Goal: Task Accomplishment & Management: Manage account settings

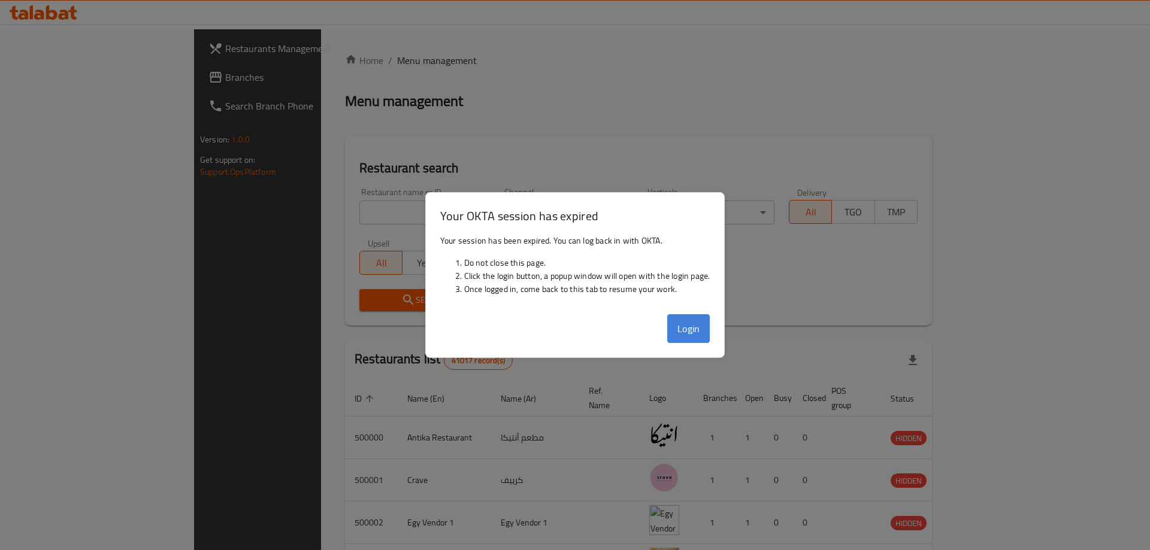
click at [692, 326] on button "Login" at bounding box center [688, 328] width 43 height 29
click at [695, 341] on button "Login" at bounding box center [688, 328] width 43 height 29
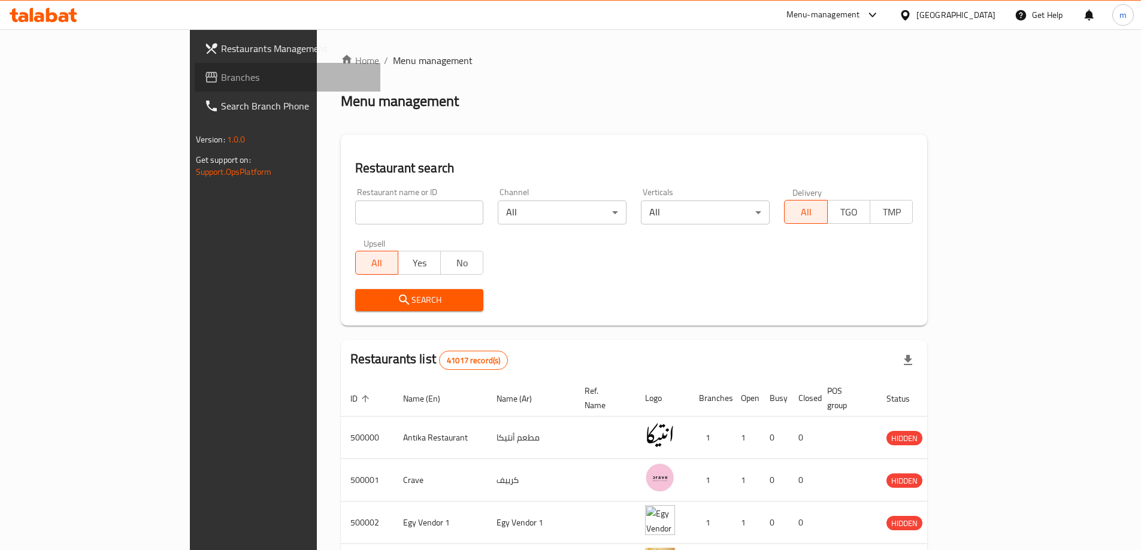
click at [195, 86] on link "Branches" at bounding box center [288, 77] width 186 height 29
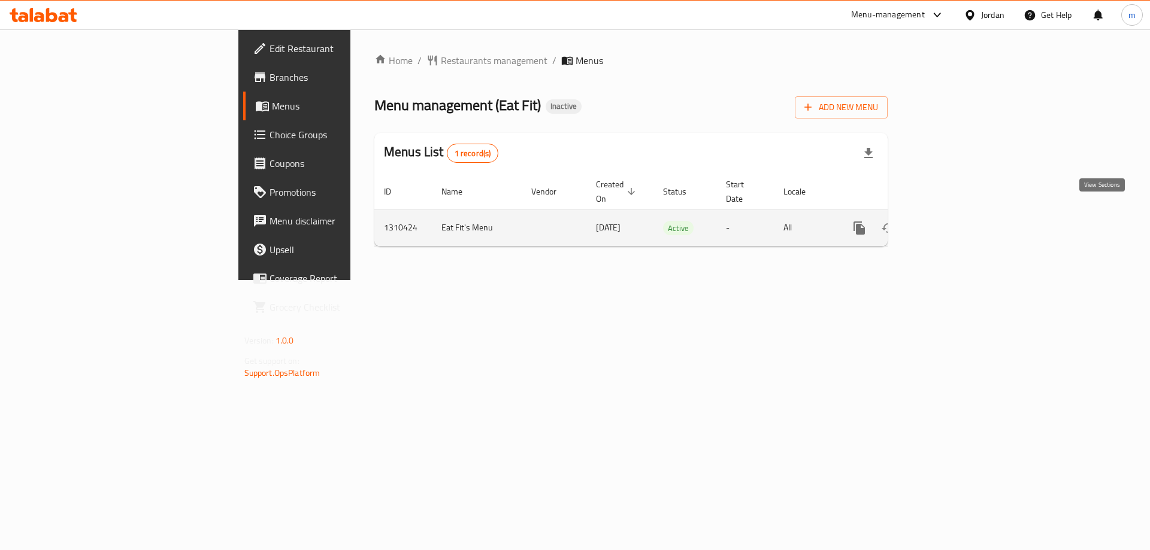
click at [960, 214] on link "enhanced table" at bounding box center [945, 228] width 29 height 29
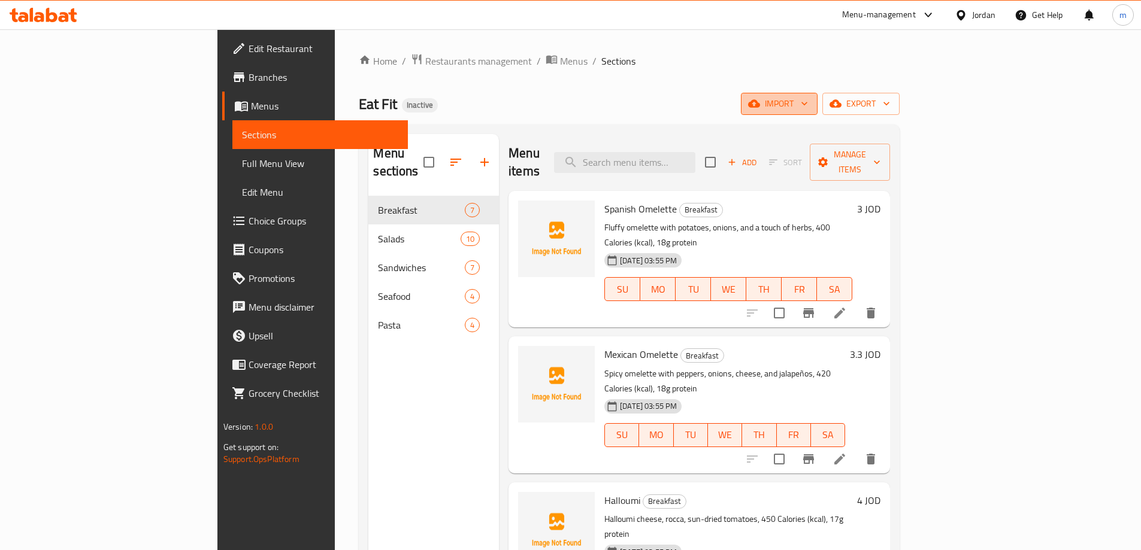
click at [808, 102] on span "import" at bounding box center [778, 103] width 57 height 15
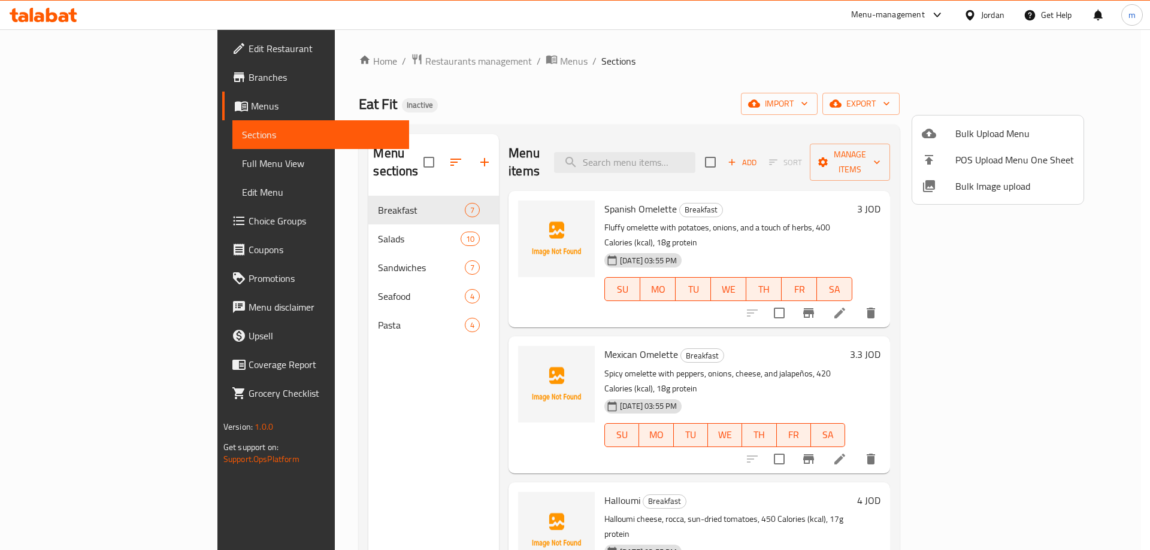
drag, startPoint x: 813, startPoint y: 96, endPoint x: 839, endPoint y: 99, distance: 26.5
click at [813, 96] on div at bounding box center [575, 275] width 1150 height 550
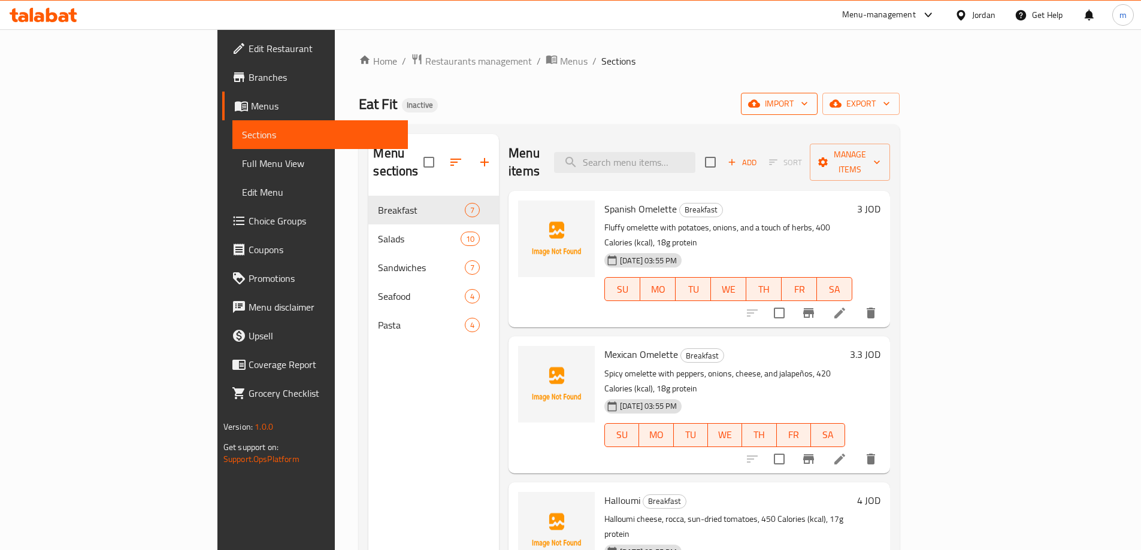
click at [808, 98] on span "import" at bounding box center [778, 103] width 57 height 15
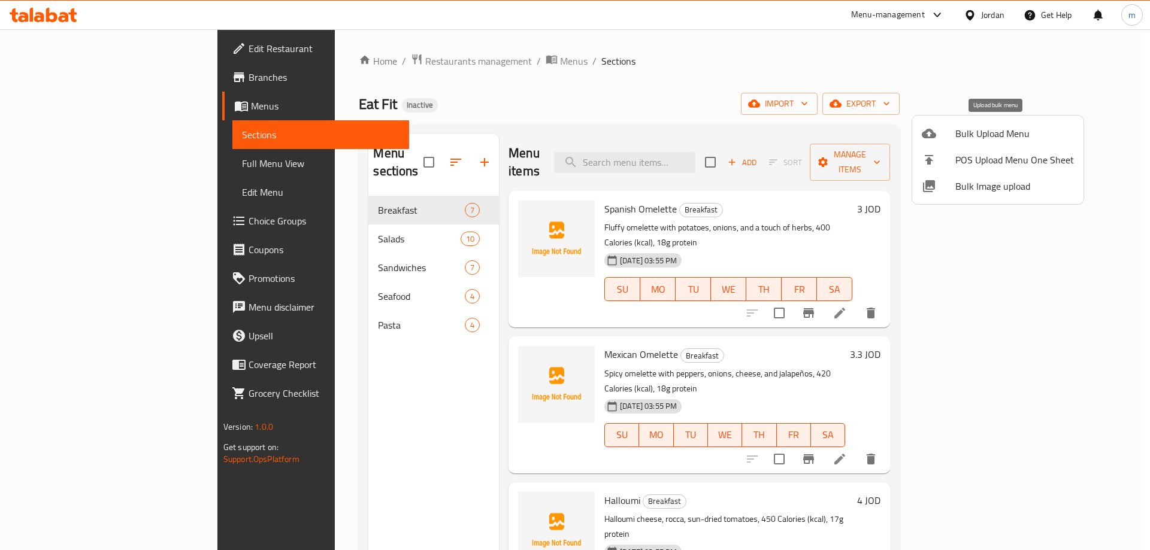
click at [982, 136] on span "Bulk Upload Menu" at bounding box center [1014, 133] width 119 height 14
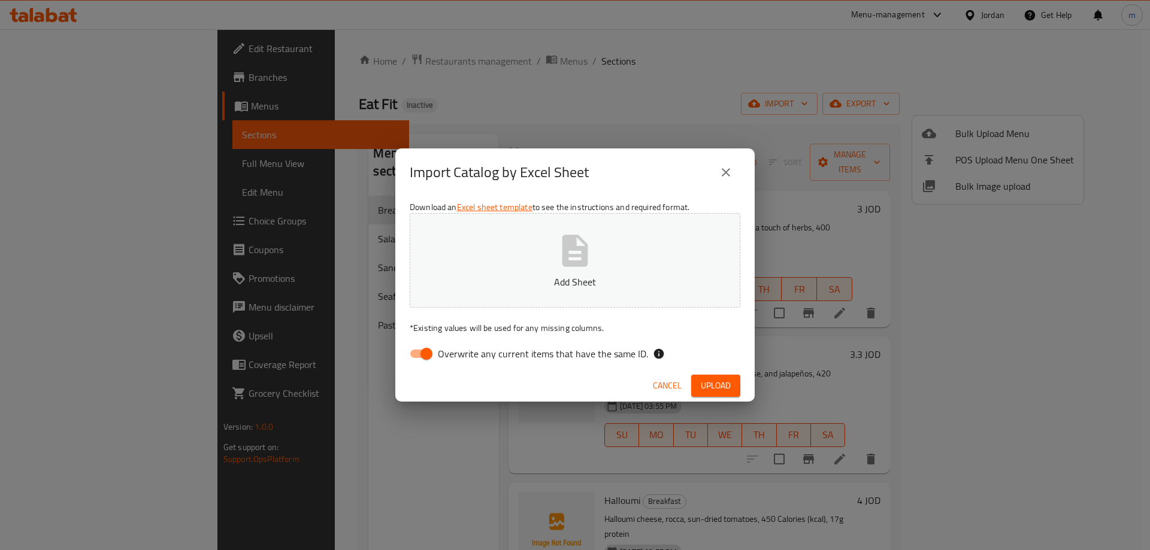
click at [596, 358] on span "Overwrite any current items that have the same ID." at bounding box center [543, 354] width 210 height 14
click at [461, 358] on input "Overwrite any current items that have the same ID." at bounding box center [426, 354] width 68 height 23
checkbox input "false"
click at [723, 392] on span "Upload" at bounding box center [716, 385] width 30 height 15
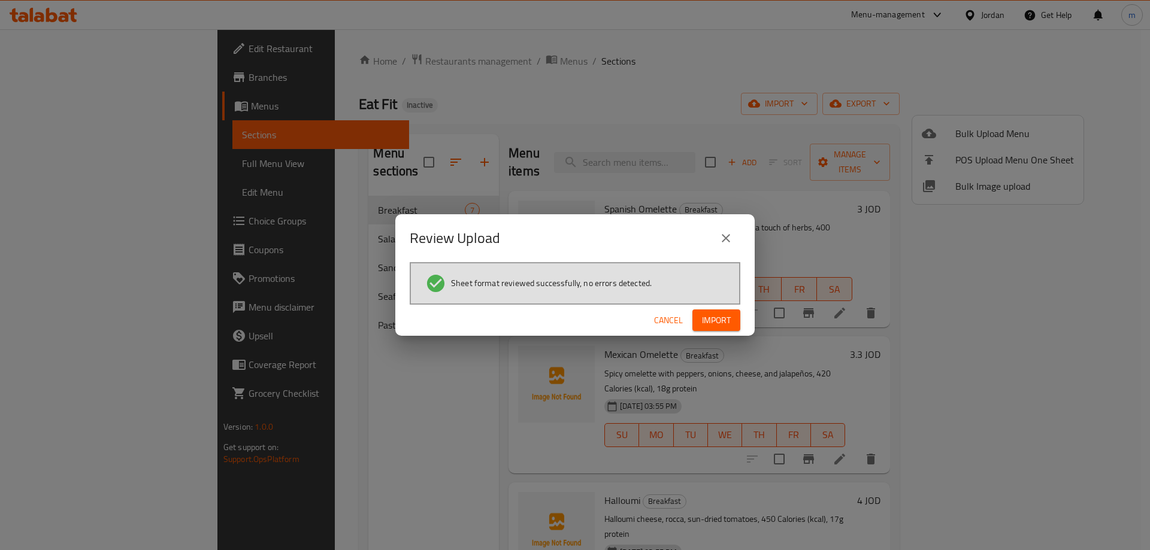
click at [730, 322] on span "Import" at bounding box center [716, 320] width 29 height 15
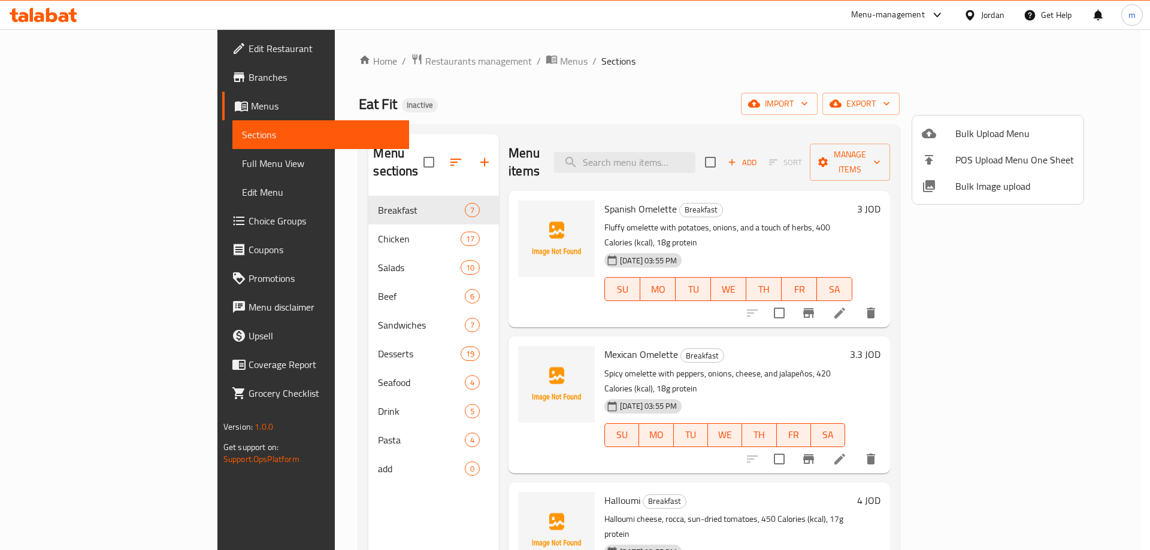
click at [78, 228] on div at bounding box center [575, 275] width 1150 height 550
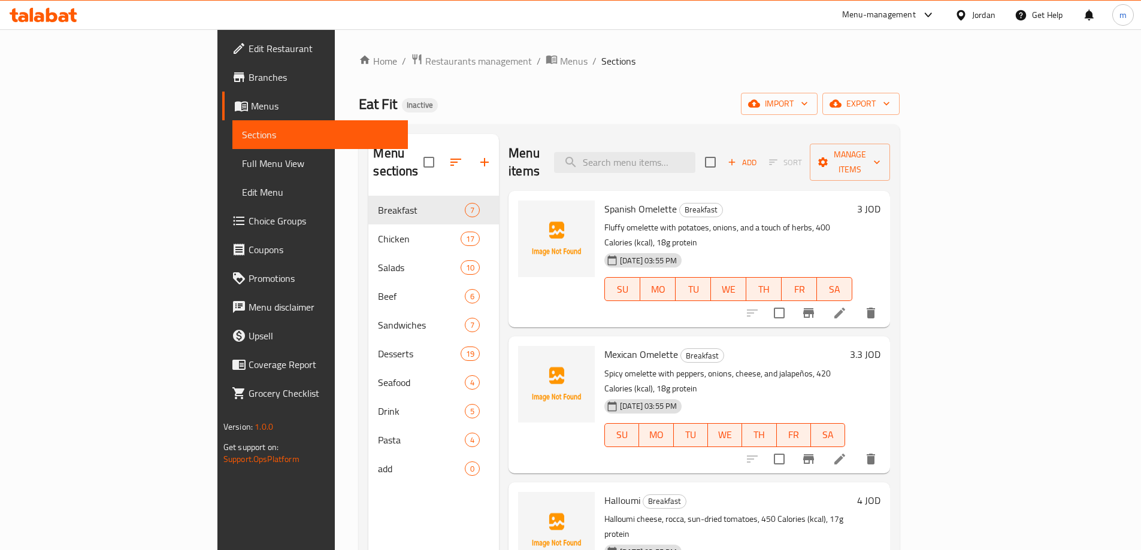
click at [249, 228] on span "Choice Groups" at bounding box center [324, 221] width 150 height 14
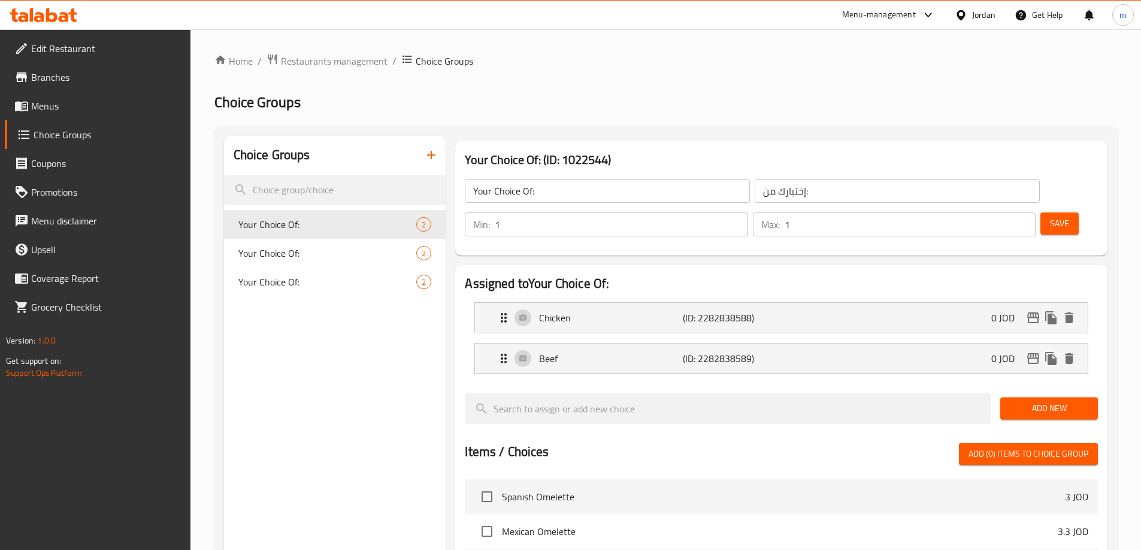
click at [434, 157] on icon "button" at bounding box center [431, 155] width 14 height 14
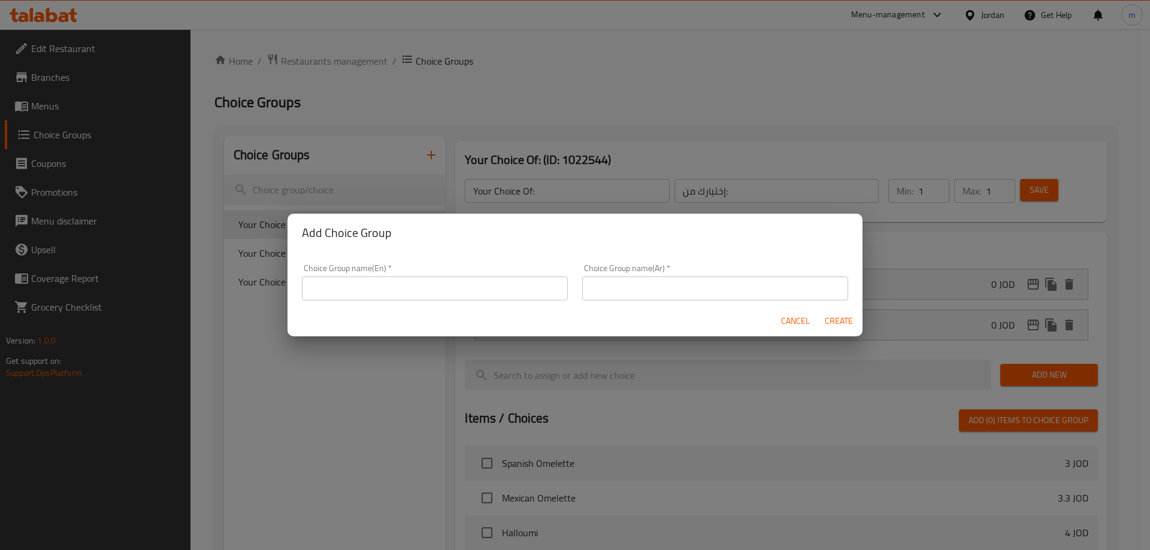
click at [487, 294] on input "text" at bounding box center [435, 289] width 266 height 24
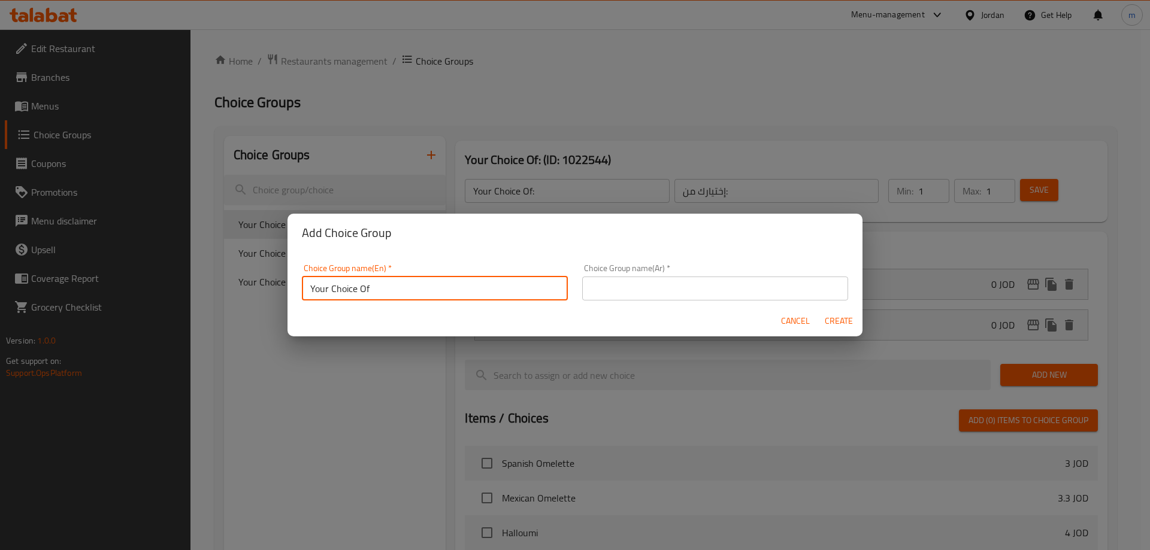
type input "Your Choice Of"
click at [607, 290] on input "text" at bounding box center [715, 289] width 266 height 24
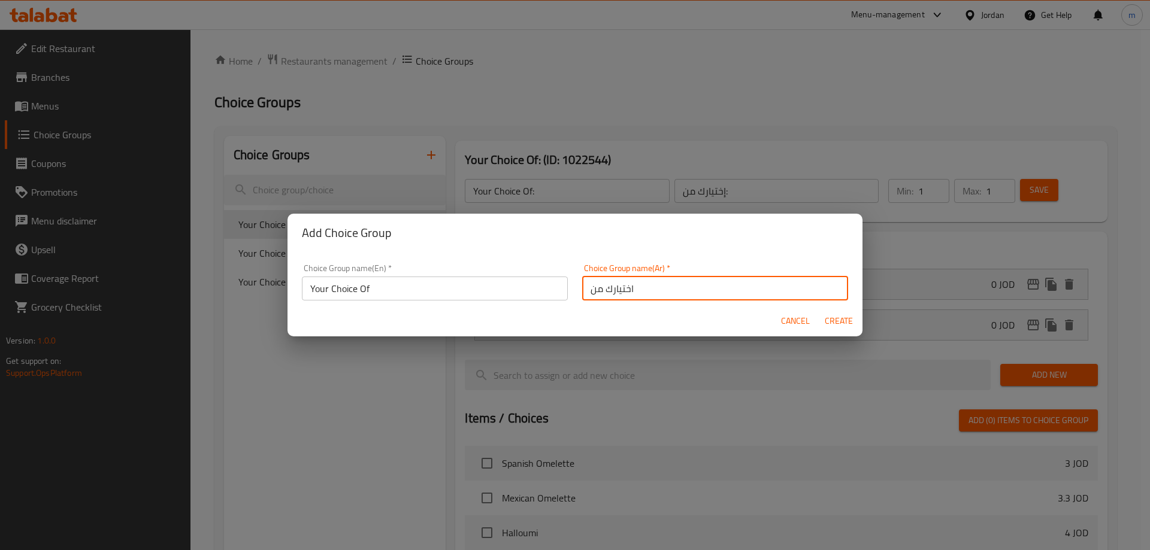
type input "اختيارك من"
click at [840, 318] on span "Create" at bounding box center [838, 321] width 29 height 15
type input "Your Choice Of"
type input "اختيارك من"
type input "0"
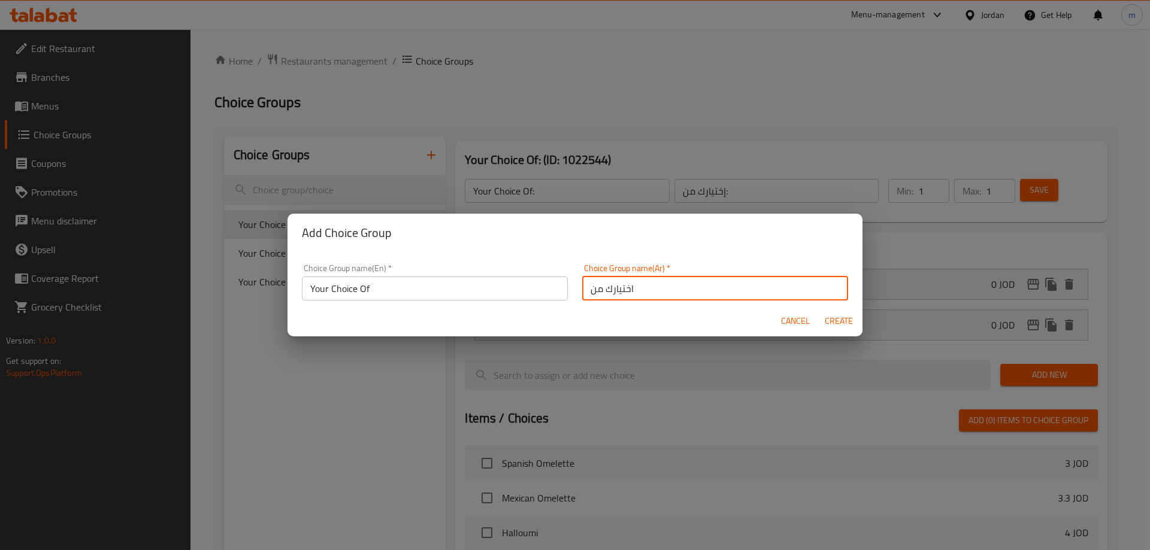
type input "0"
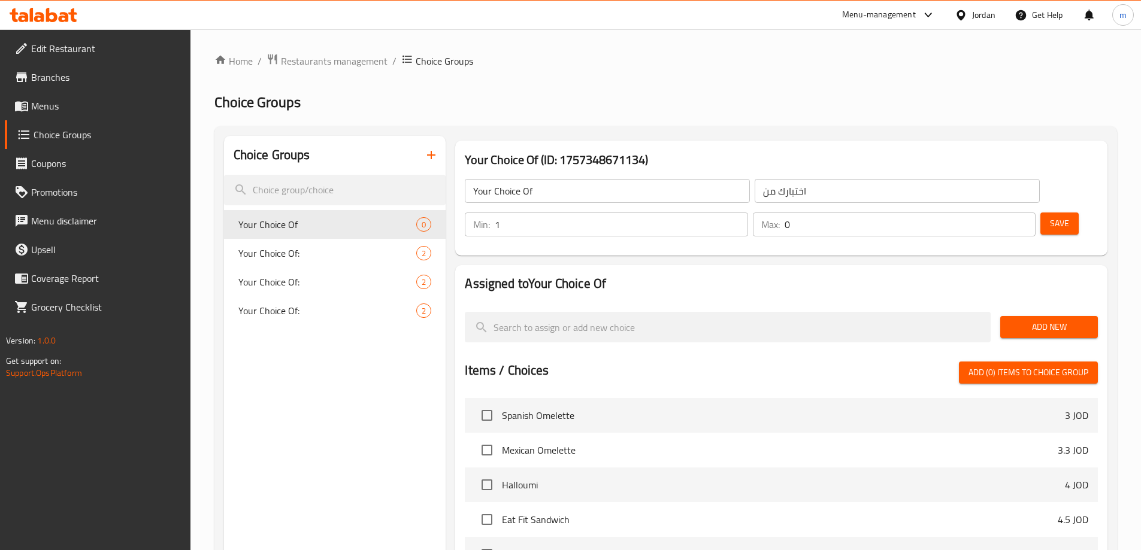
type input "1"
click at [747, 213] on input "1" at bounding box center [621, 225] width 253 height 24
type input "1"
click at [1002, 213] on input "1" at bounding box center [909, 225] width 251 height 24
click at [1030, 320] on span "Add New" at bounding box center [1049, 327] width 78 height 15
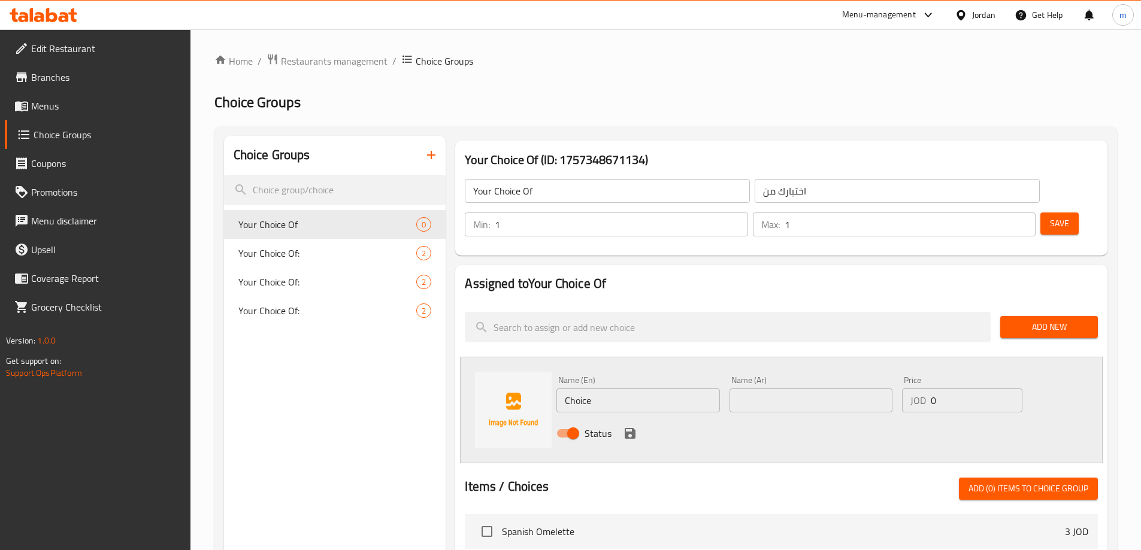
click at [604, 389] on input "Choice" at bounding box center [637, 401] width 163 height 24
paste input "vegetables"
type input "vegetables"
click at [769, 389] on input "text" at bounding box center [810, 401] width 163 height 24
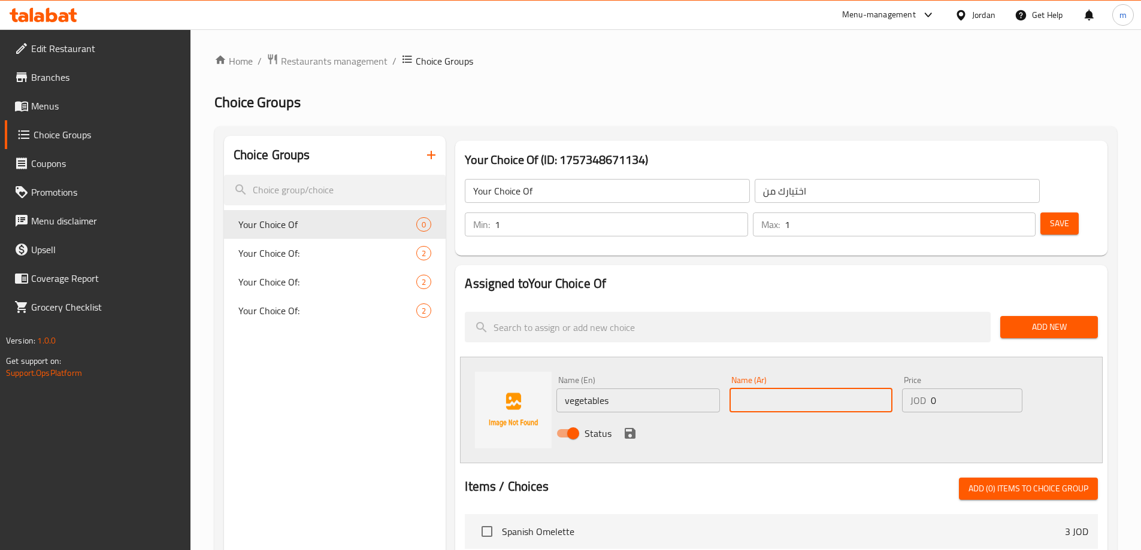
type input "خ"
type input "خضروات"
click at [622, 425] on button "save" at bounding box center [630, 434] width 18 height 18
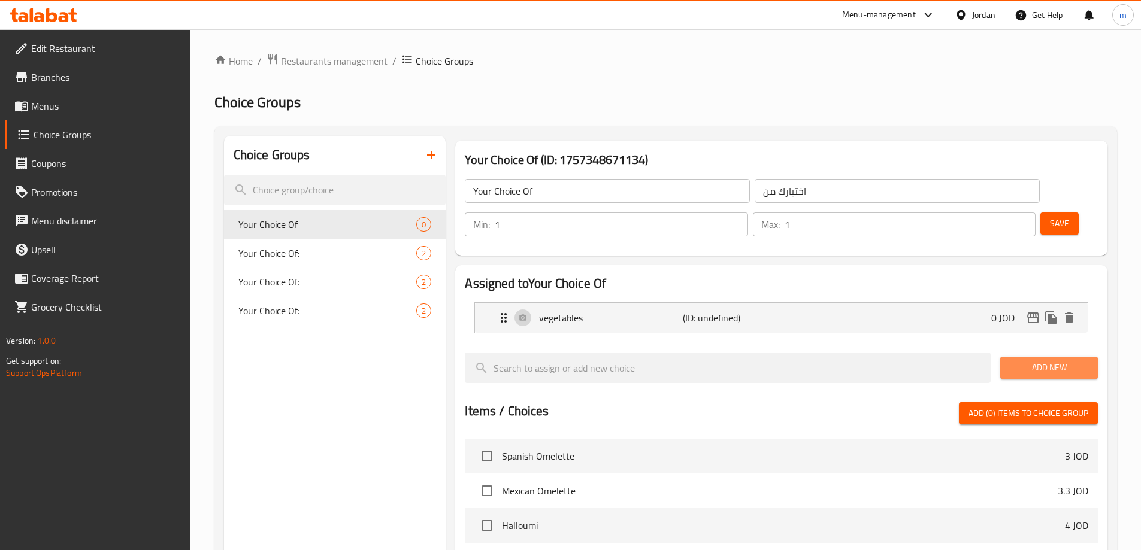
click at [1031, 361] on span "Add New" at bounding box center [1049, 368] width 78 height 15
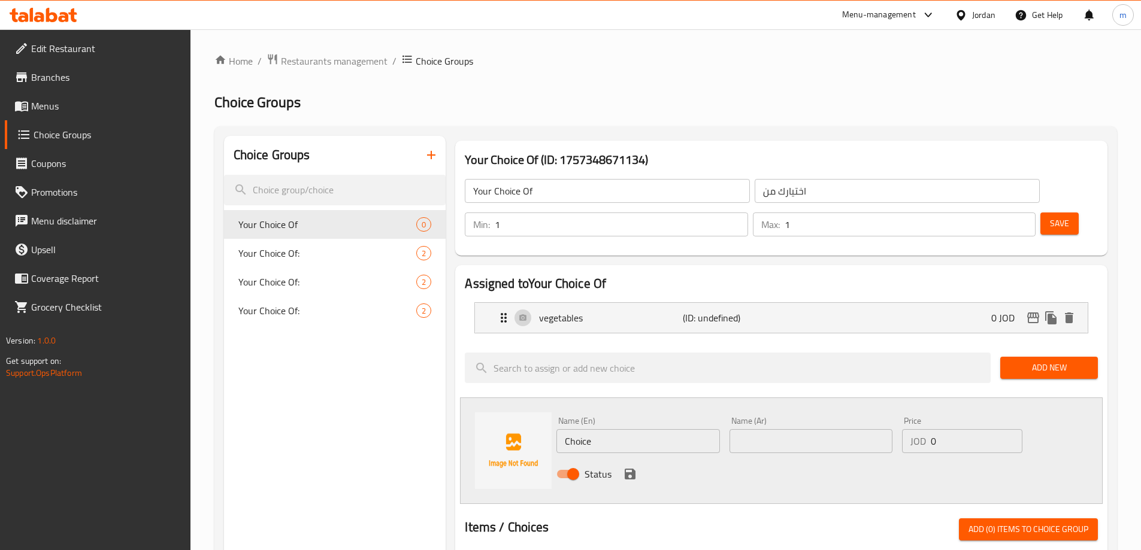
click at [601, 417] on div "Name (En) Choice Name (En)" at bounding box center [637, 435] width 163 height 37
click at [607, 429] on input "Choice" at bounding box center [637, 441] width 163 height 24
type input "Rice"
click at [873, 429] on input "text" at bounding box center [810, 441] width 163 height 24
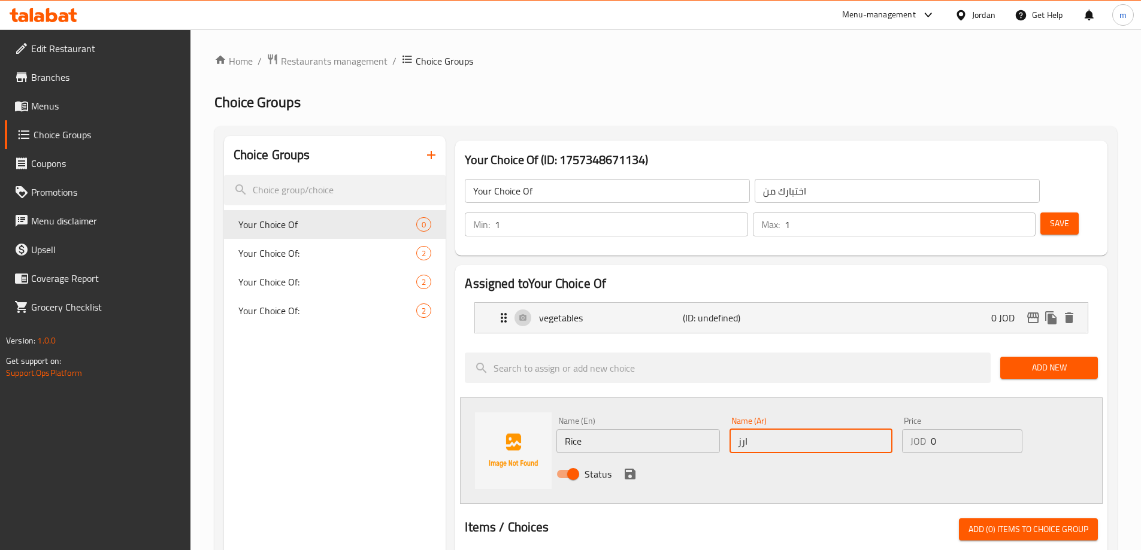
type input "ارز"
click at [616, 458] on div "Status" at bounding box center [811, 474] width 519 height 32
click at [623, 467] on icon "save" at bounding box center [630, 474] width 14 height 14
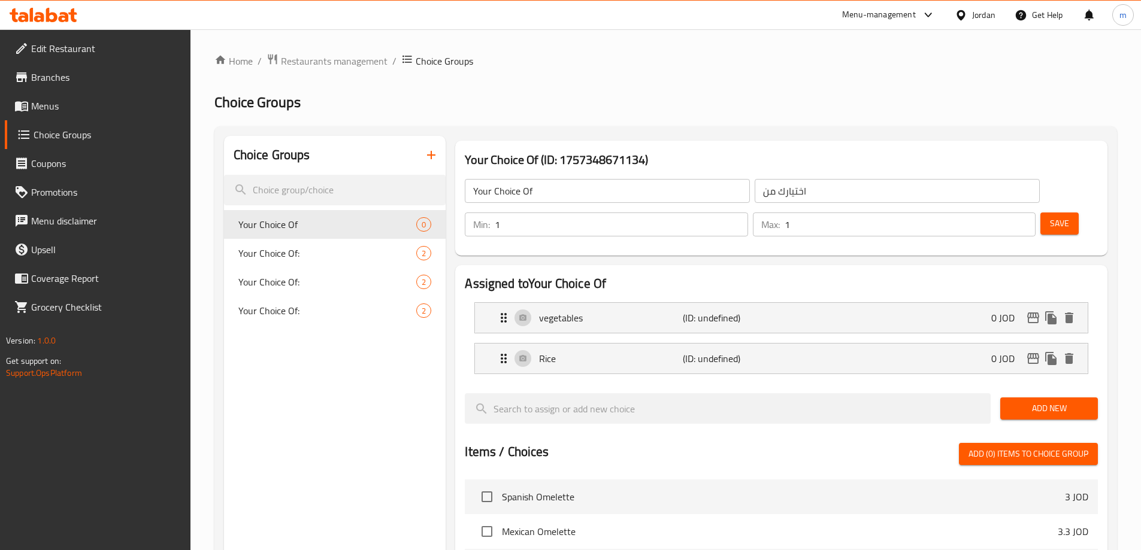
click at [1050, 216] on span "Save" at bounding box center [1059, 223] width 19 height 15
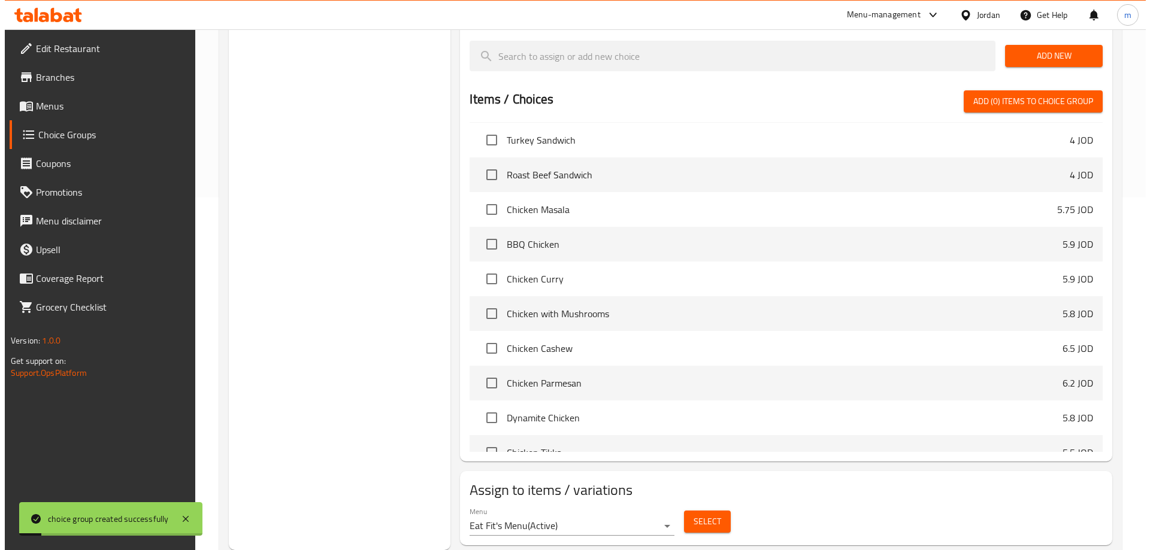
scroll to position [299, 0]
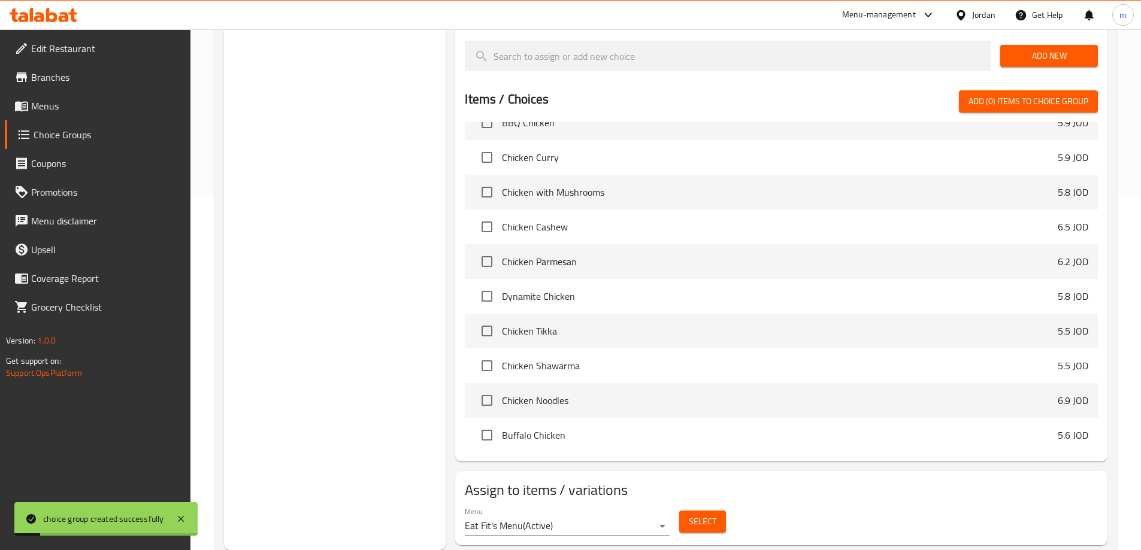
click at [710, 514] on span "Select" at bounding box center [703, 521] width 28 height 15
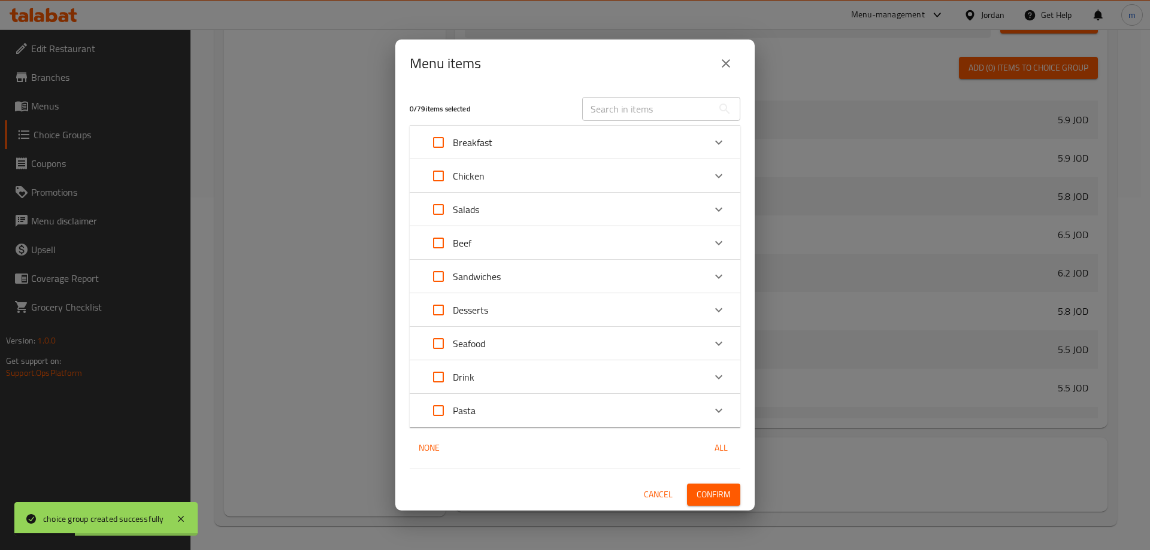
click at [635, 105] on input "text" at bounding box center [647, 109] width 131 height 24
click at [505, 177] on div "Chicken" at bounding box center [564, 176] width 280 height 29
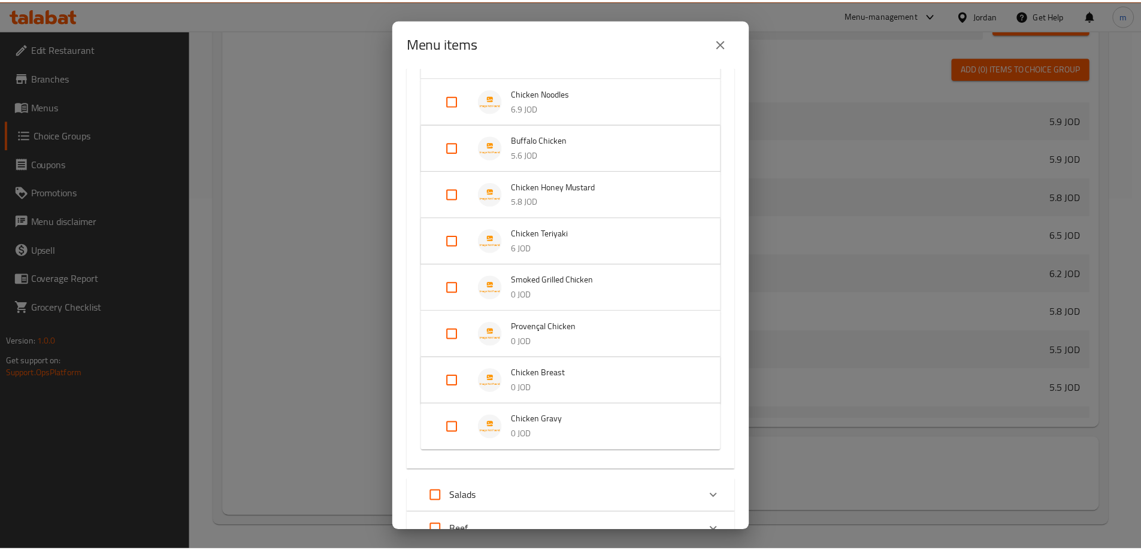
scroll to position [599, 0]
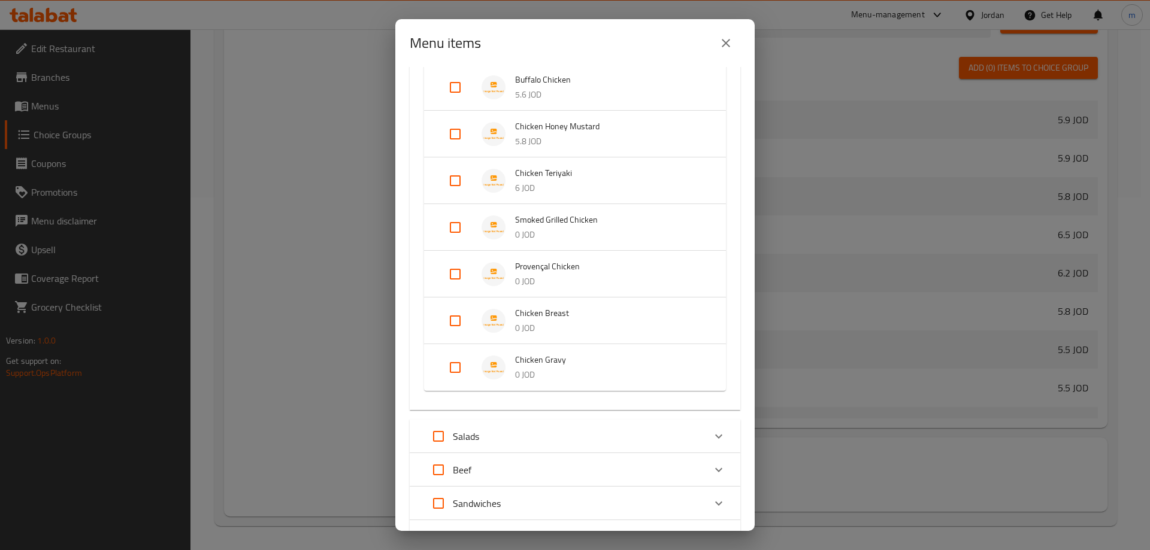
click at [461, 224] on input "Expand" at bounding box center [455, 227] width 29 height 29
checkbox input "true"
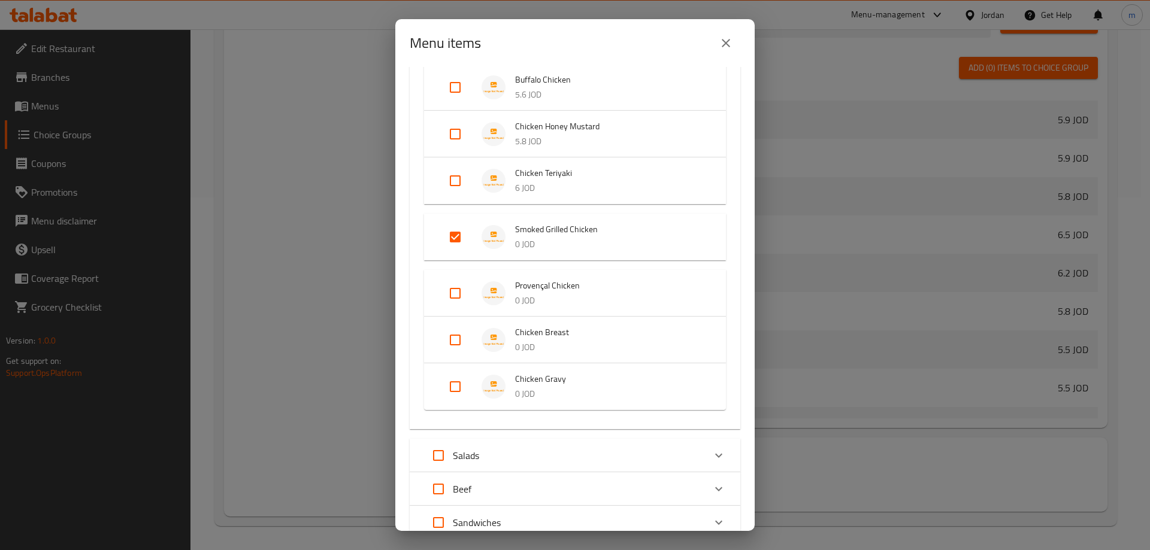
click at [467, 280] on input "Expand" at bounding box center [455, 293] width 29 height 29
checkbox input "true"
click at [459, 353] on input "Expand" at bounding box center [455, 349] width 29 height 29
checkbox input "true"
click at [458, 402] on input "Expand" at bounding box center [455, 406] width 29 height 29
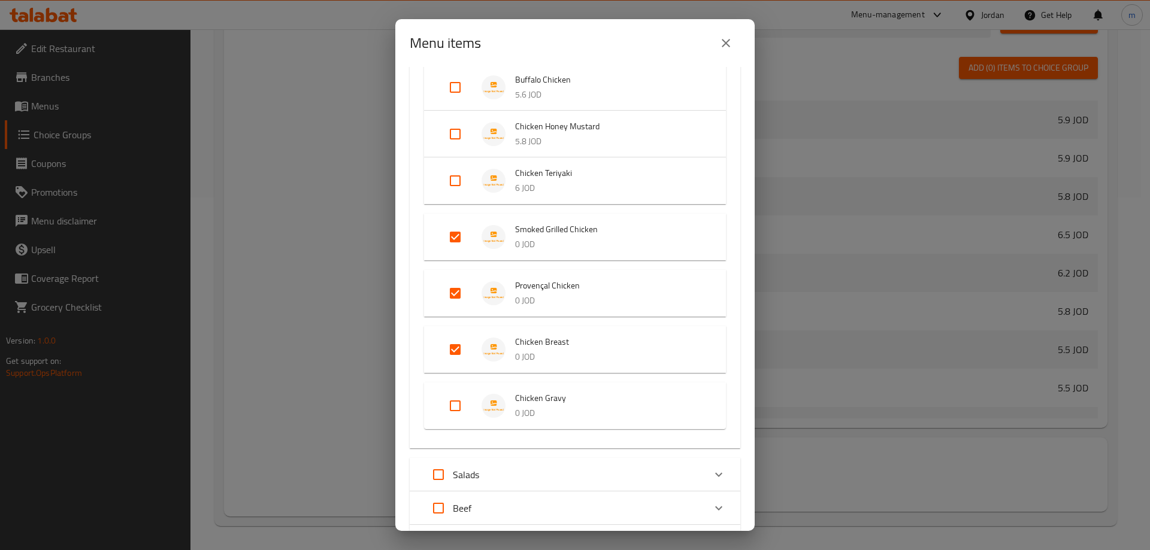
checkbox input "true"
click at [730, 50] on icon "close" at bounding box center [726, 43] width 14 height 14
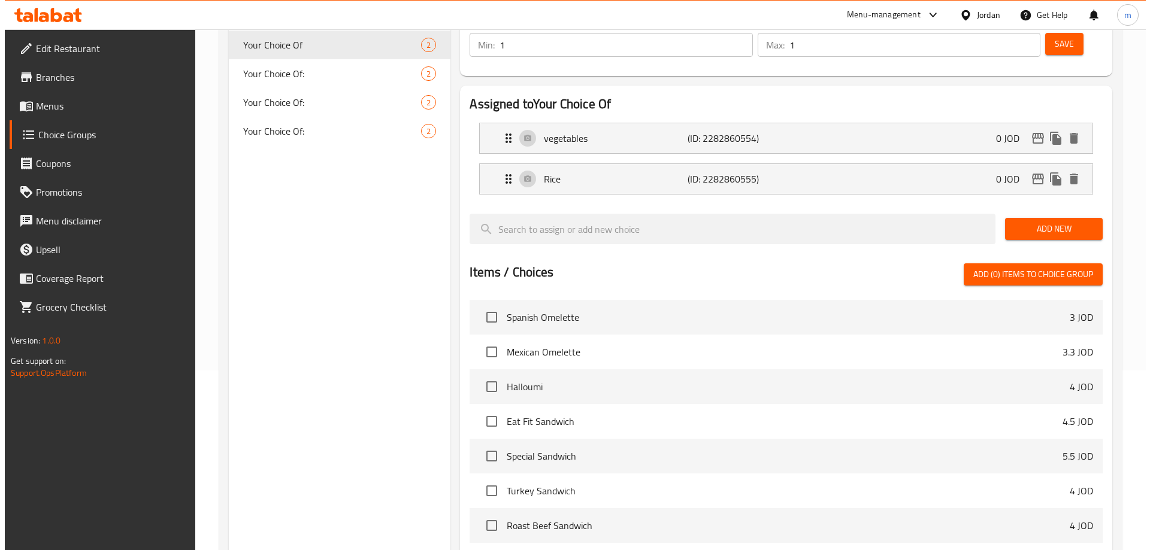
scroll to position [0, 0]
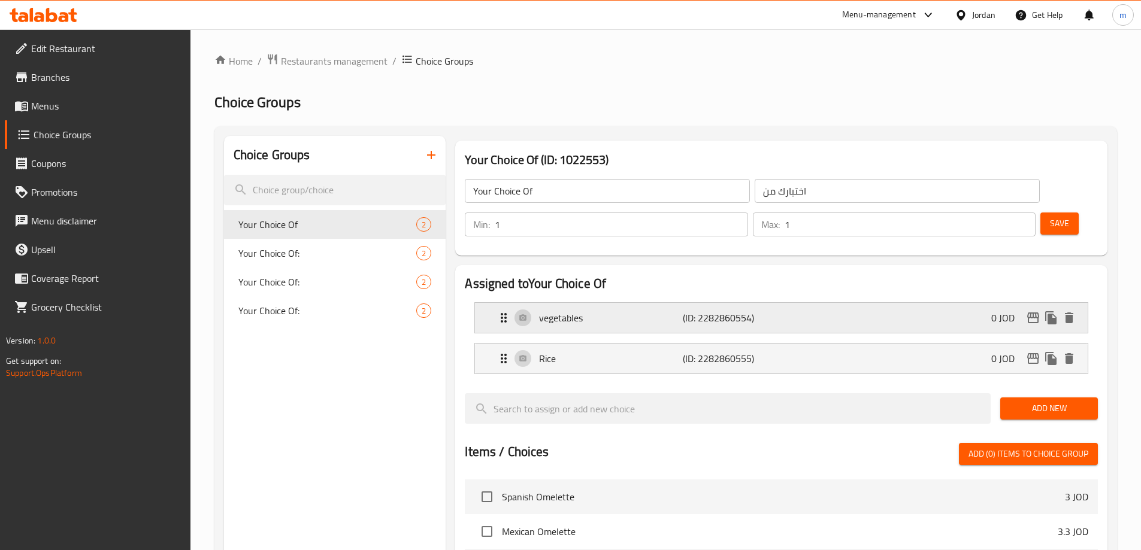
click at [844, 303] on div "vegetables (ID: 2282860554) 0 JOD" at bounding box center [784, 318] width 577 height 30
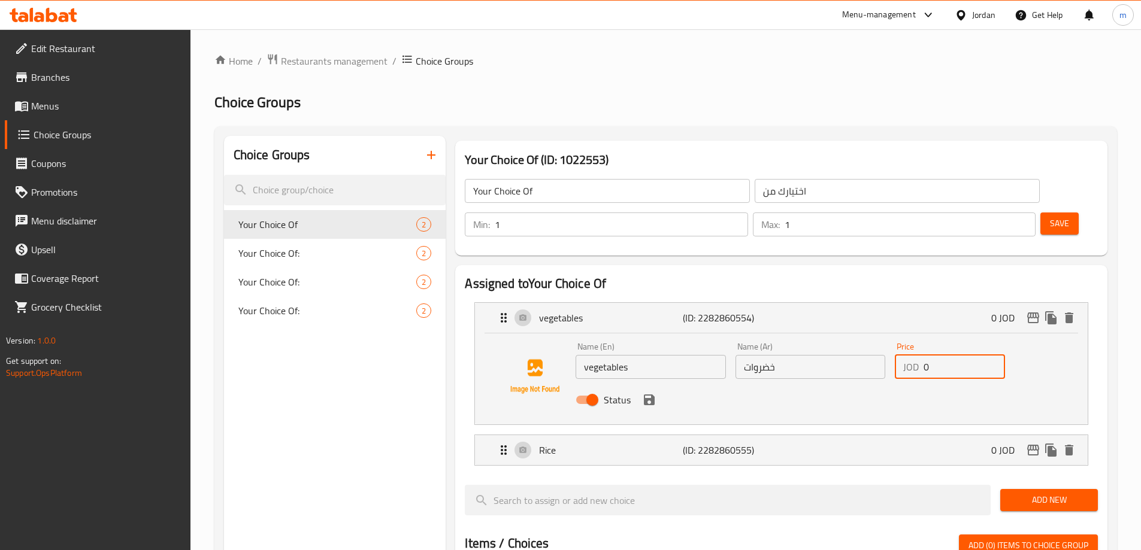
drag, startPoint x: 930, startPoint y: 342, endPoint x: 913, endPoint y: 344, distance: 16.9
click at [913, 355] on div "JOD 0 Price" at bounding box center [950, 367] width 110 height 24
click at [656, 372] on nav "vegetables (ID: 2282860554) 0 JOD Name (En) vegetables Name (En) Name (Ar) خضرو…" at bounding box center [781, 384] width 633 height 183
click at [653, 395] on icon "save" at bounding box center [649, 400] width 11 height 11
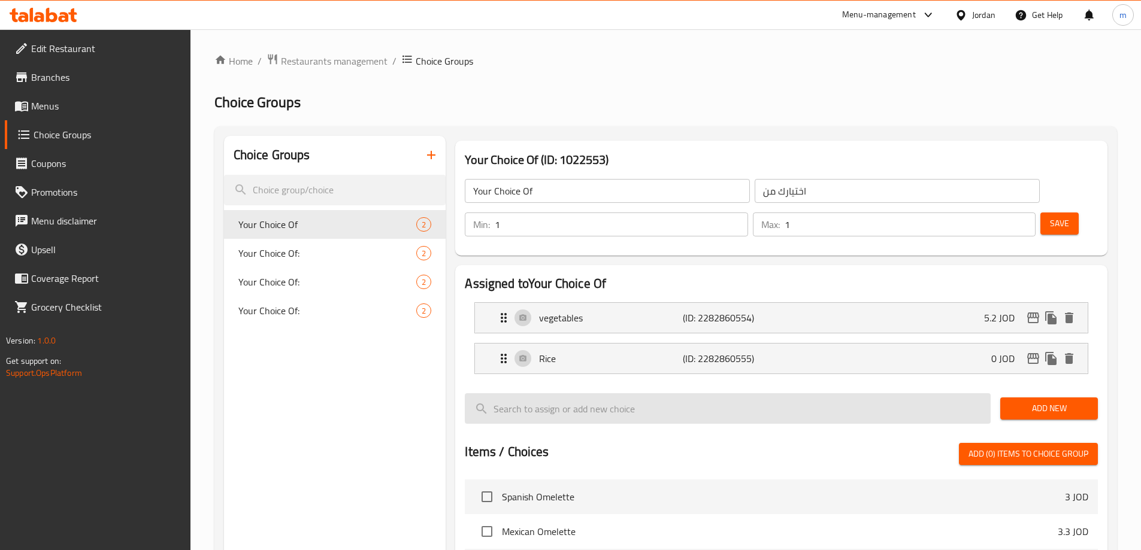
type input "5.2"
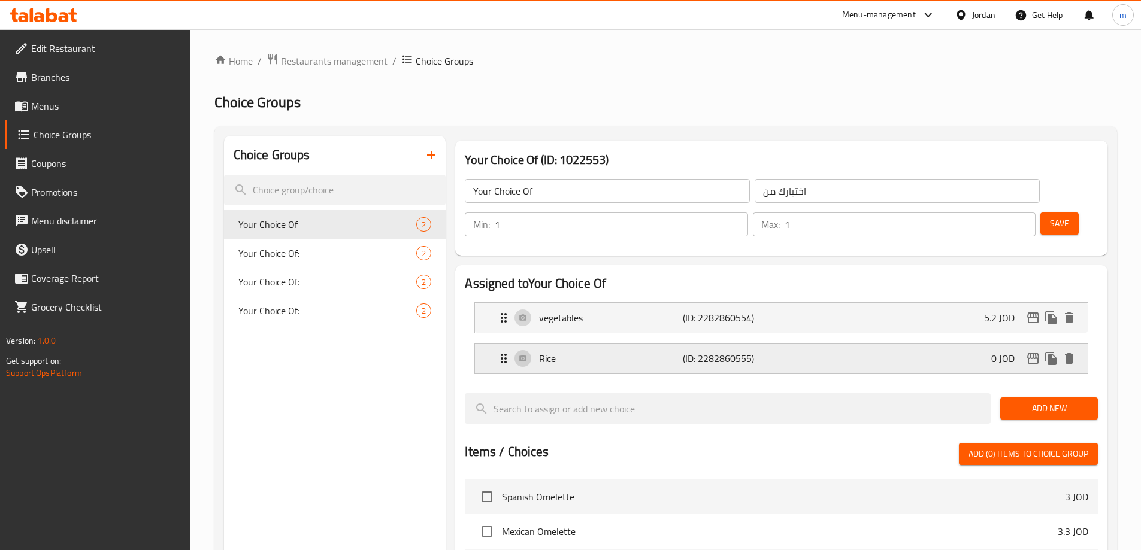
click at [761, 352] on p "(ID: 2282860555)" at bounding box center [731, 359] width 96 height 14
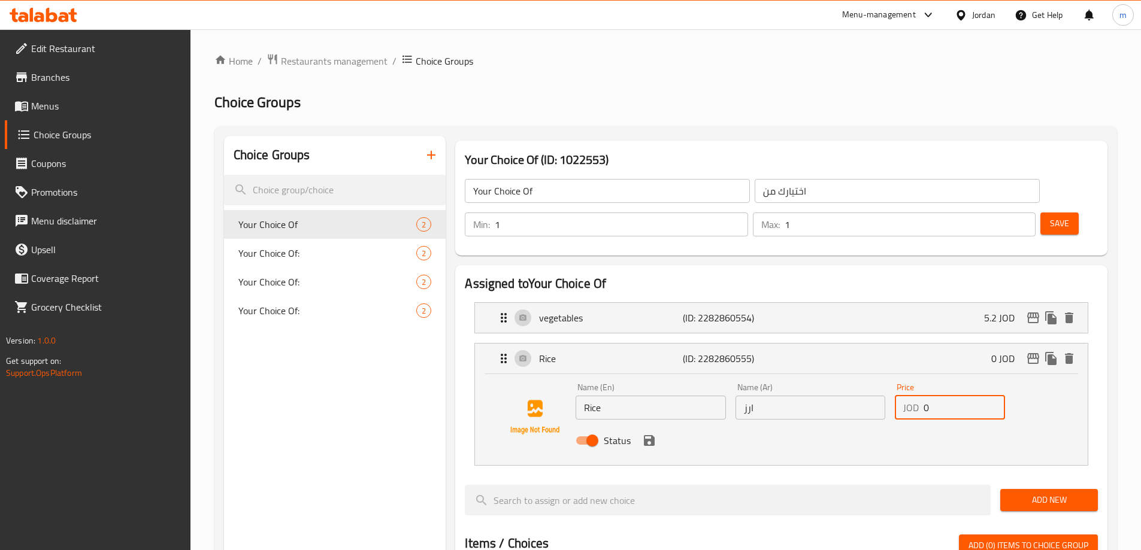
drag, startPoint x: 937, startPoint y: 377, endPoint x: 910, endPoint y: 380, distance: 27.7
click at [910, 396] on div "JOD 0 Price" at bounding box center [950, 408] width 110 height 24
click at [411, 223] on icon "delete" at bounding box center [409, 224] width 8 height 11
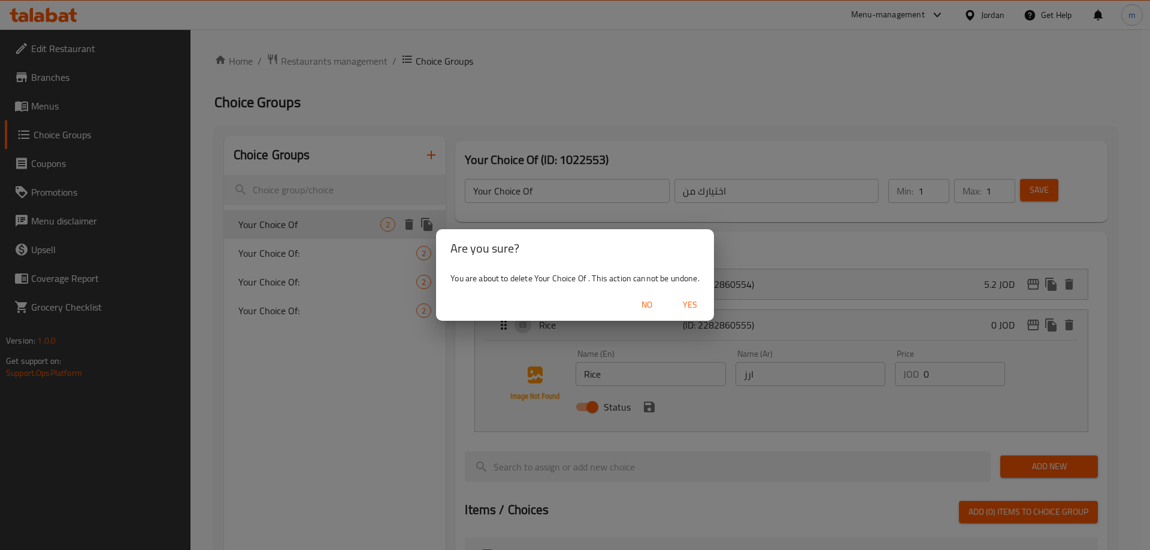
click at [696, 300] on span "Yes" at bounding box center [690, 305] width 29 height 15
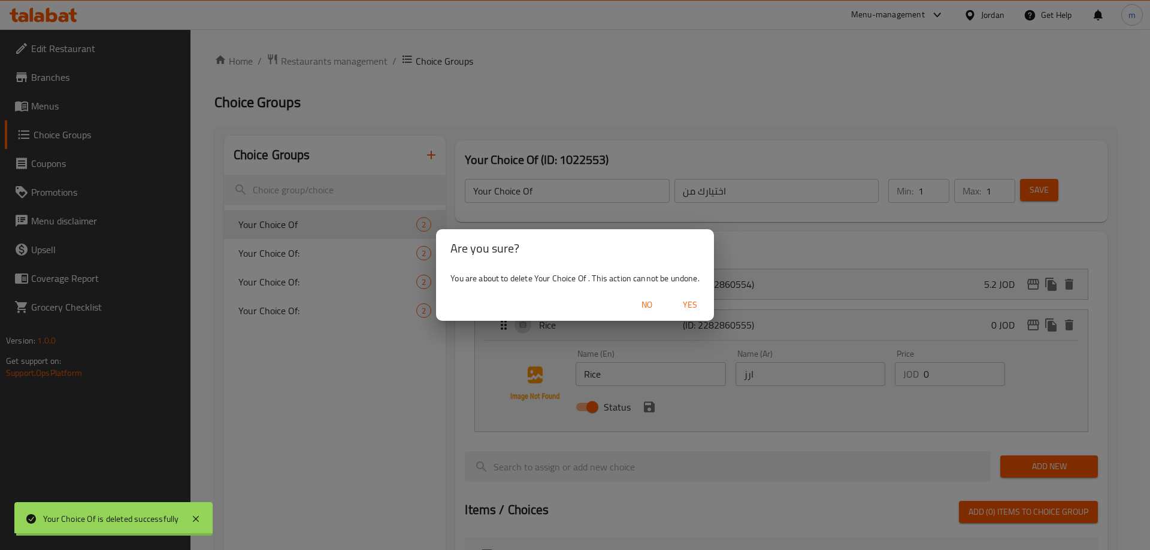
type input "Your Choice Of:"
type input "إختيارك من:"
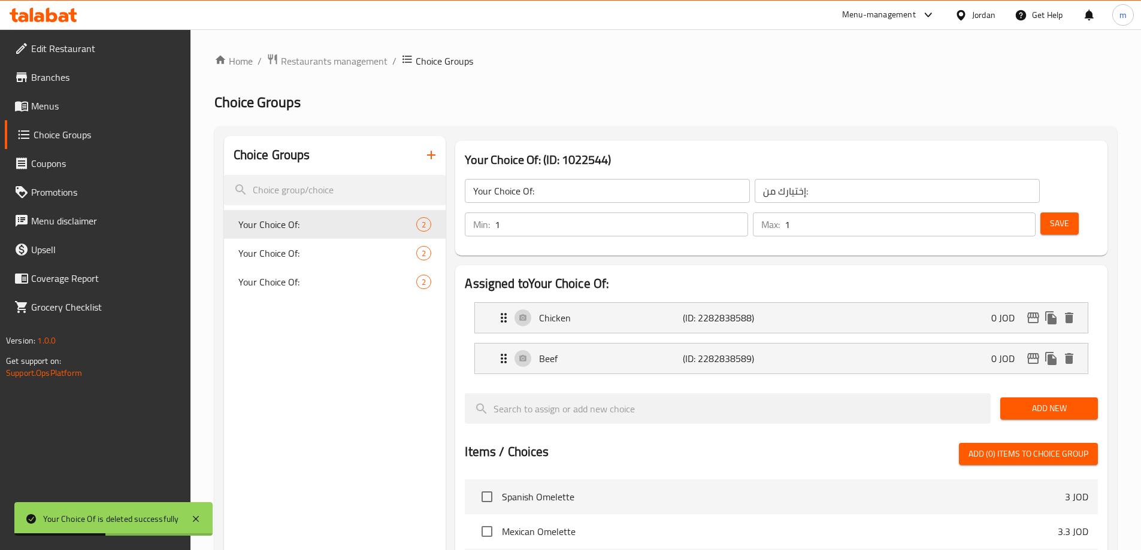
click at [96, 111] on span "Menus" at bounding box center [106, 106] width 150 height 14
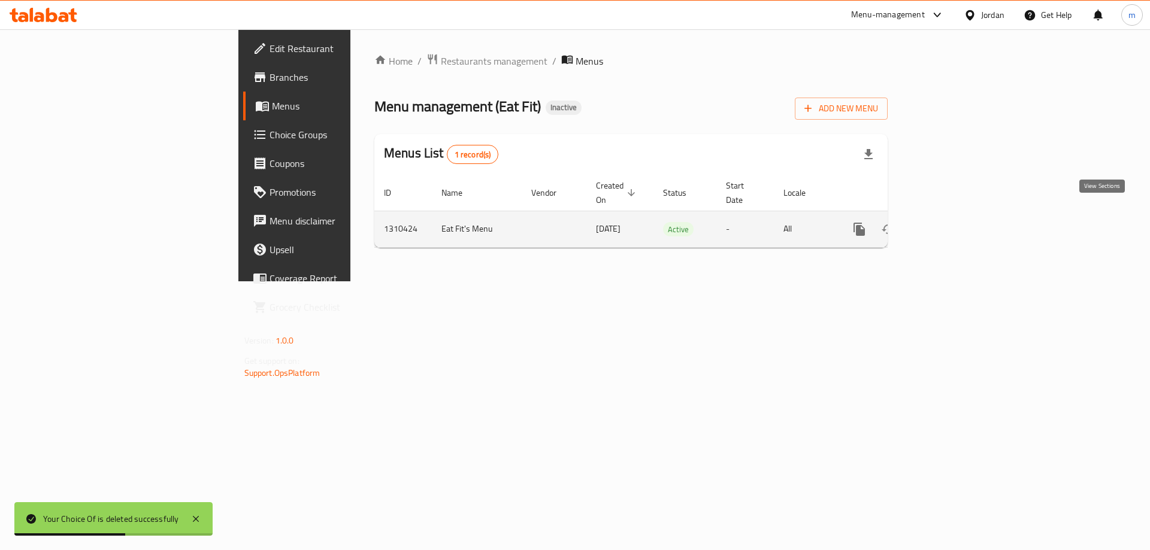
click at [960, 220] on link "enhanced table" at bounding box center [945, 229] width 29 height 29
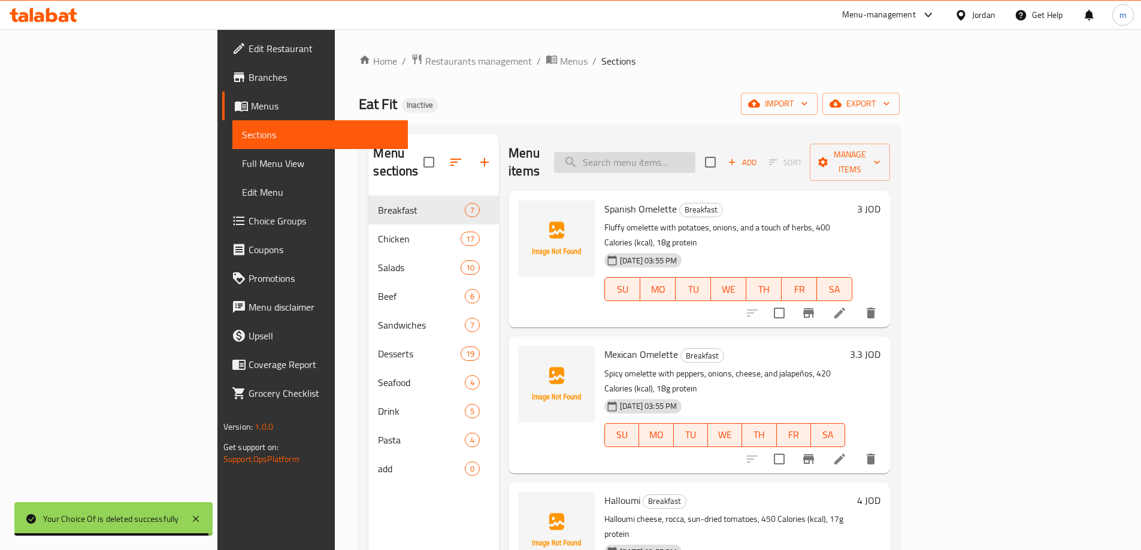
click at [664, 156] on input "search" at bounding box center [624, 162] width 141 height 21
paste input "Smoked Grilled Chicken"
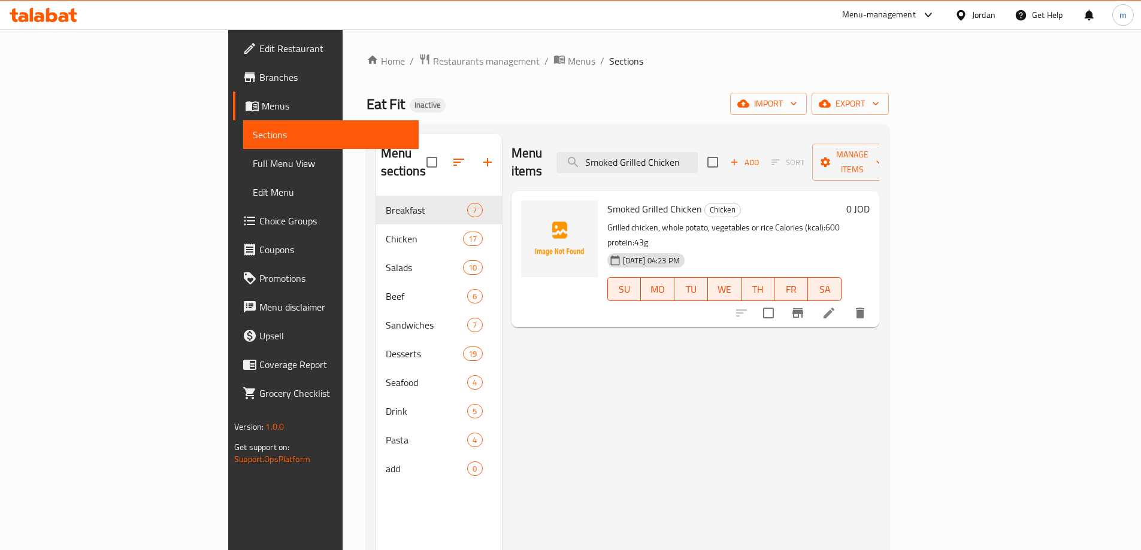
type input "Smoked Grilled Chicken"
click at [846, 302] on li at bounding box center [829, 313] width 34 height 22
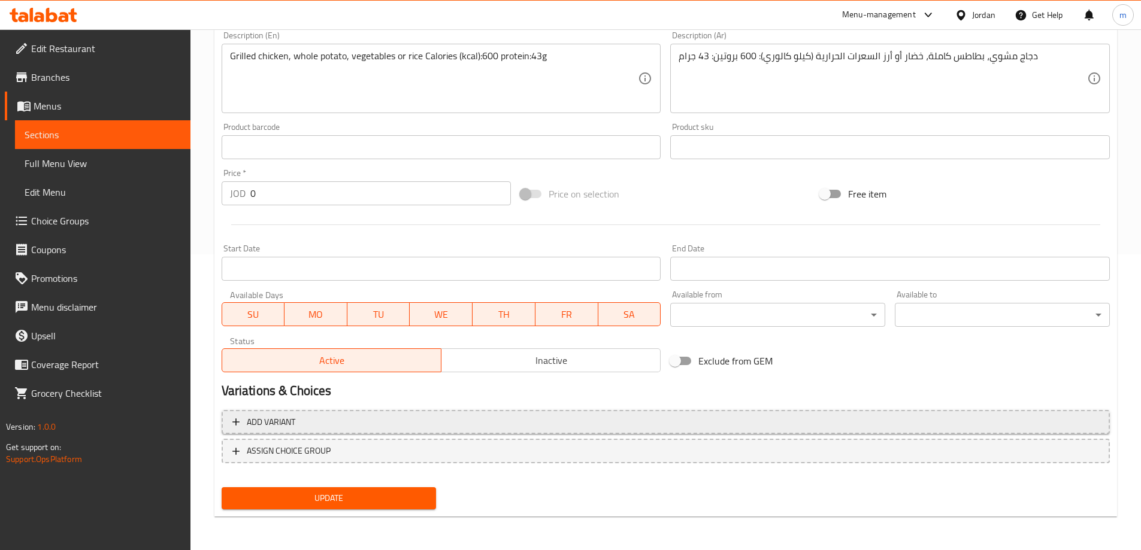
click at [857, 415] on span "Add variant" at bounding box center [665, 422] width 867 height 15
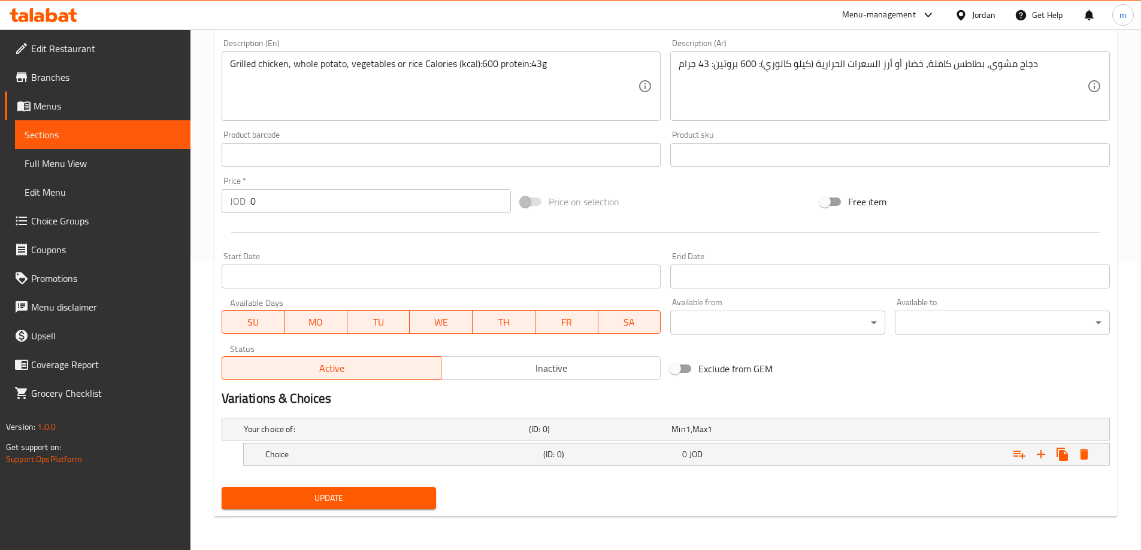
scroll to position [288, 0]
click at [857, 414] on div "Your choice of: (ID: 0) Min 1 , Max 1 Name (En) Your choice of: Name (En) Name …" at bounding box center [666, 447] width 898 height 69
click at [1043, 452] on icon "Expand" at bounding box center [1041, 454] width 14 height 14
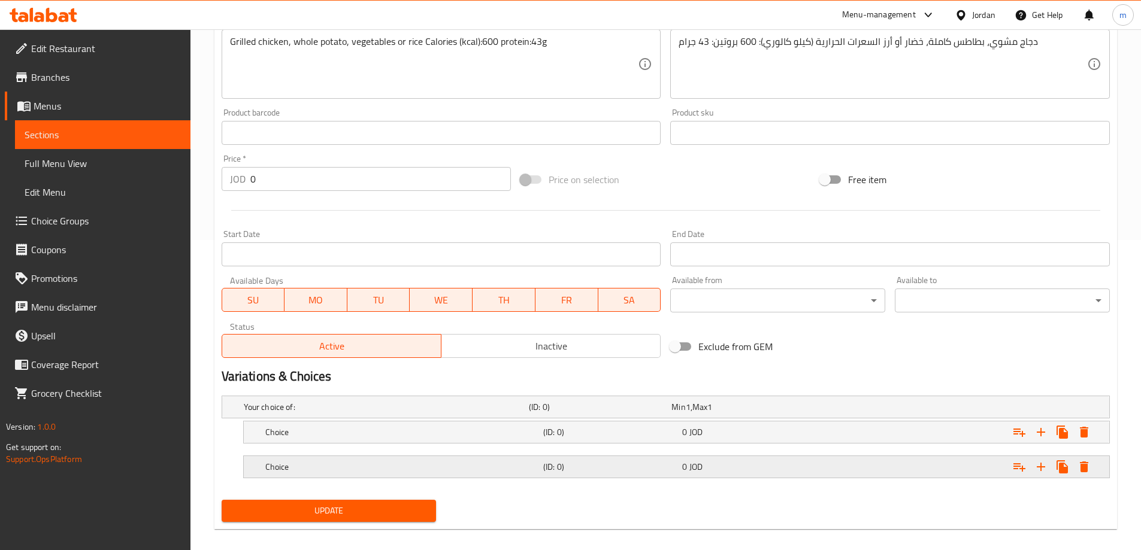
scroll to position [323, 0]
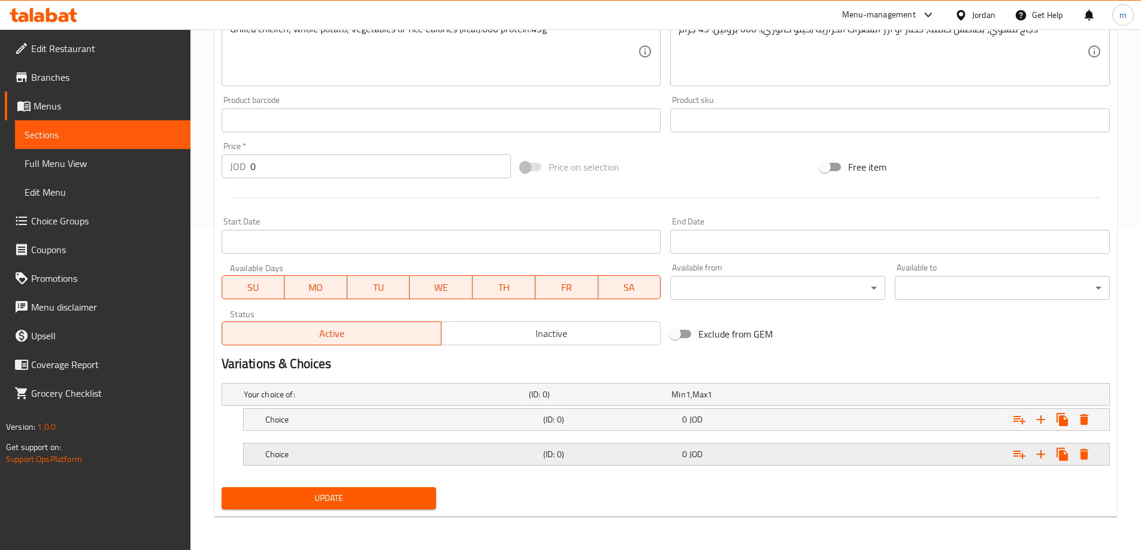
click at [608, 451] on h5 "(ID: 0)" at bounding box center [610, 455] width 134 height 12
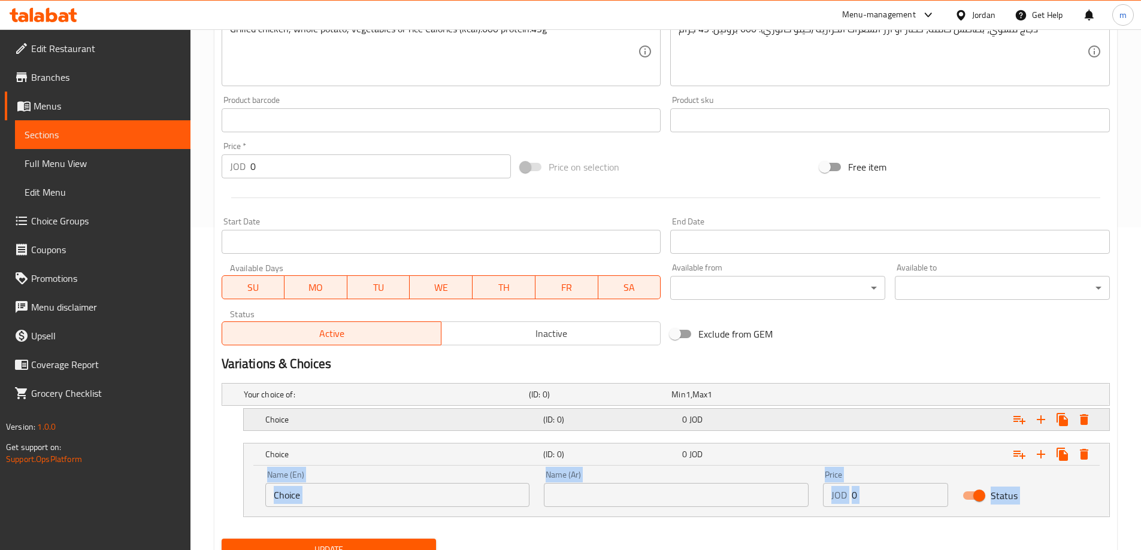
click at [455, 416] on h5 "Choice" at bounding box center [401, 420] width 273 height 12
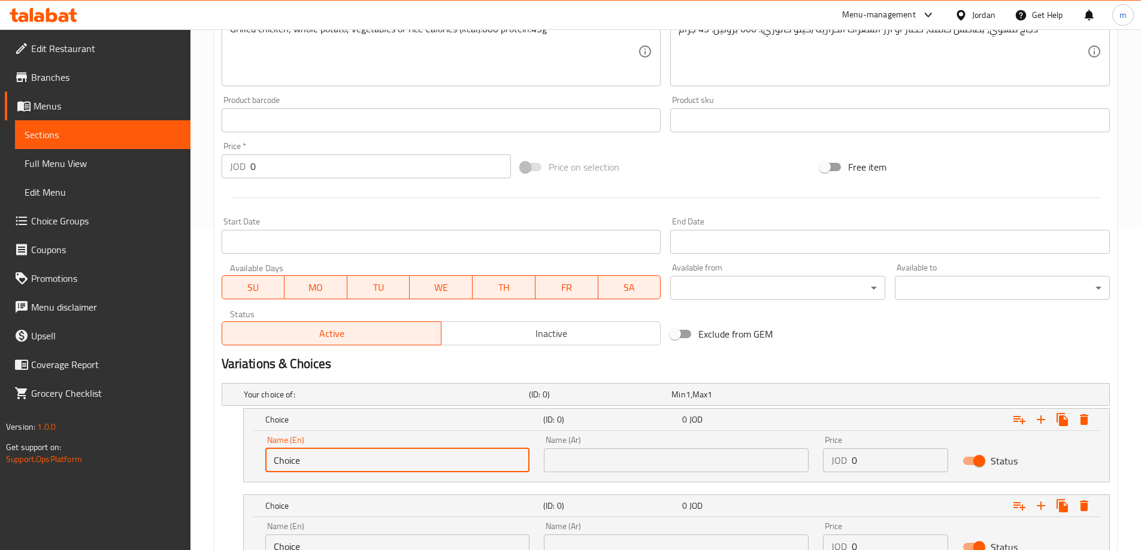
click at [360, 462] on input "Choice" at bounding box center [397, 461] width 265 height 24
paste input "vegetables"
type input "vegetables"
click at [574, 465] on input "text" at bounding box center [676, 461] width 265 height 24
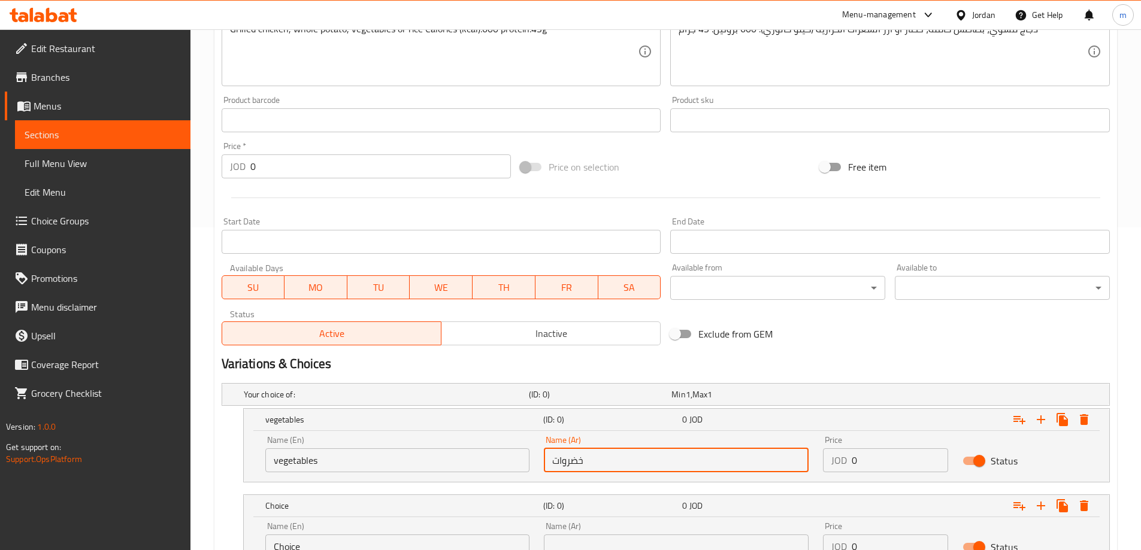
type input "خضروات"
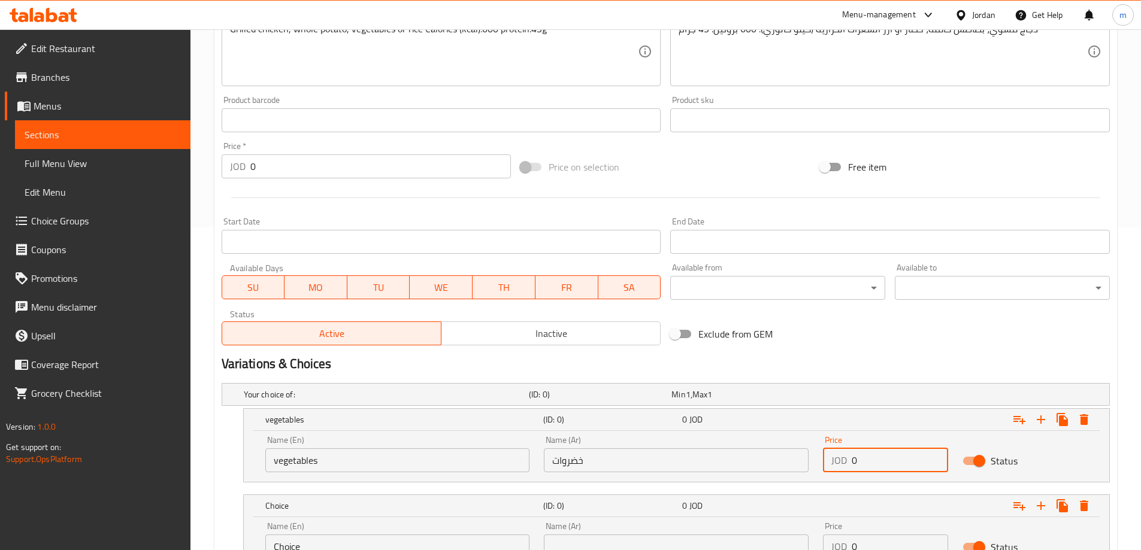
drag, startPoint x: 864, startPoint y: 463, endPoint x: 853, endPoint y: 467, distance: 10.8
click at [853, 467] on input "0" at bounding box center [900, 461] width 96 height 24
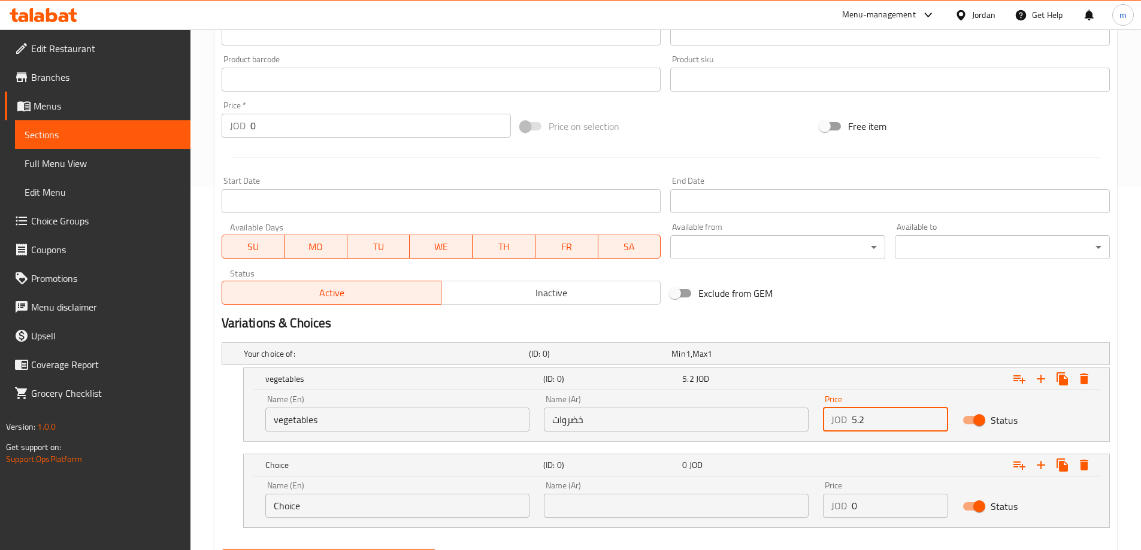
scroll to position [426, 0]
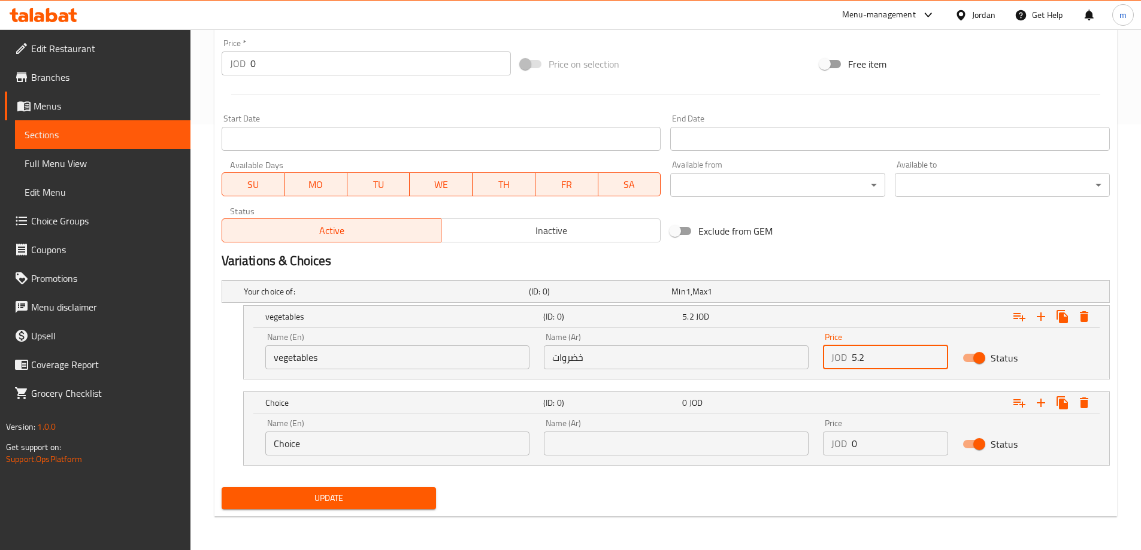
type input "5.2"
click at [428, 454] on input "Choice" at bounding box center [397, 444] width 265 height 24
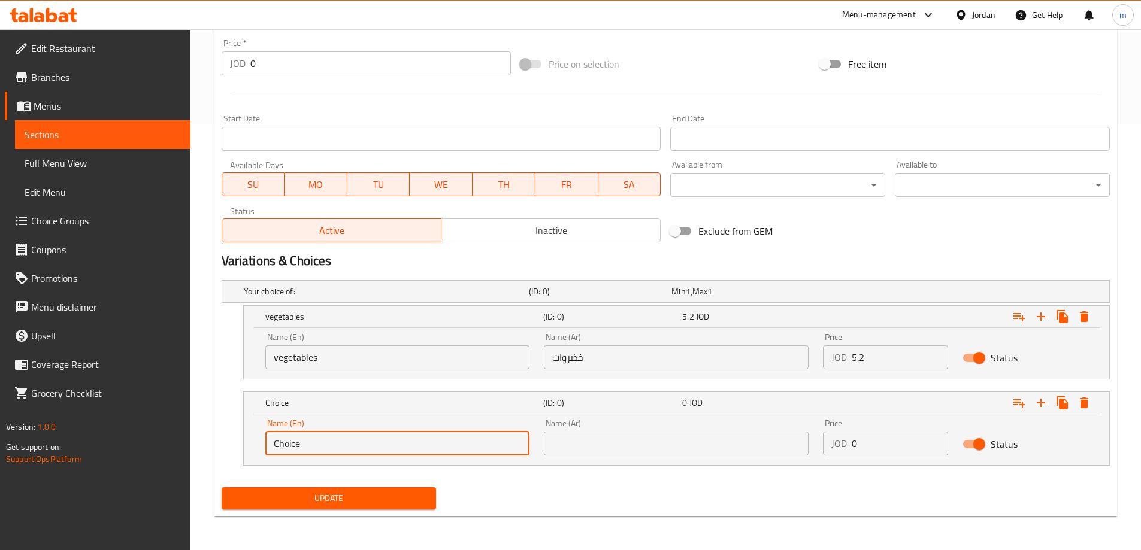
click at [428, 454] on input "Choice" at bounding box center [397, 444] width 265 height 24
type input "Rice"
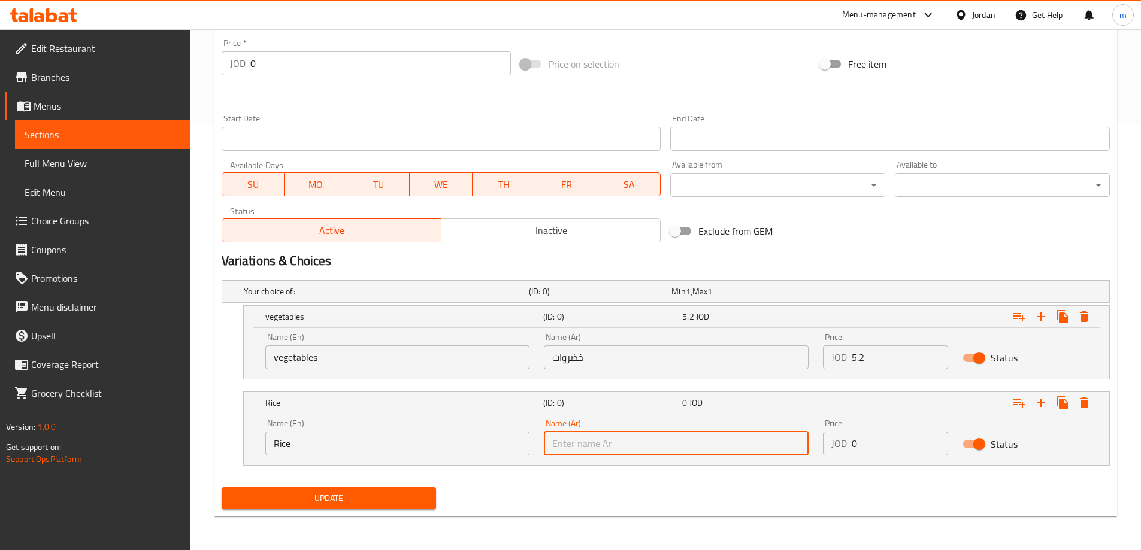
click at [586, 446] on input "text" at bounding box center [676, 444] width 265 height 24
type input "ارز"
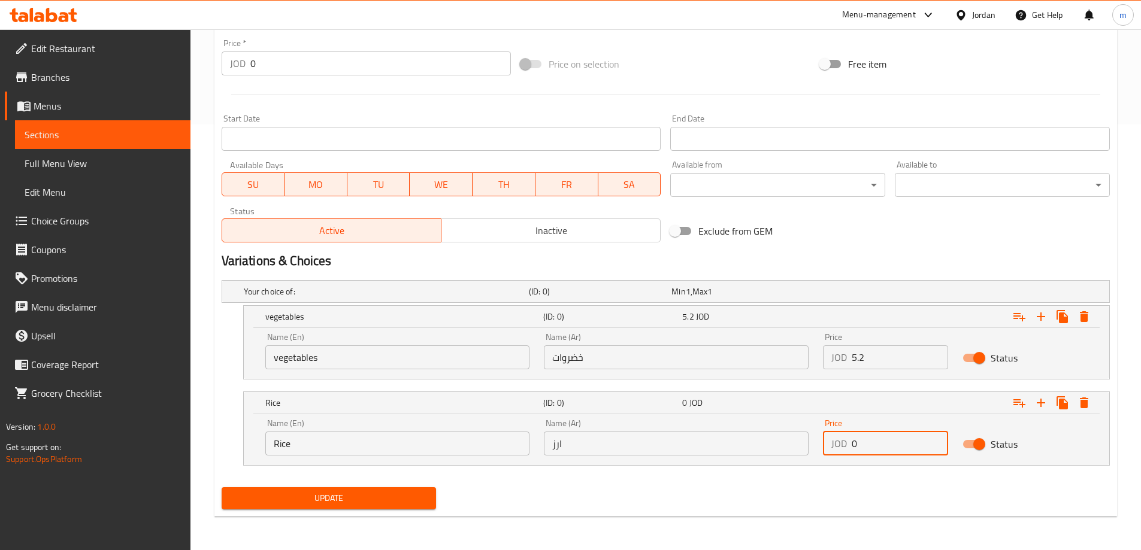
drag, startPoint x: 894, startPoint y: 433, endPoint x: 843, endPoint y: 450, distance: 54.2
click at [843, 450] on div "JOD 0 Price" at bounding box center [885, 444] width 125 height 24
type input "5.2"
click at [816, 519] on div "Home / Restaurants management / Menus / Sections / item / update Chicken sectio…" at bounding box center [665, 77] width 902 height 899
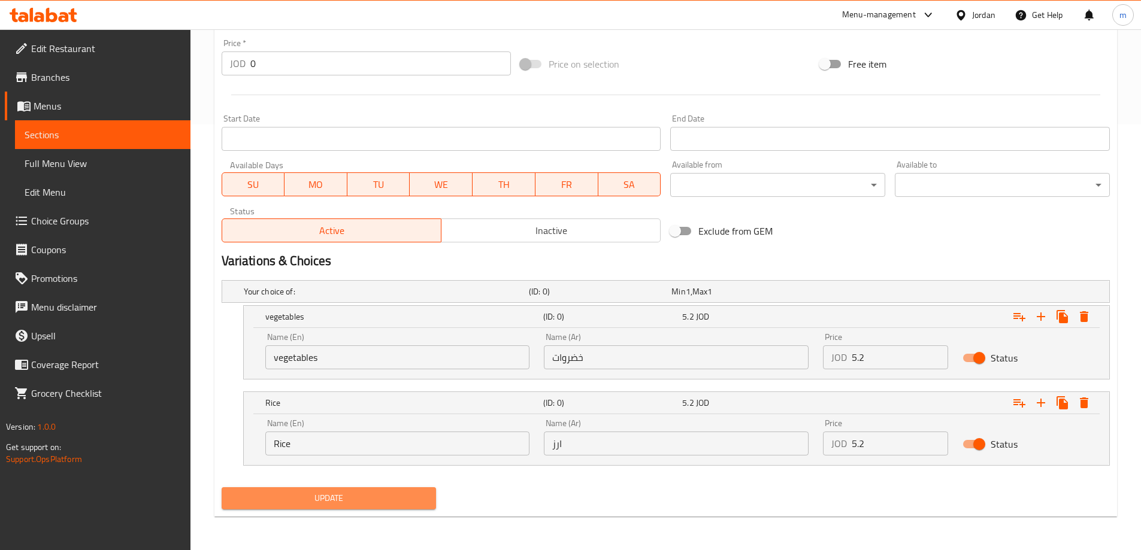
click at [332, 508] on button "Update" at bounding box center [329, 498] width 215 height 22
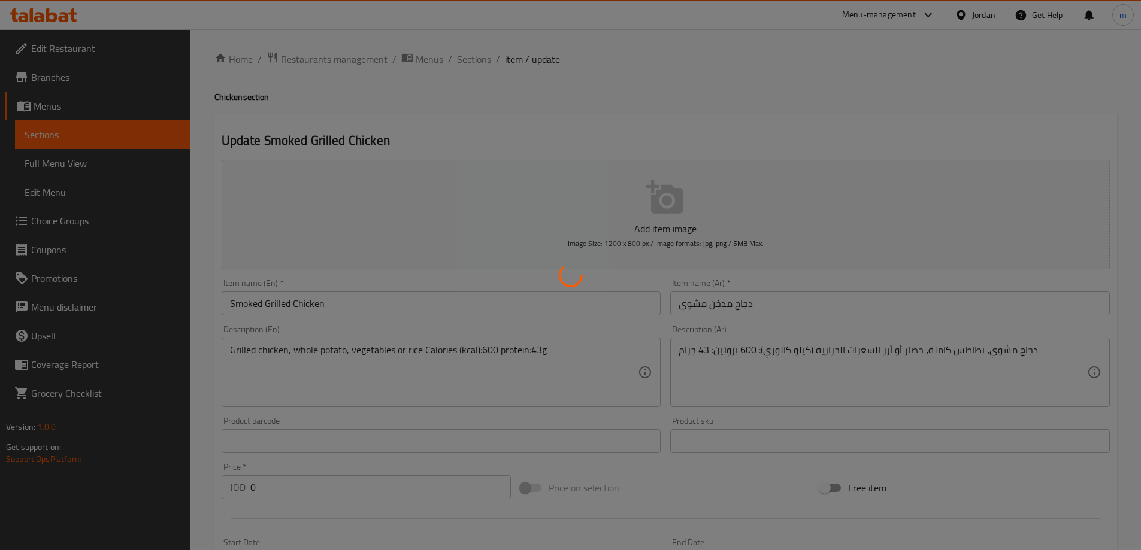
scroll to position [0, 0]
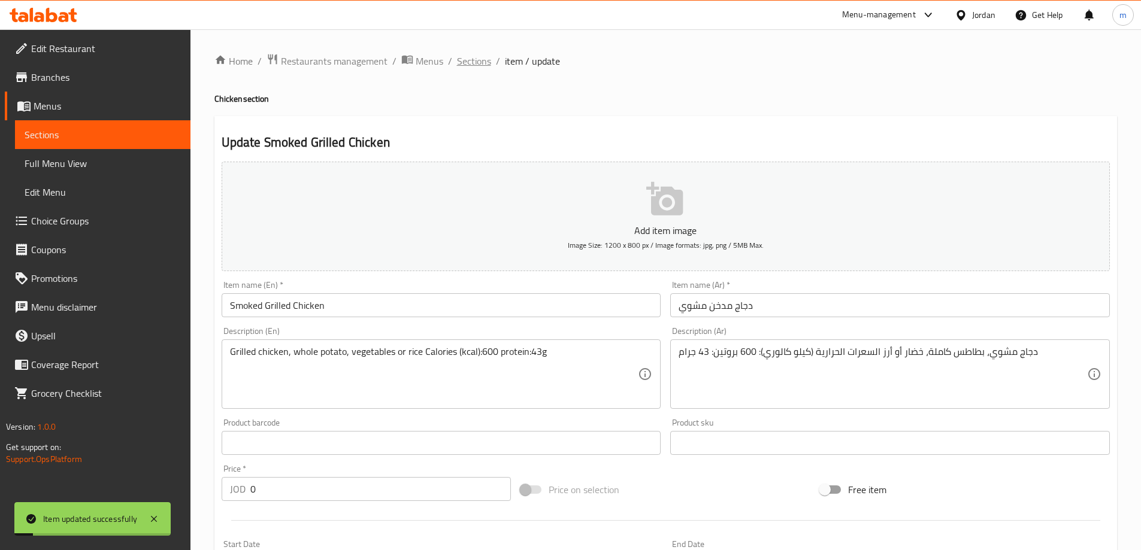
click at [478, 56] on span "Sections" at bounding box center [474, 61] width 34 height 14
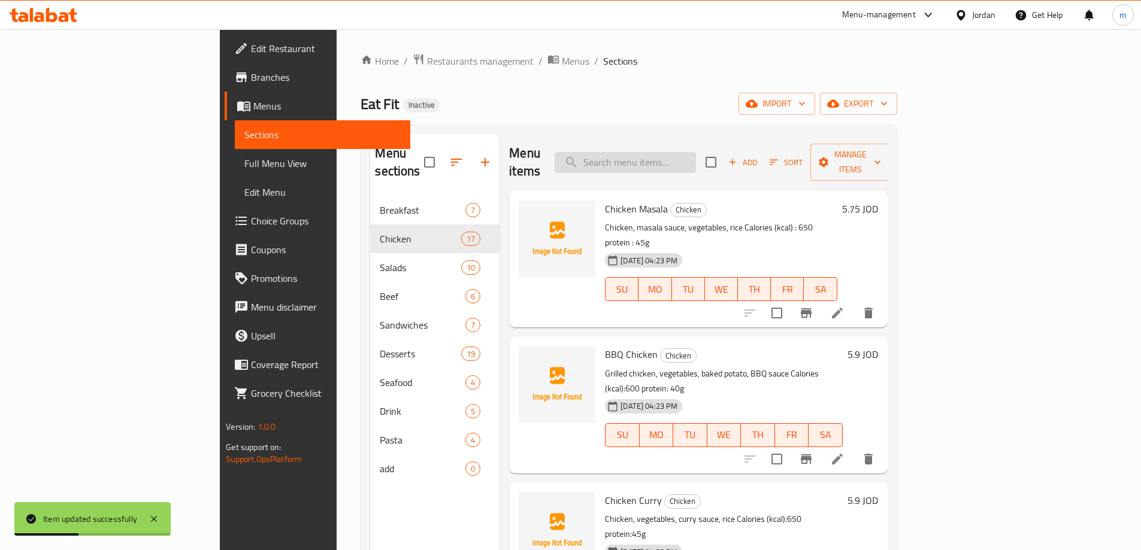
click at [693, 159] on input "search" at bounding box center [625, 162] width 141 height 21
paste input "Provençal Chicken"
click at [696, 159] on input "Provençal Chicken" at bounding box center [625, 162] width 141 height 21
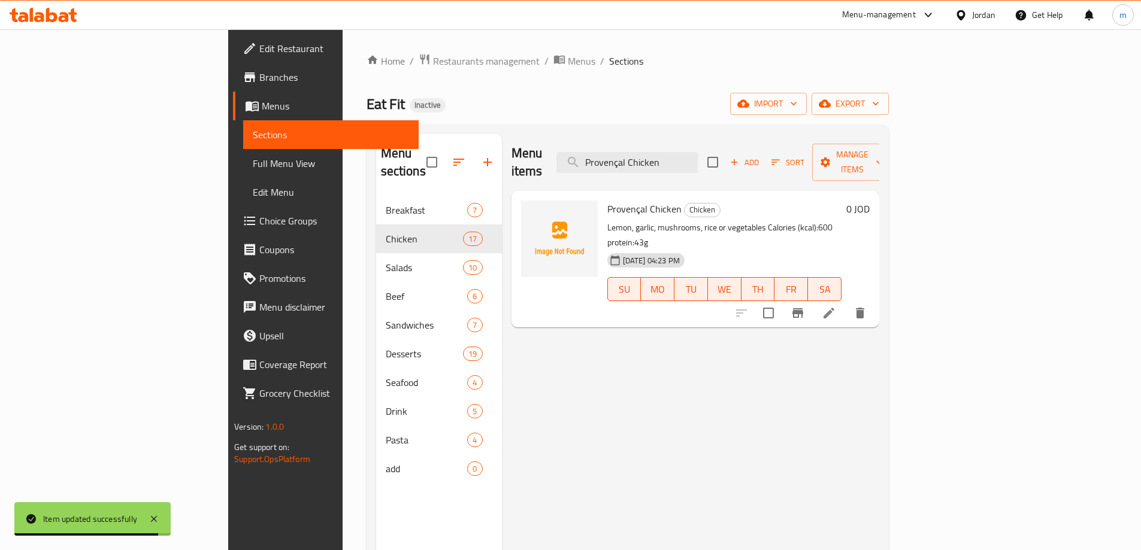
type input "Provençal Chicken"
click at [836, 306] on icon at bounding box center [829, 313] width 14 height 14
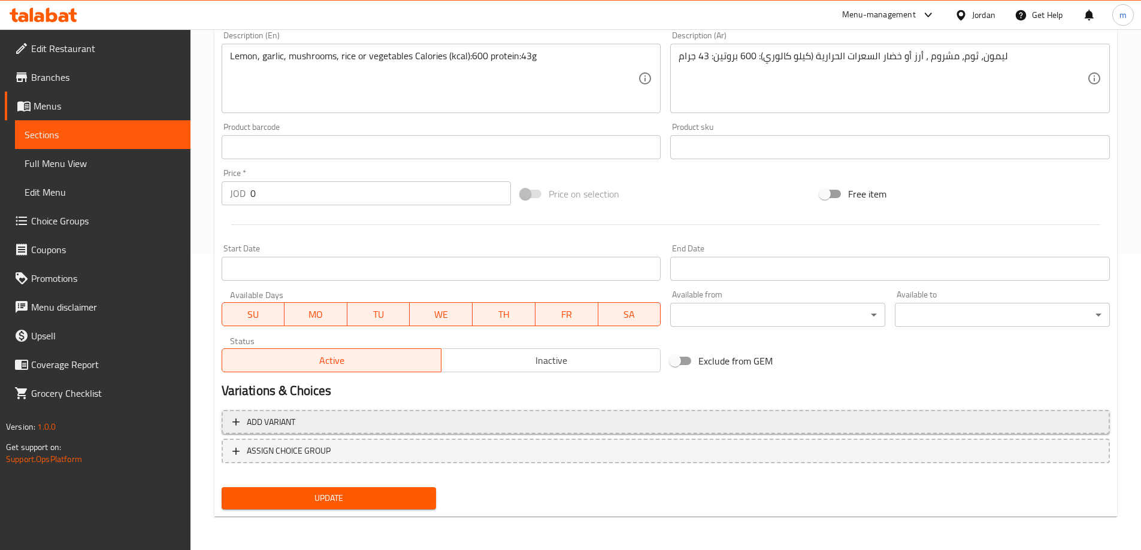
click at [884, 427] on span "Add variant" at bounding box center [665, 422] width 867 height 15
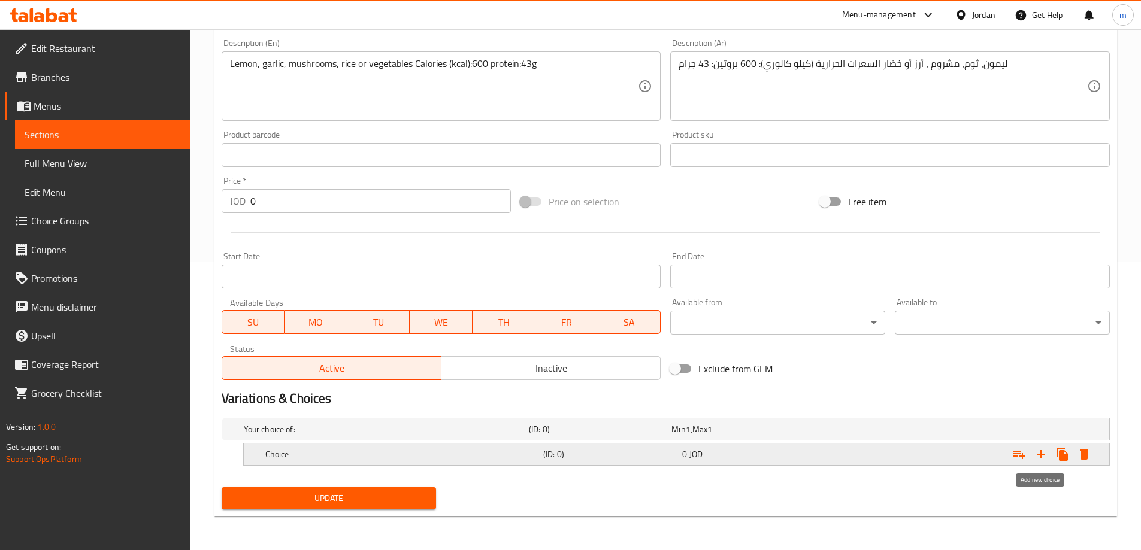
click at [1039, 450] on icon "Expand" at bounding box center [1041, 454] width 14 height 14
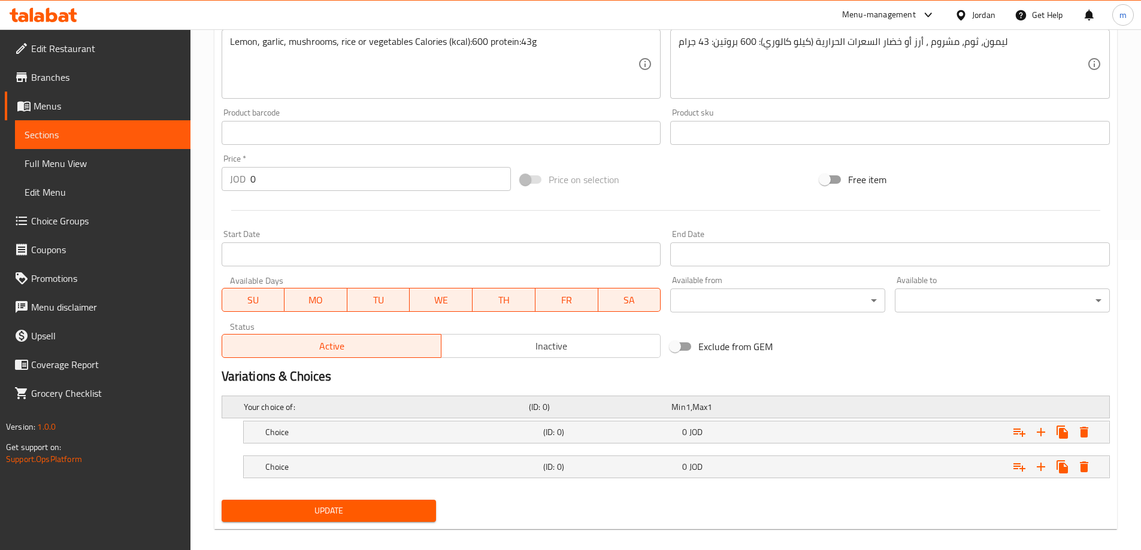
scroll to position [323, 0]
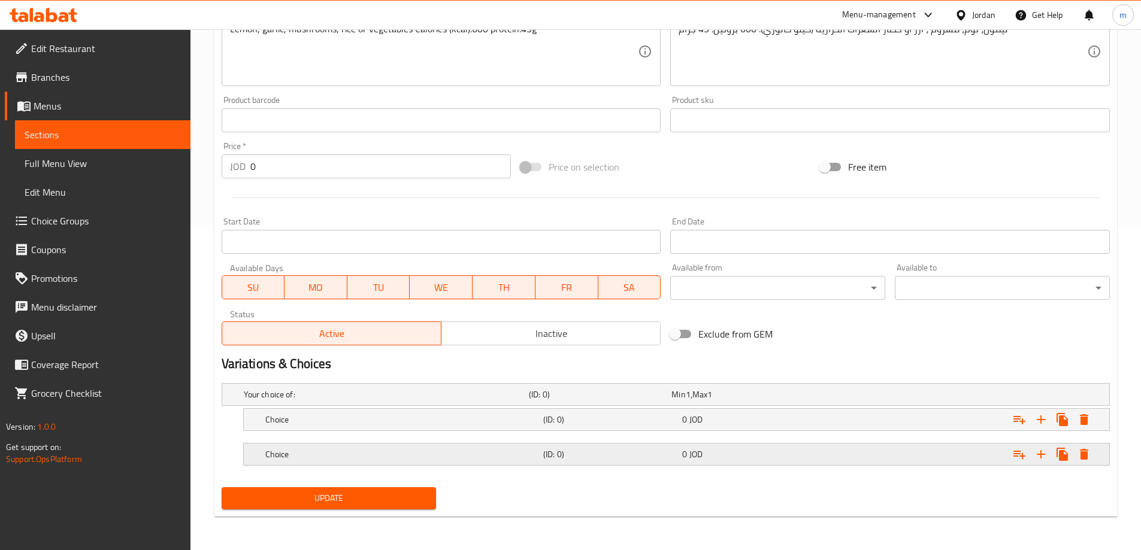
click at [385, 453] on h5 "Choice" at bounding box center [401, 455] width 273 height 12
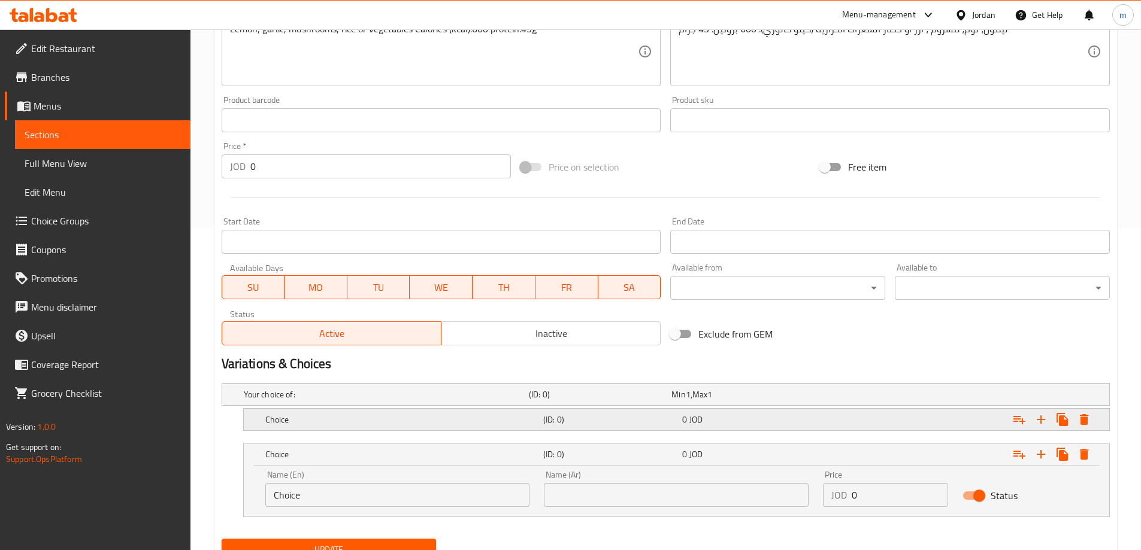
click at [383, 429] on div "Choice (ID: 0) 0 JOD" at bounding box center [680, 420] width 834 height 26
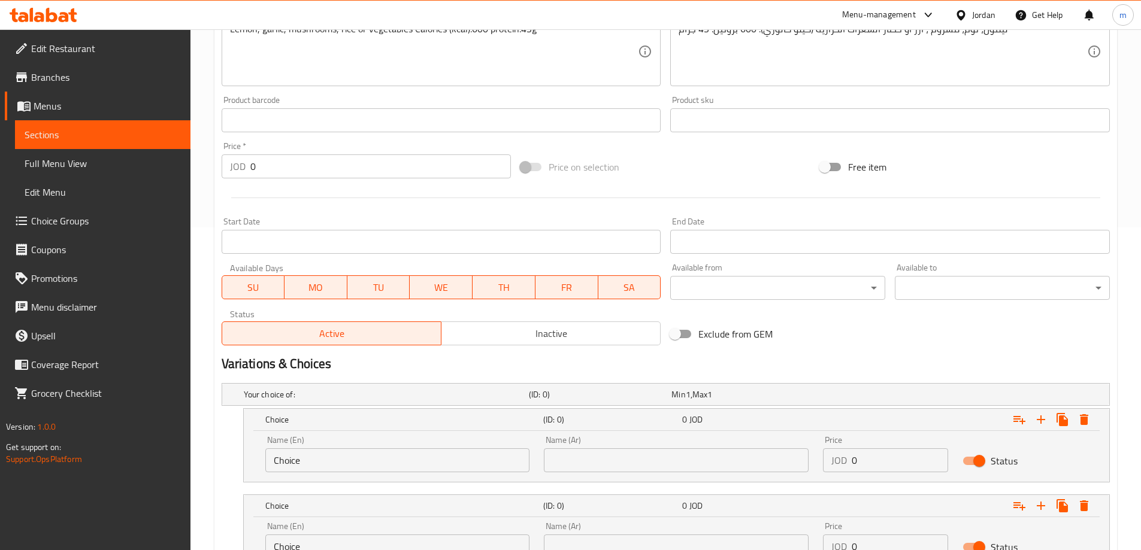
click at [377, 464] on input "Choice" at bounding box center [397, 461] width 265 height 24
paste input "vegetables"
type input "vegetables"
click at [601, 463] on input "text" at bounding box center [676, 461] width 265 height 24
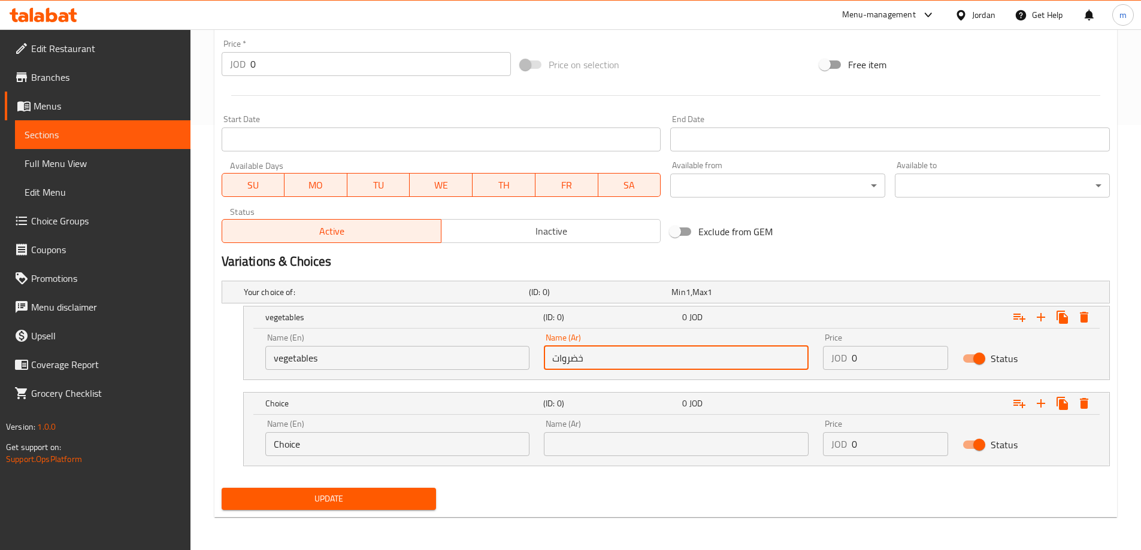
scroll to position [426, 0]
type input "خضروات"
click at [432, 454] on input "Choice" at bounding box center [397, 444] width 265 height 24
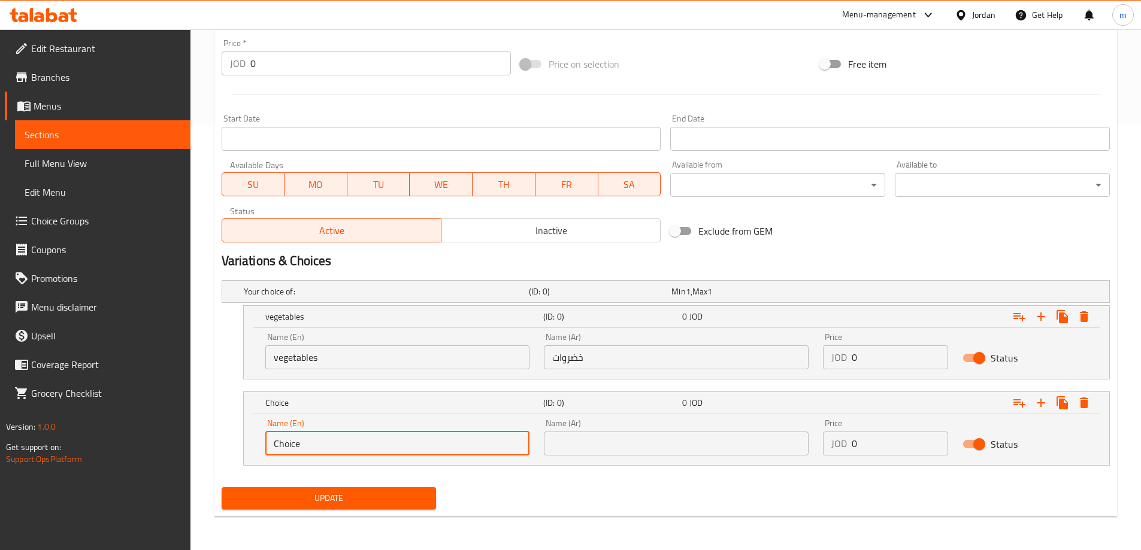
click at [432, 454] on input "Choice" at bounding box center [397, 444] width 265 height 24
type input "Rice"
click at [620, 449] on input "text" at bounding box center [676, 444] width 265 height 24
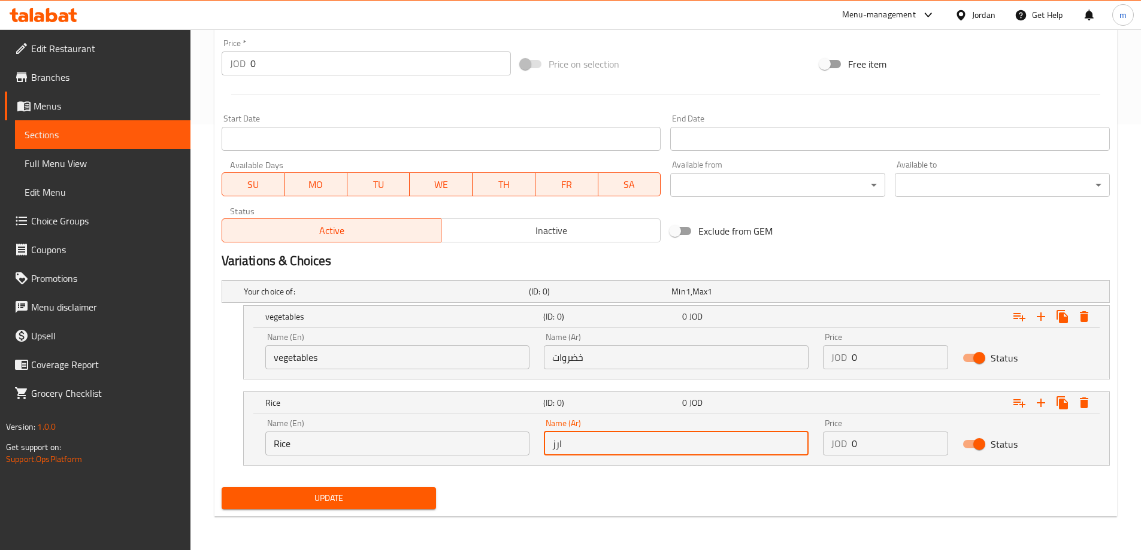
type input "ارز"
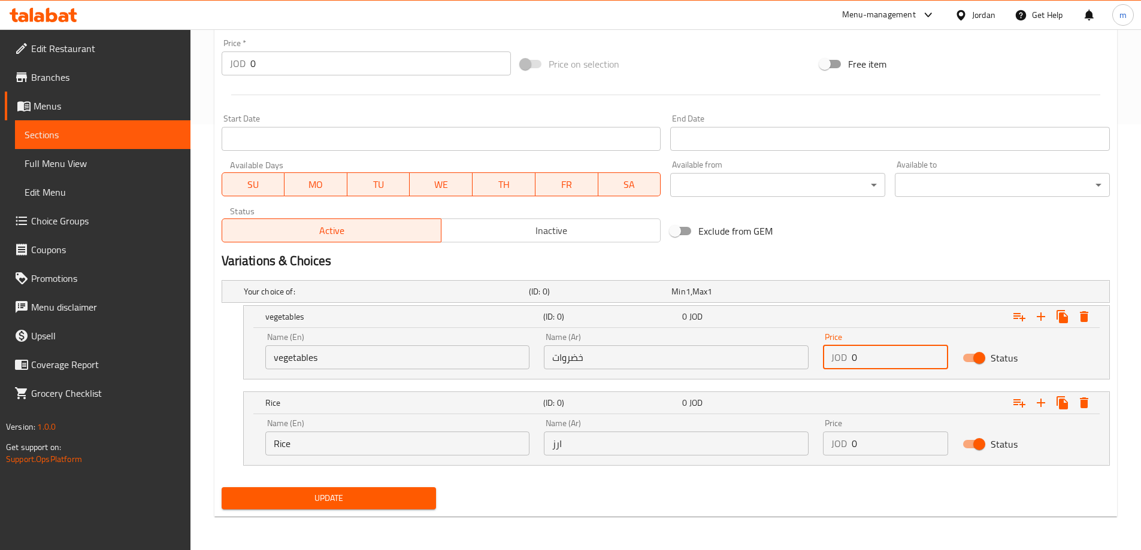
drag, startPoint x: 871, startPoint y: 355, endPoint x: 844, endPoint y: 359, distance: 27.4
click at [844, 359] on div "JOD 0 Price" at bounding box center [885, 358] width 125 height 24
type input "5.5"
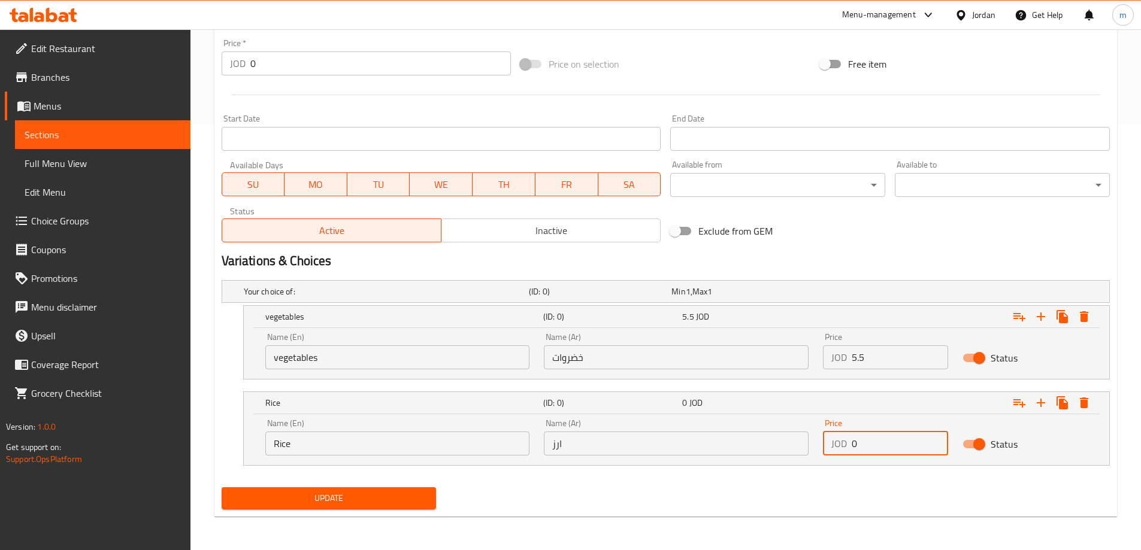
drag, startPoint x: 883, startPoint y: 452, endPoint x: 838, endPoint y: 453, distance: 44.9
click at [835, 453] on div "JOD 0 Price" at bounding box center [885, 444] width 125 height 24
type input "5.5"
drag, startPoint x: 676, startPoint y: 489, endPoint x: 656, endPoint y: 491, distance: 19.2
click at [673, 489] on div "Update" at bounding box center [666, 499] width 898 height 32
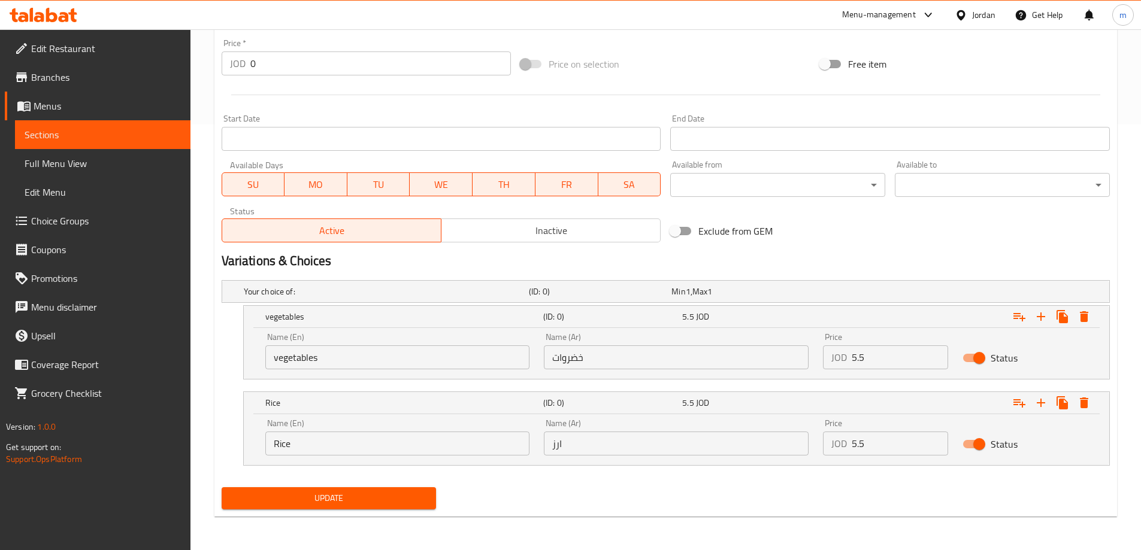
click at [381, 486] on div "Update" at bounding box center [329, 499] width 225 height 32
click at [384, 497] on span "Update" at bounding box center [329, 498] width 196 height 15
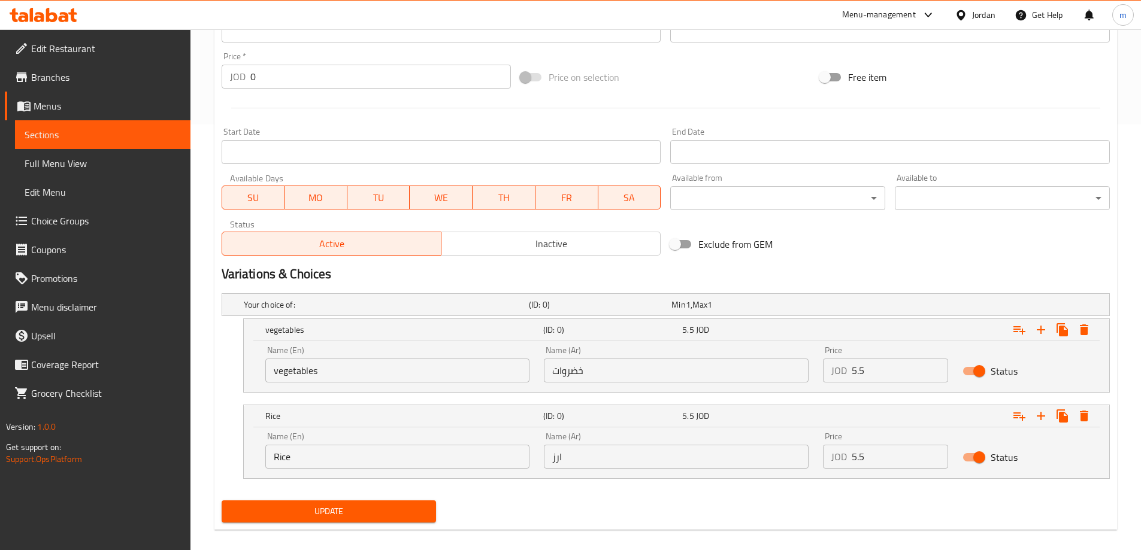
scroll to position [31, 0]
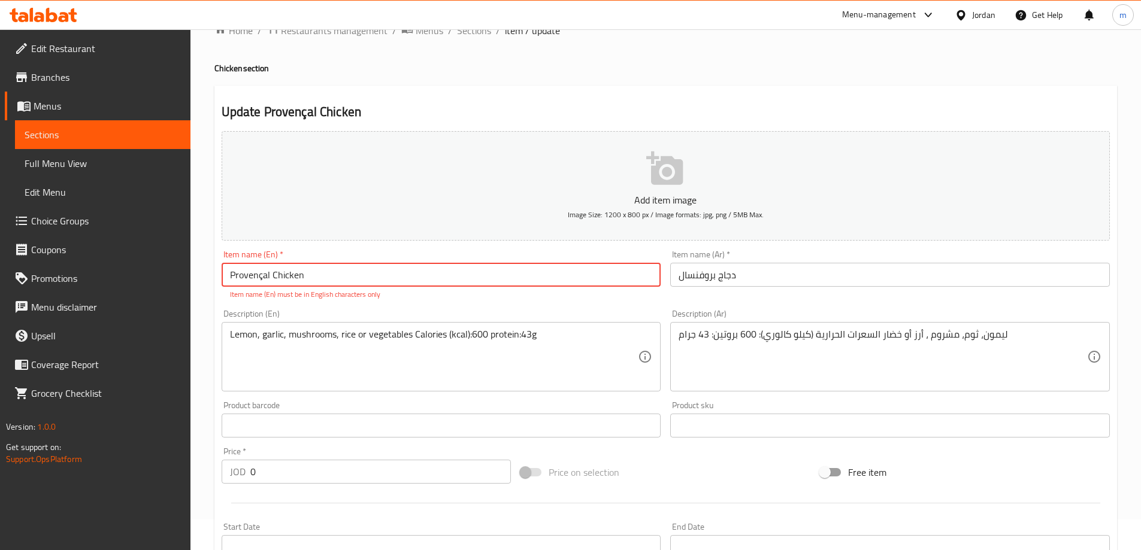
click at [264, 277] on input "Provençal Chicken" at bounding box center [442, 275] width 440 height 24
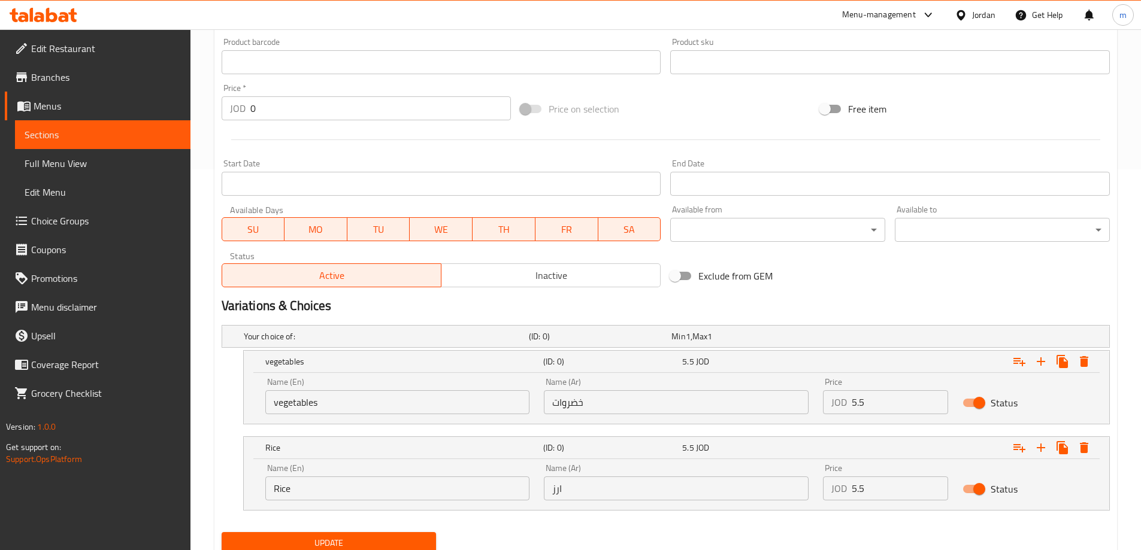
scroll to position [426, 0]
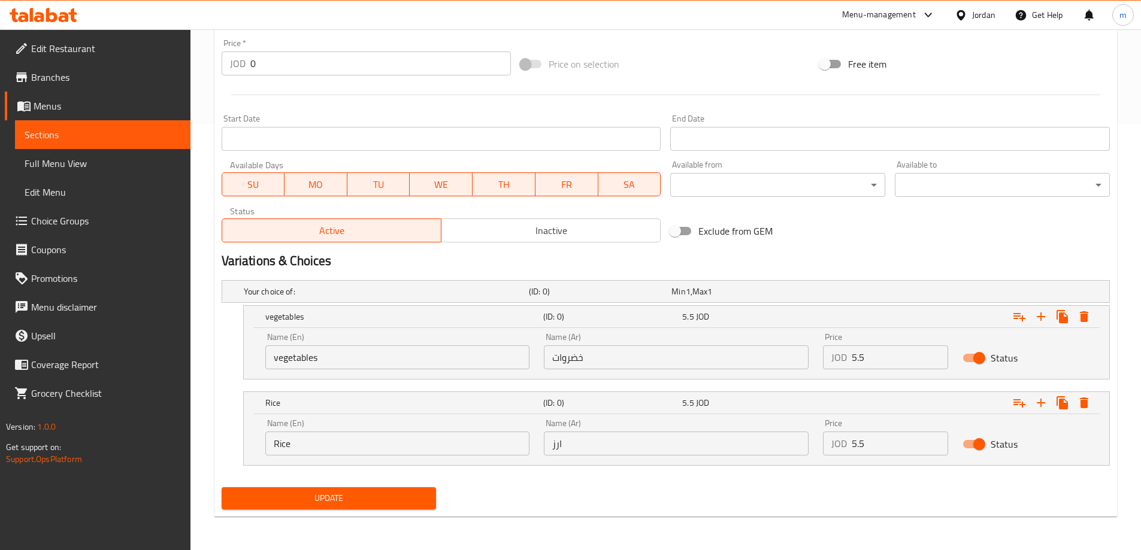
type input "Provencal Chicken"
click at [319, 501] on span "Update" at bounding box center [329, 498] width 196 height 15
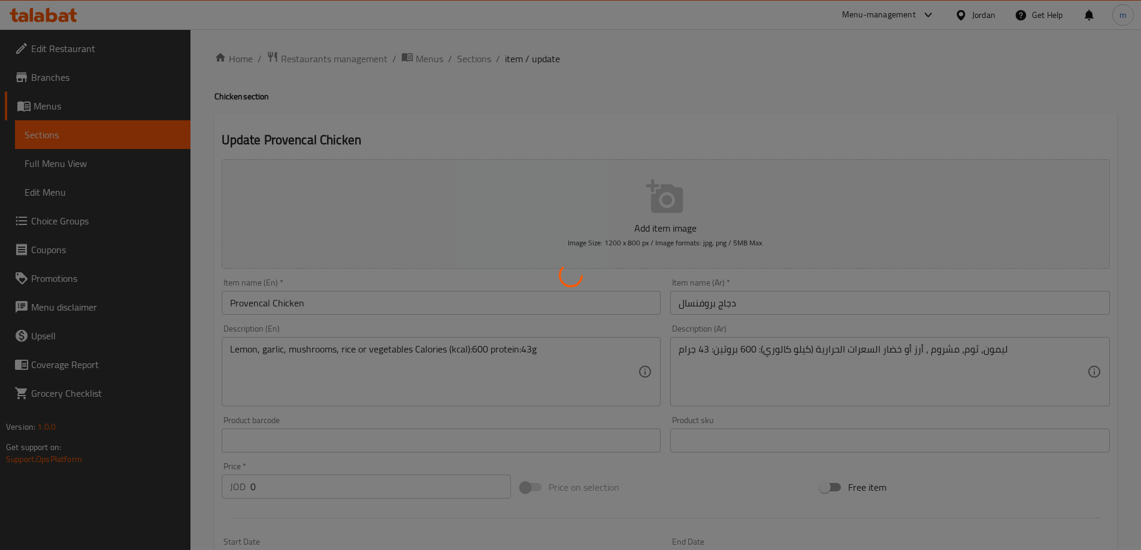
scroll to position [0, 0]
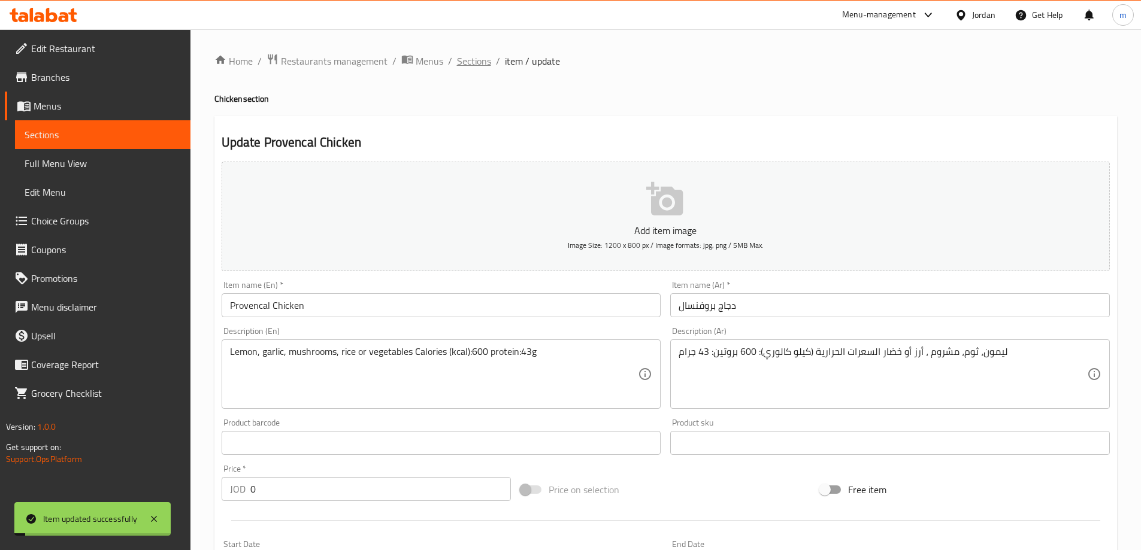
click at [467, 66] on span "Sections" at bounding box center [474, 61] width 34 height 14
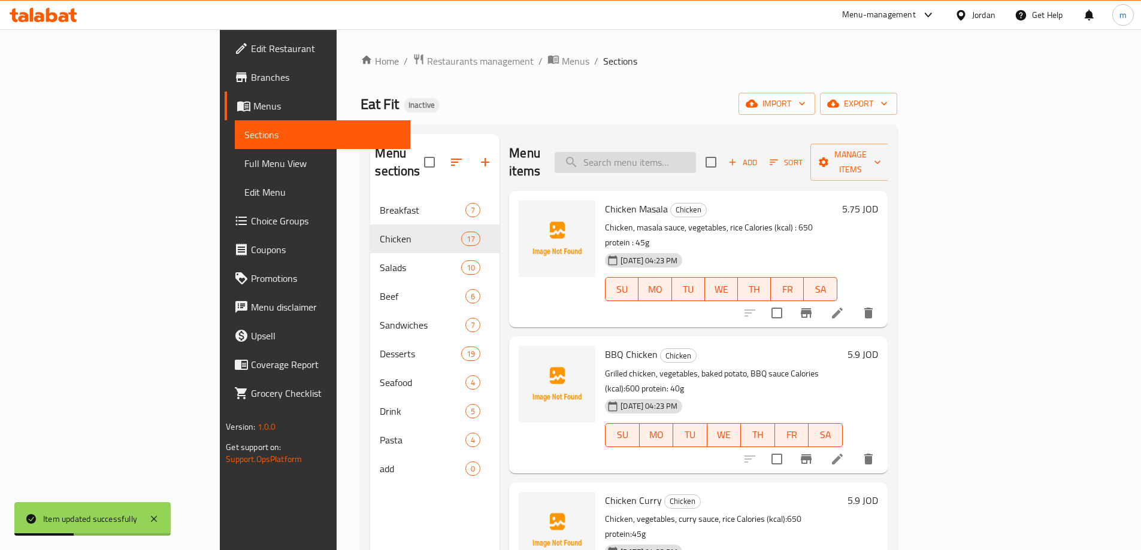
click at [676, 154] on input "search" at bounding box center [625, 162] width 141 height 21
paste input "Chicken breast"
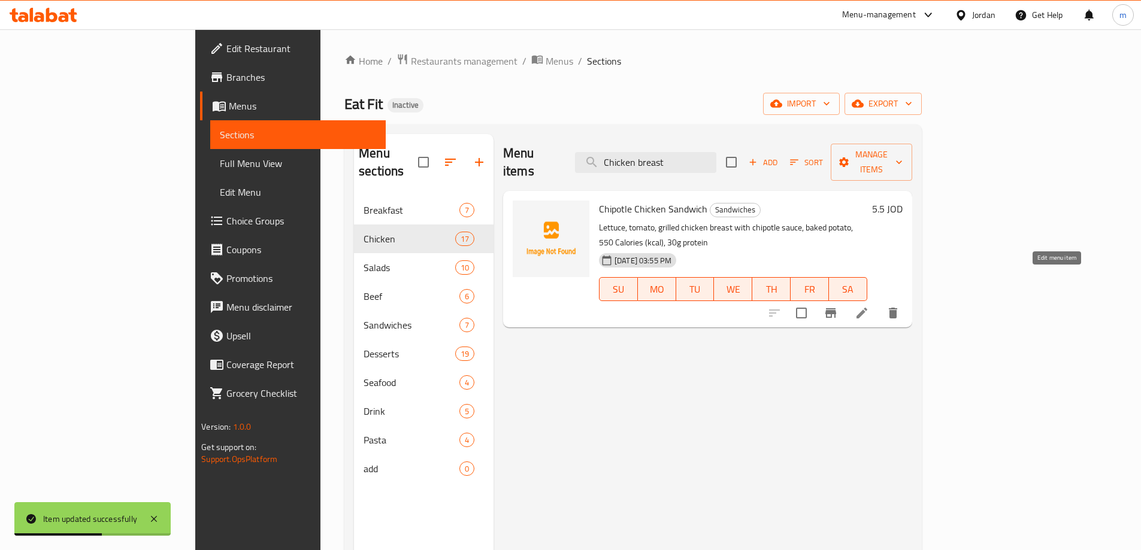
type input "Chicken breast"
click at [869, 306] on icon at bounding box center [862, 313] width 14 height 14
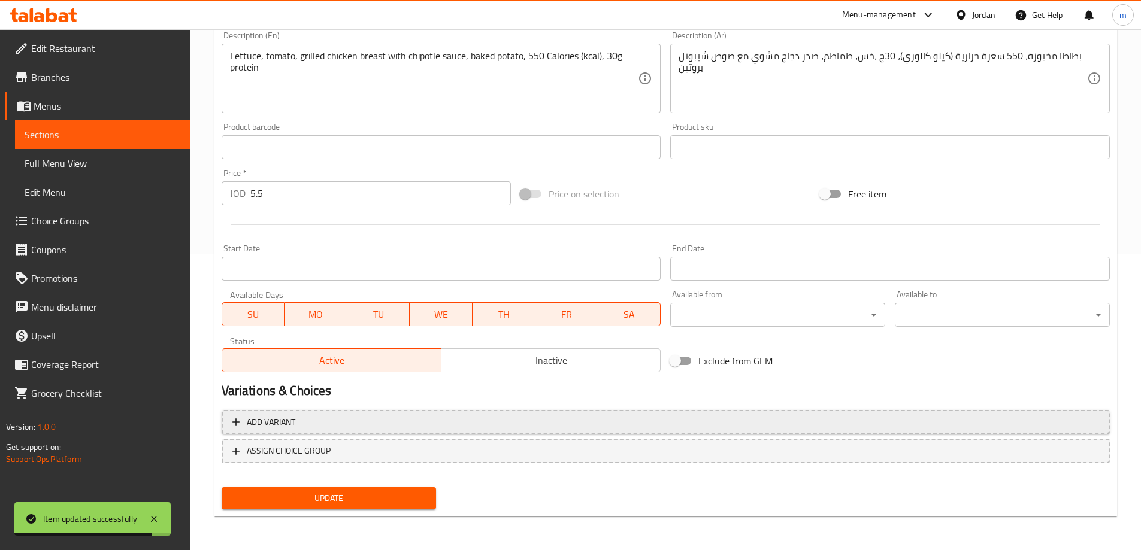
click at [945, 424] on span "Add variant" at bounding box center [665, 422] width 867 height 15
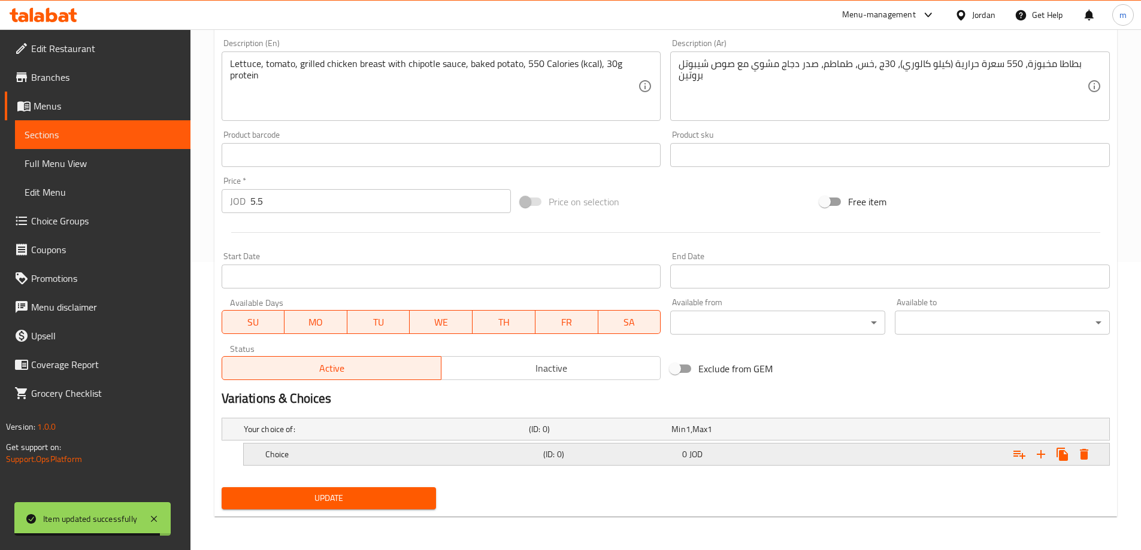
click at [1039, 456] on icon "Expand" at bounding box center [1041, 454] width 14 height 14
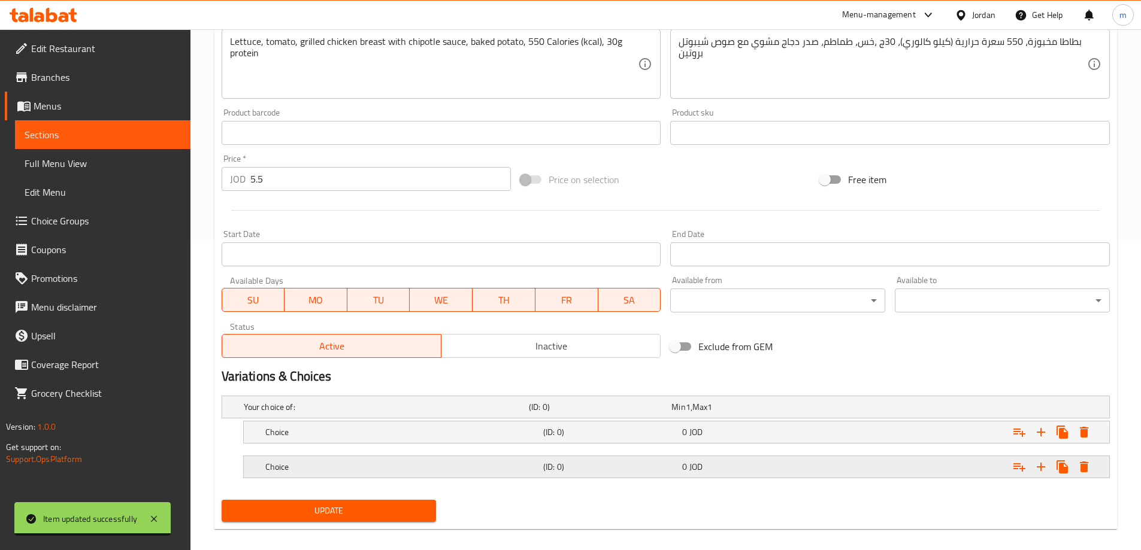
scroll to position [323, 0]
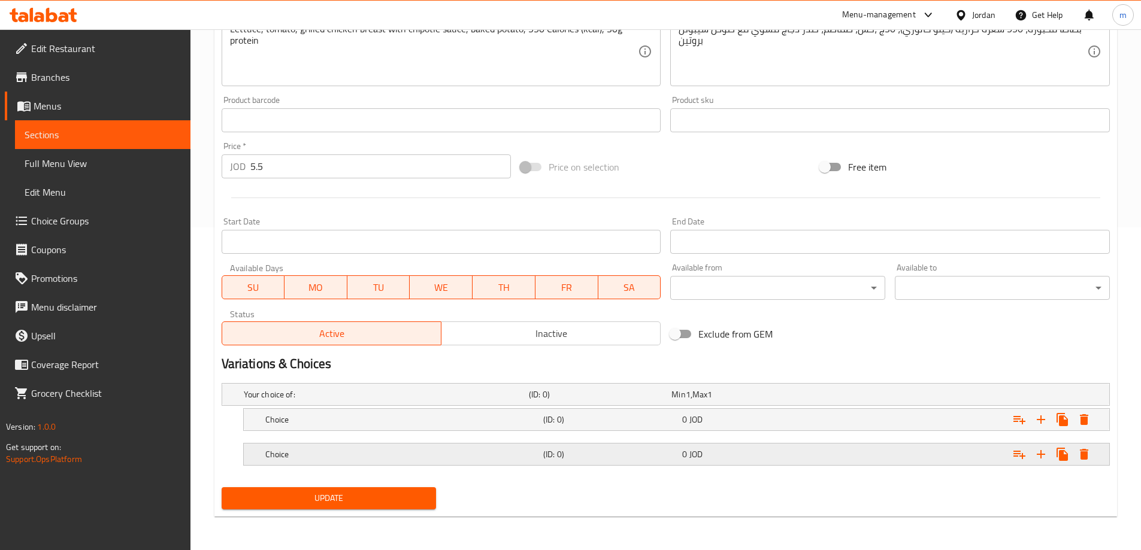
click at [575, 464] on div "Choice (ID: 0) 0 JOD" at bounding box center [680, 454] width 834 height 26
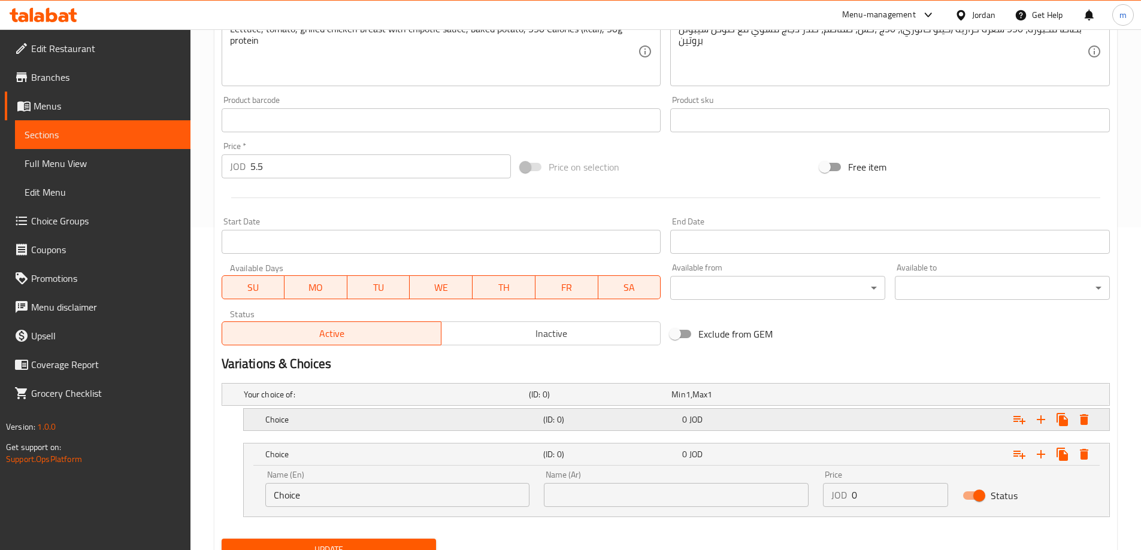
click at [542, 426] on div "(ID: 0)" at bounding box center [610, 419] width 139 height 17
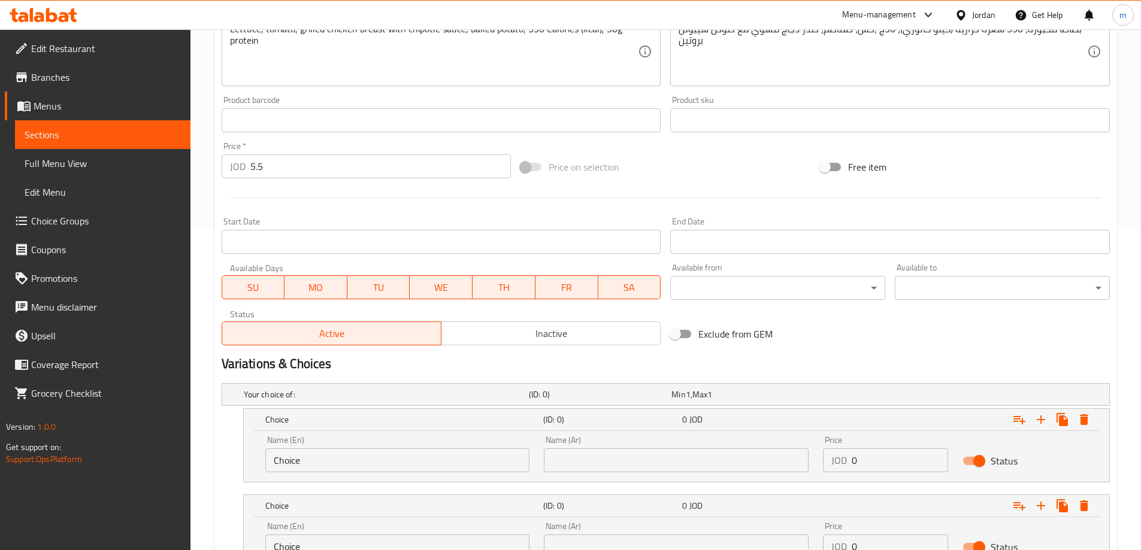
click at [374, 449] on input "Choice" at bounding box center [397, 461] width 265 height 24
paste input "vegetables"
type input "vegetables"
click at [572, 463] on input "text" at bounding box center [676, 461] width 265 height 24
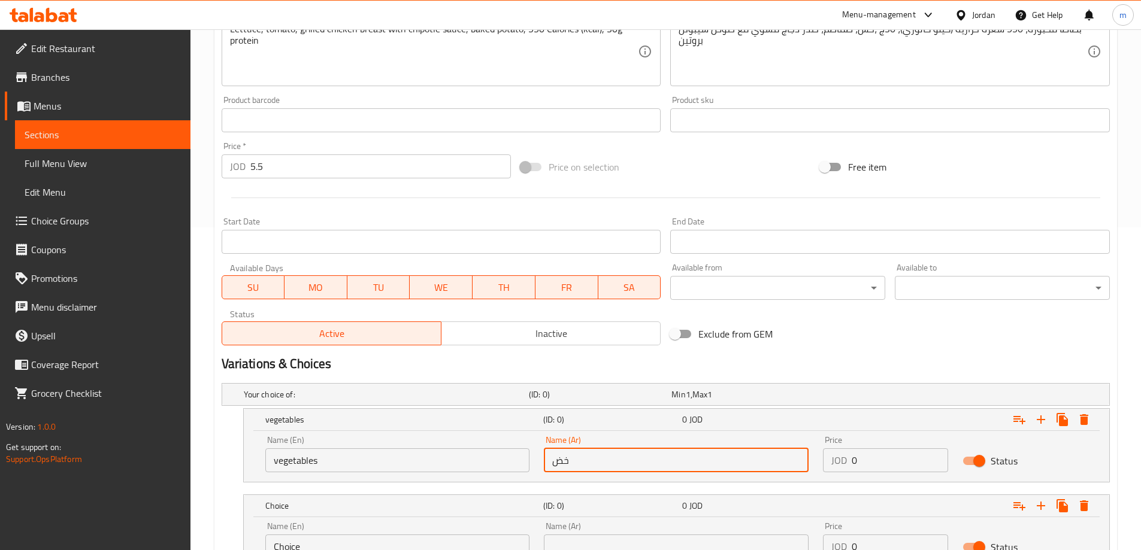
type input "خضروات"
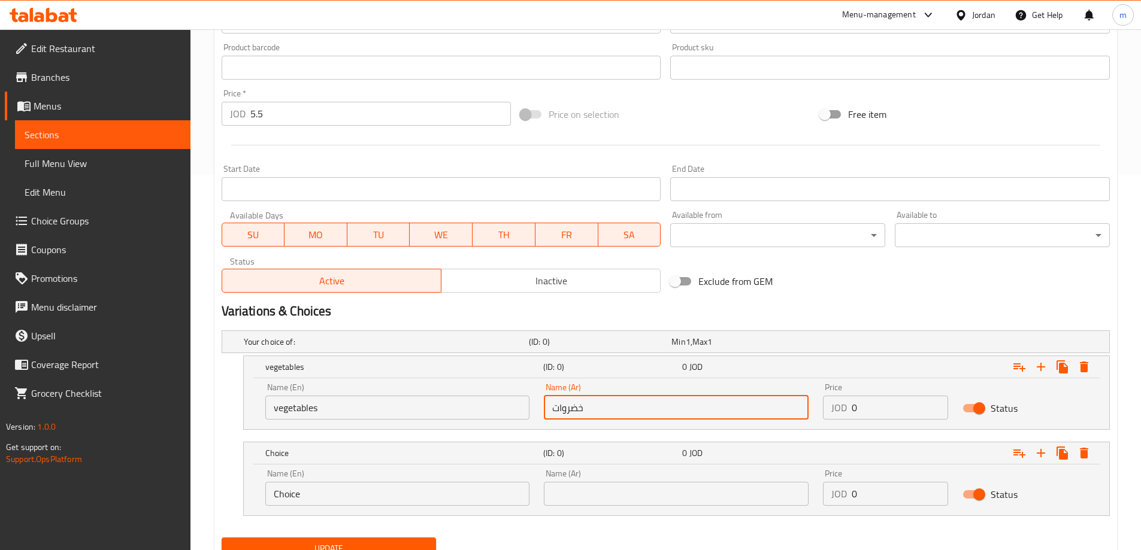
scroll to position [426, 0]
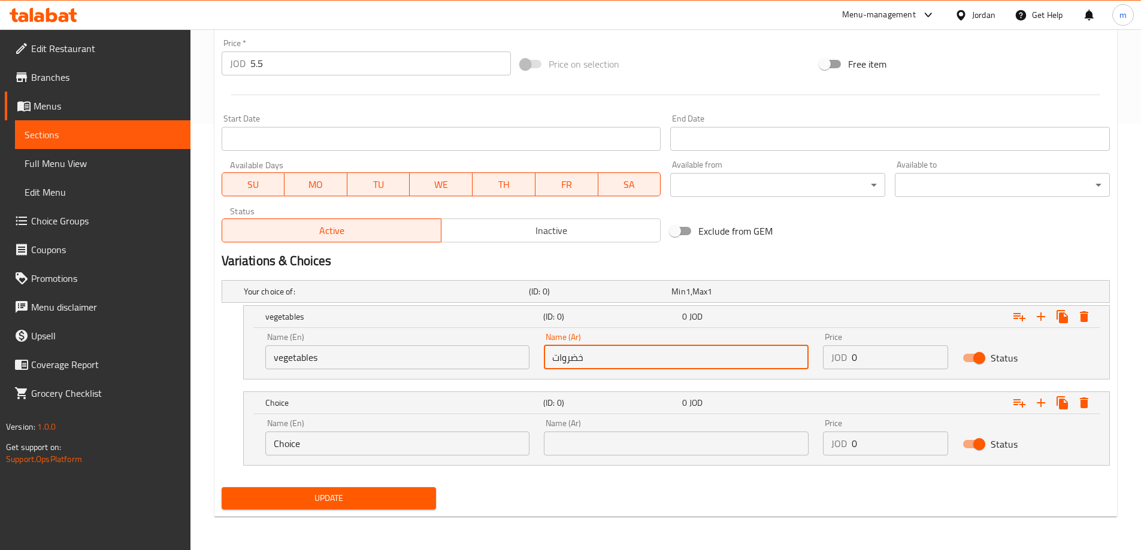
click at [416, 449] on input "Choice" at bounding box center [397, 444] width 265 height 24
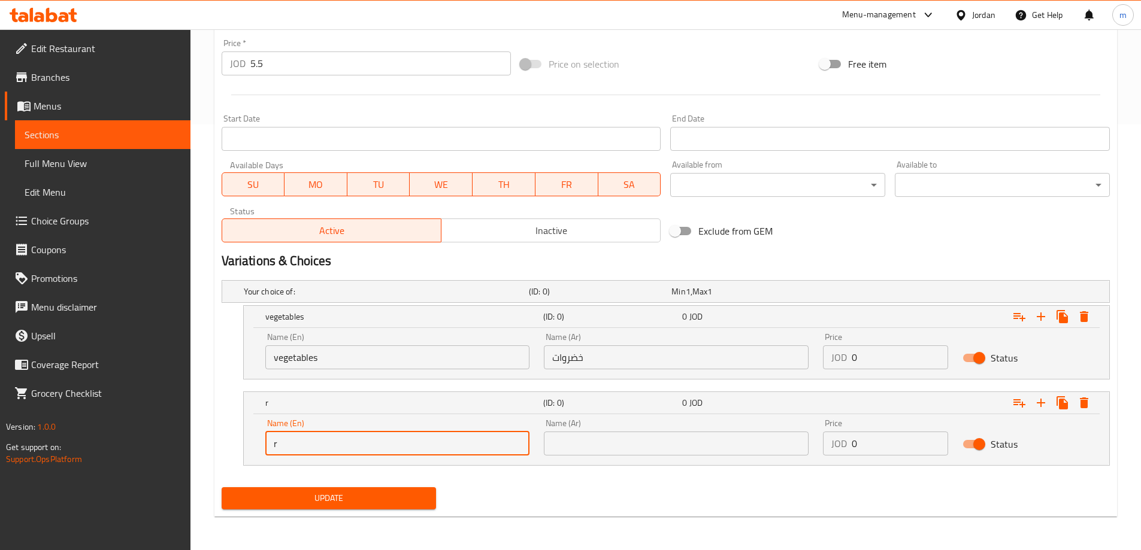
click at [222, 487] on button "Update" at bounding box center [329, 498] width 215 height 22
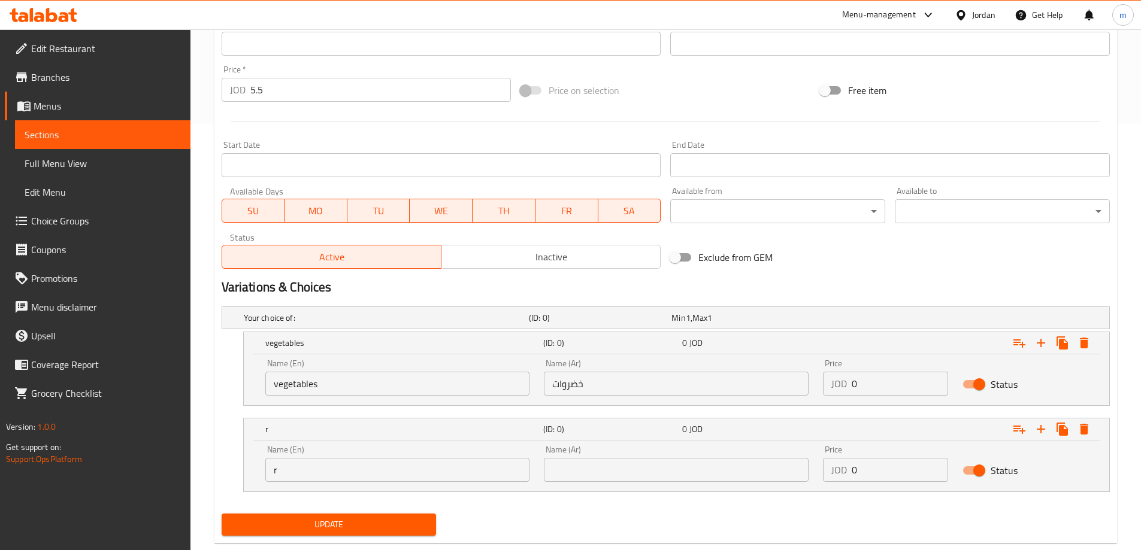
scroll to position [31, 0]
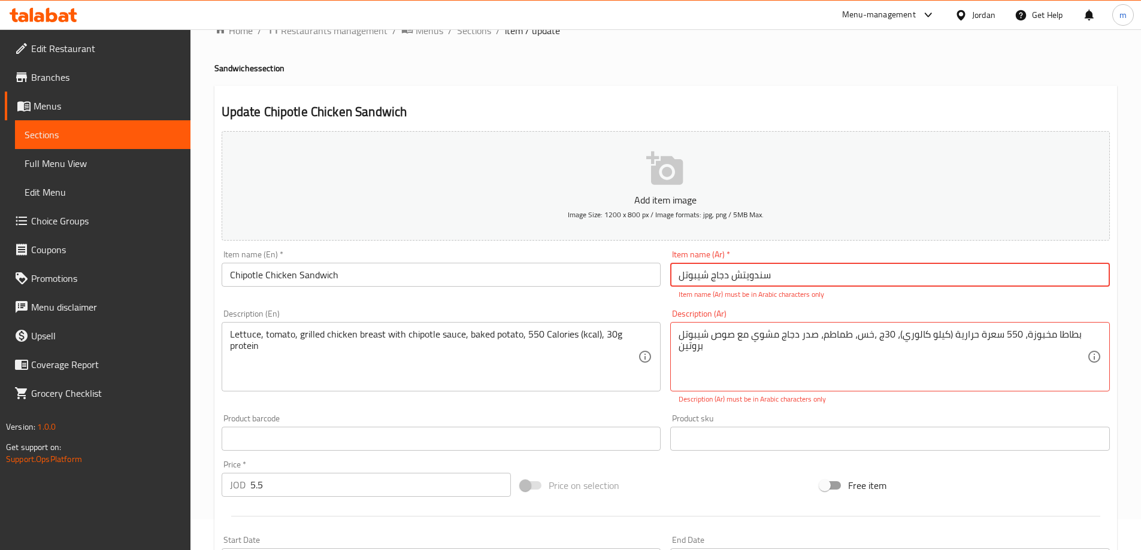
click at [598, 405] on div "Description (En) Lettuce, tomato, grilled chicken breast with chipotle sauce, b…" at bounding box center [441, 357] width 449 height 105
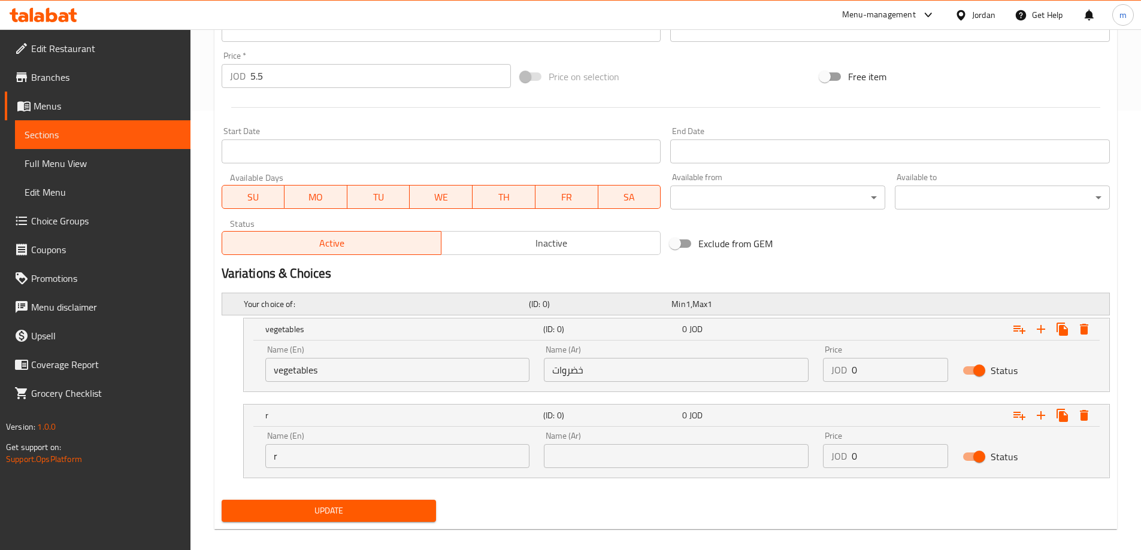
scroll to position [452, 0]
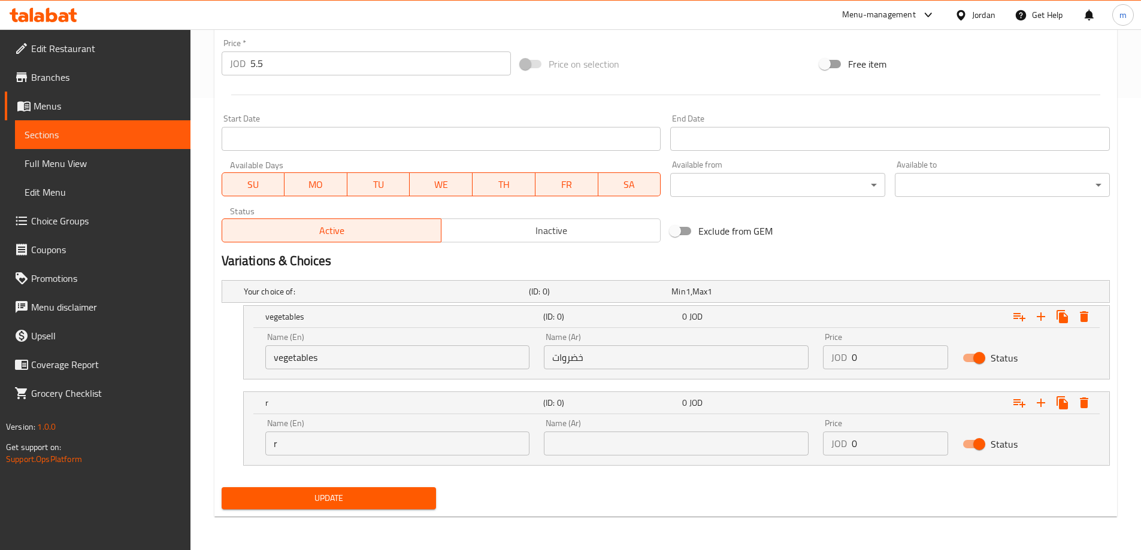
click at [353, 448] on input "r" at bounding box center [397, 444] width 265 height 24
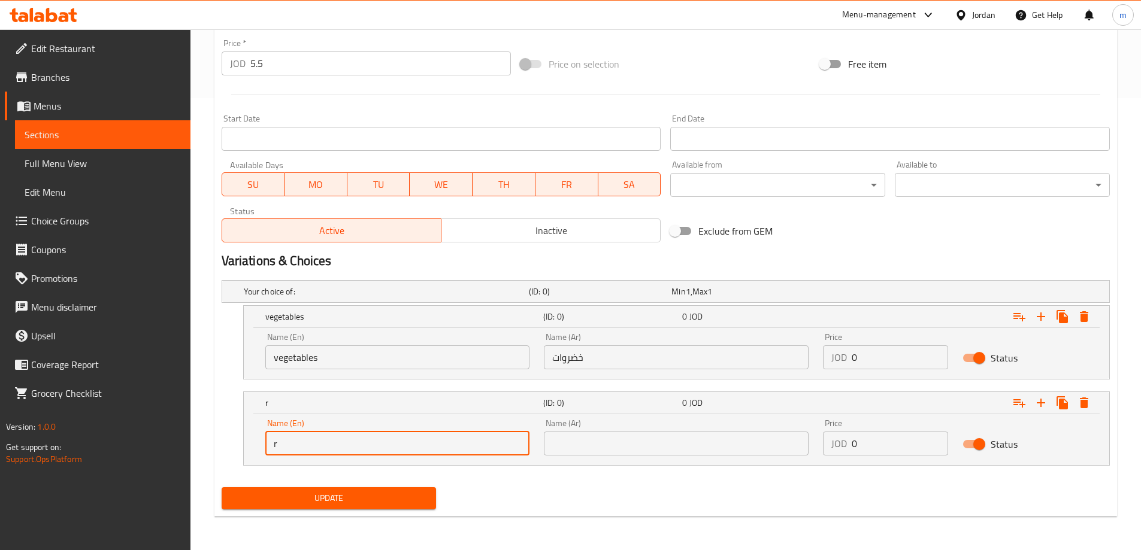
type input "Rice"
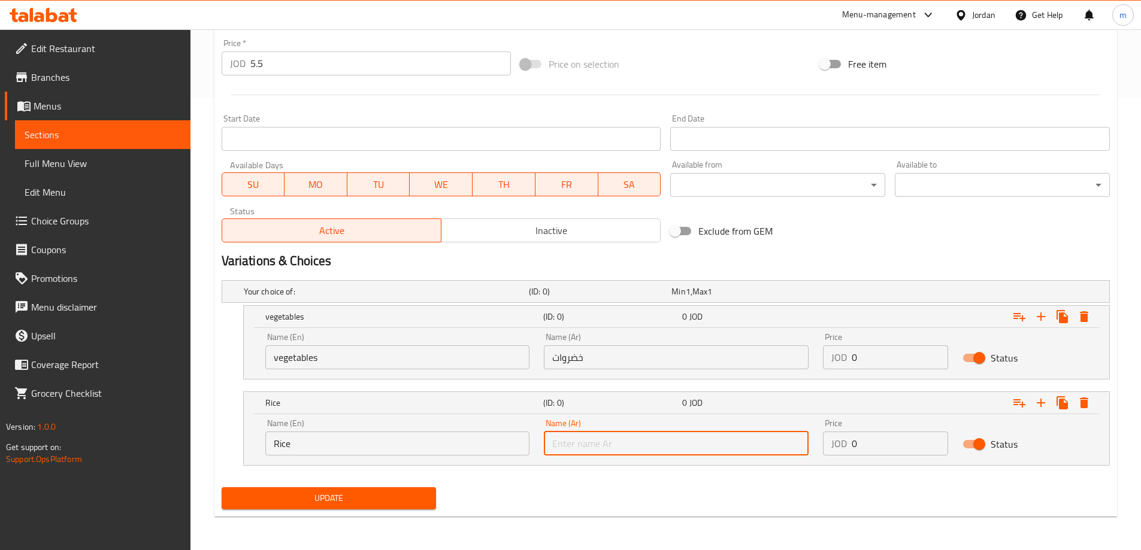
click at [634, 433] on input "text" at bounding box center [676, 444] width 265 height 24
type input "ارز"
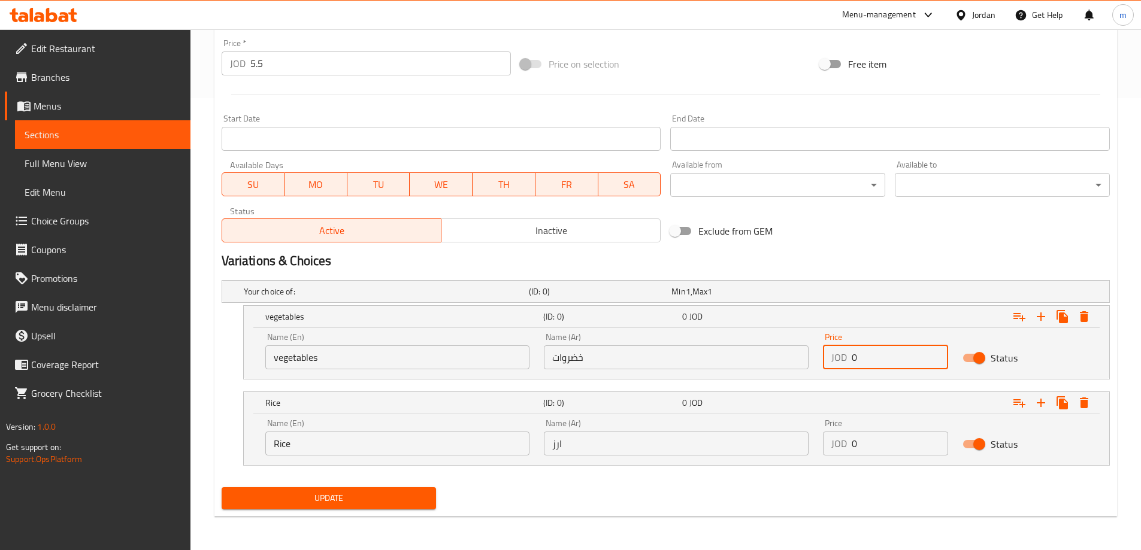
drag, startPoint x: 878, startPoint y: 355, endPoint x: 838, endPoint y: 356, distance: 40.1
click at [838, 356] on div "JOD 0 Price" at bounding box center [885, 358] width 125 height 24
type input "5.5"
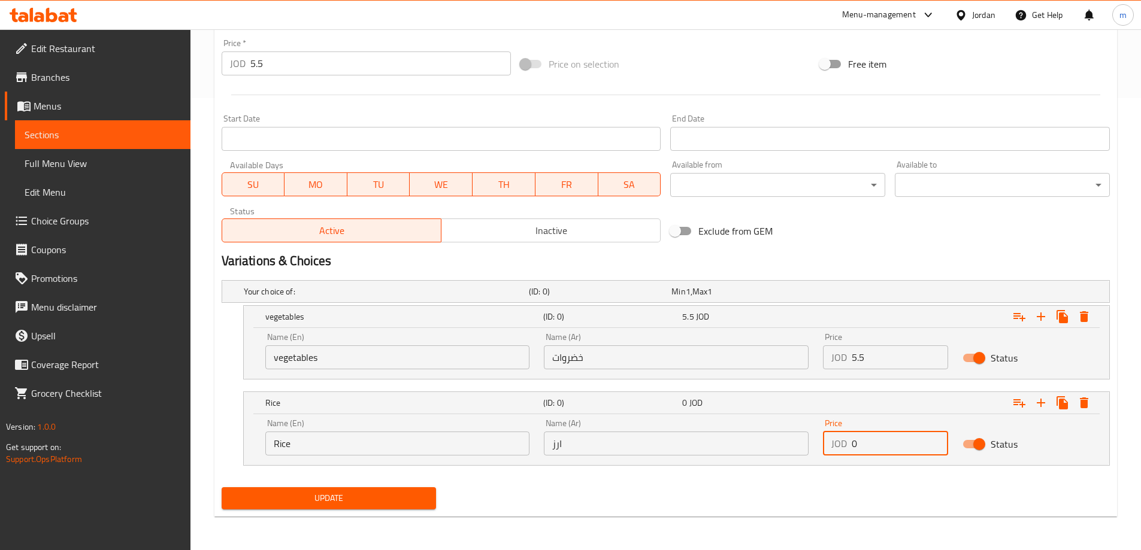
drag, startPoint x: 875, startPoint y: 452, endPoint x: 798, endPoint y: 467, distance: 78.0
click at [798, 467] on div "Your choice of: (ID: 0) Min 1 , Max 1 Name (En) Your choice of: Name (En) Name …" at bounding box center [666, 378] width 898 height 207
type input "5.5"
click at [801, 467] on div "Your choice of: (ID: 0) Min 1 , Max 1 Name (En) Your choice of: Name (En) Name …" at bounding box center [666, 378] width 898 height 207
click at [341, 507] on button "Update" at bounding box center [329, 498] width 215 height 22
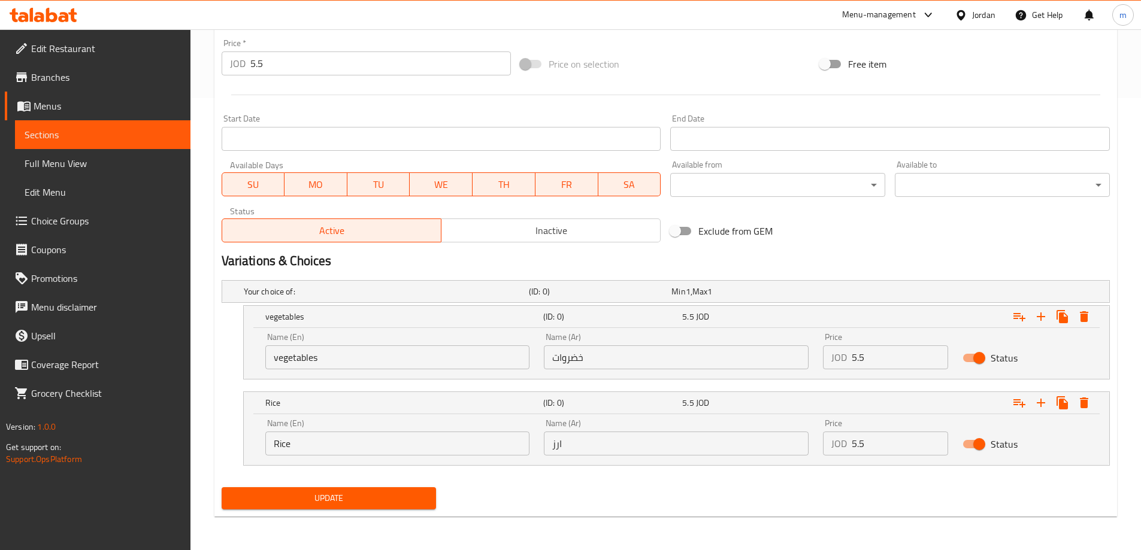
scroll to position [31, 0]
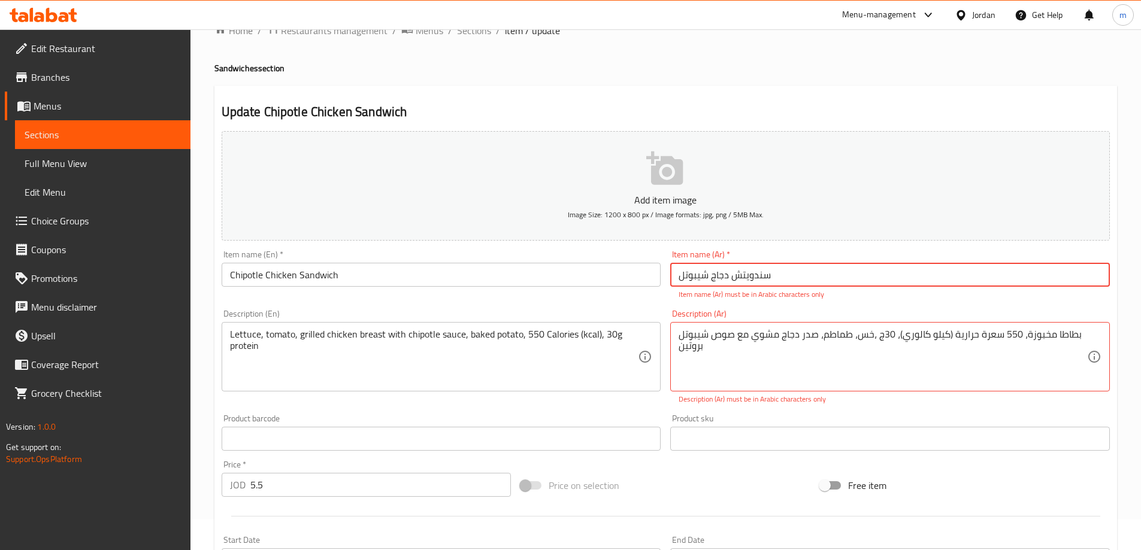
click at [760, 286] on input "سندويتش دجاج شيبوتل‎" at bounding box center [890, 275] width 440 height 24
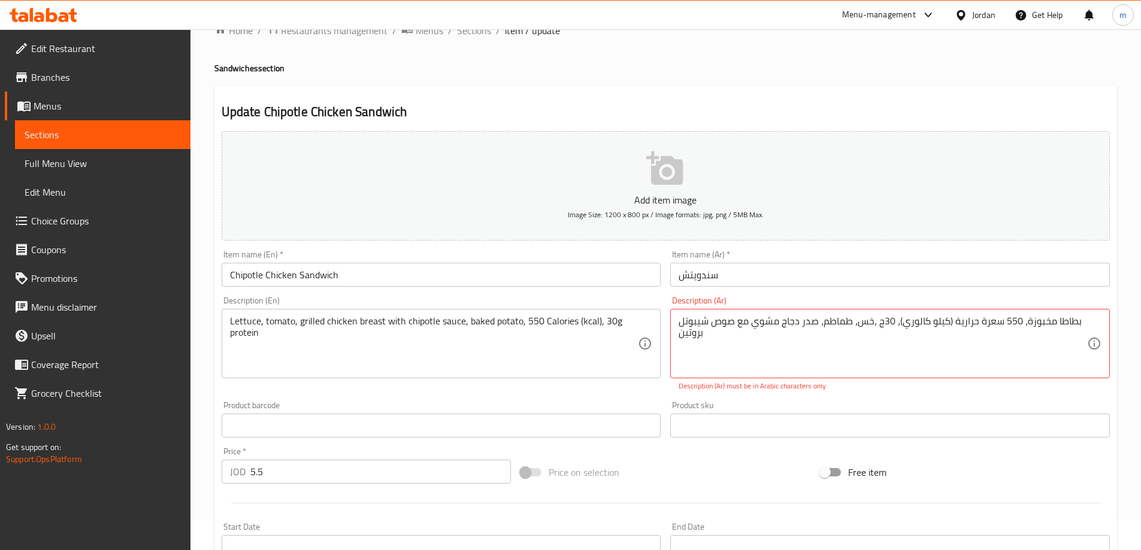
click at [802, 284] on input "سندويتش" at bounding box center [890, 275] width 440 height 24
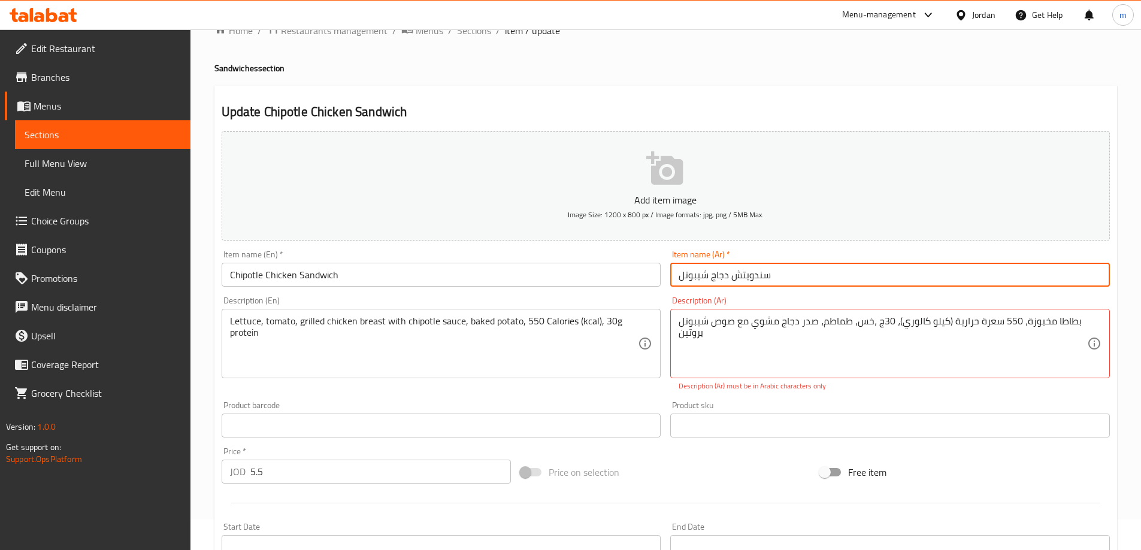
type input "سندويتش دجاج شيبوتل"
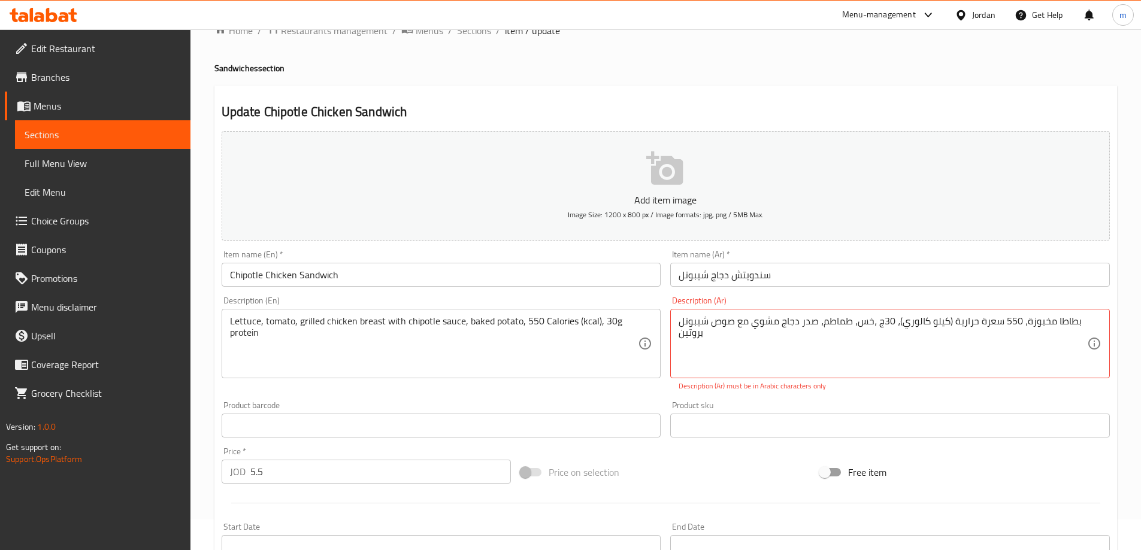
drag, startPoint x: 848, startPoint y: 375, endPoint x: 868, endPoint y: 392, distance: 26.8
click at [851, 376] on div "خس، طماطم، صدر دجاج مشوي مع صوص شيبوتل‎، بطاطا مخبوزة، 550 سعرة حرارية (كيلو كا…" at bounding box center [890, 343] width 440 height 69
click at [871, 392] on div "Description (Ar) خس، طماطم، صدر دجاج مشوي مع صوص شيبوتل‎، بطاطا مخبوزة، 550 سعر…" at bounding box center [889, 344] width 449 height 105
click at [859, 357] on textarea "خس، طماطم، صدر دجاج مشوي مع صوص شيبوتل‎، بطاطا مخبوزة، 550 سعرة حرارية (كيلو كا…" at bounding box center [882, 344] width 408 height 57
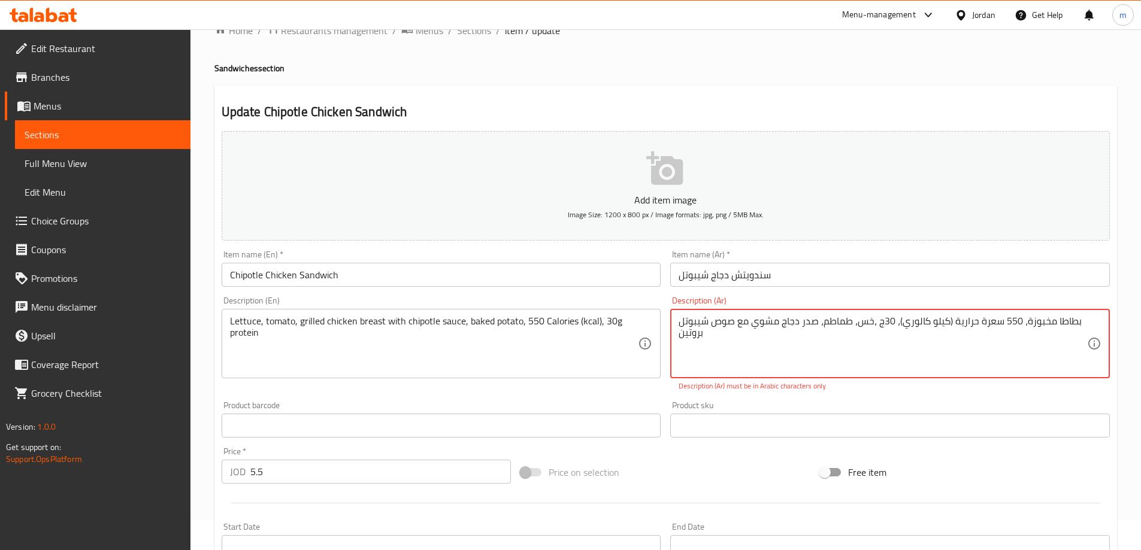
click at [859, 357] on textarea "خس، طماطم، صدر دجاج مشوي مع صوص شيبوتل‎، بطاطا مخبوزة، 550 سعرة حرارية (كيلو كا…" at bounding box center [882, 344] width 408 height 57
click at [833, 341] on textarea "خس، طماطم، صدر دجاج مشوي مع صوص شيبوتل‎، بطاطا مخبوزة، 550 سعرة حرارية (كيلو كا…" at bounding box center [882, 344] width 408 height 57
click at [873, 352] on textarea "خس، طماطم، صدر دجاج مشوي مع صوص شيبوتل‎، بطاطا مخبوزة، 550 سعرة حرارية (كيلو كا…" at bounding box center [882, 344] width 408 height 57
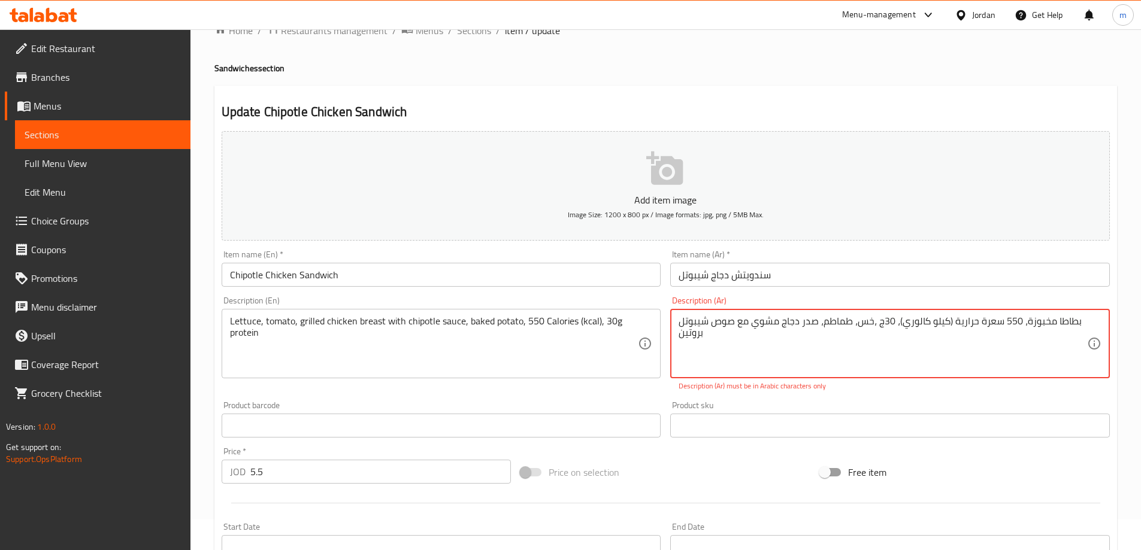
click at [873, 352] on textarea "خس، طماطم، صدر دجاج مشوي مع صوص شيبوتل‎، بطاطا مخبوزة، 550 سعرة حرارية (كيلو كا…" at bounding box center [882, 344] width 408 height 57
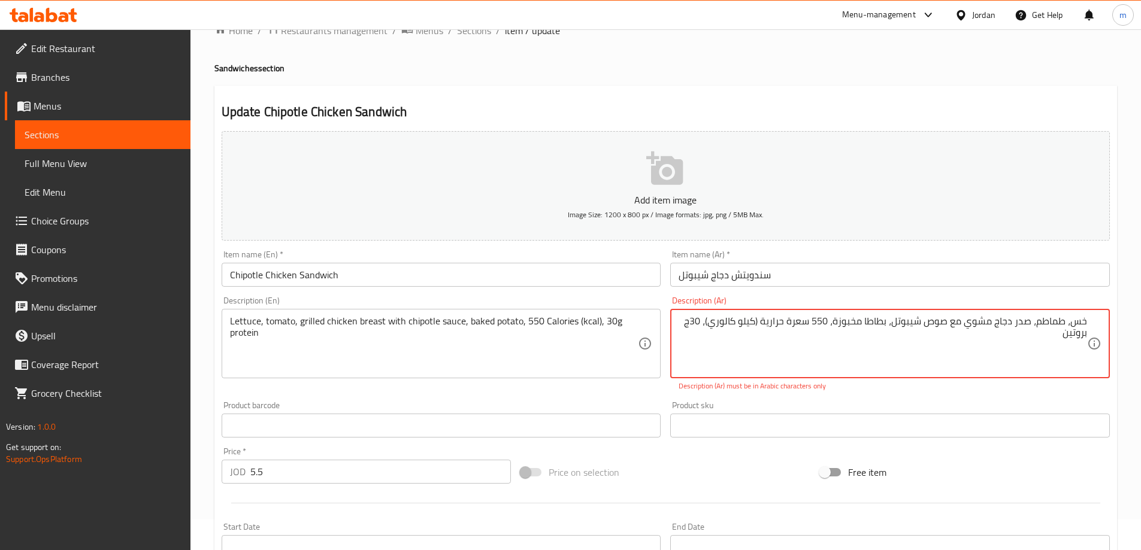
click at [945, 338] on textarea "خس، طماطم، صدر دجاج مشوي مع صوص شيبوتل‎، بطاطا مخبوزة، 550 سعرة حرارية (كيلو كا…" at bounding box center [882, 344] width 408 height 57
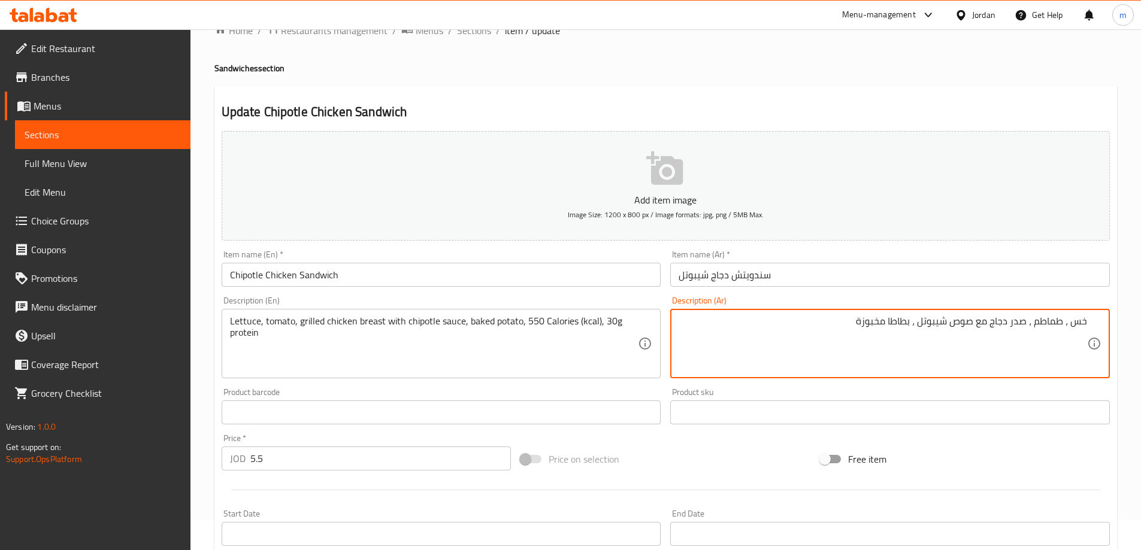
type textarea "خس ، طماطم ، صدر دجاج مع صوص شيبوتل ، بطاطا مخبوزة"
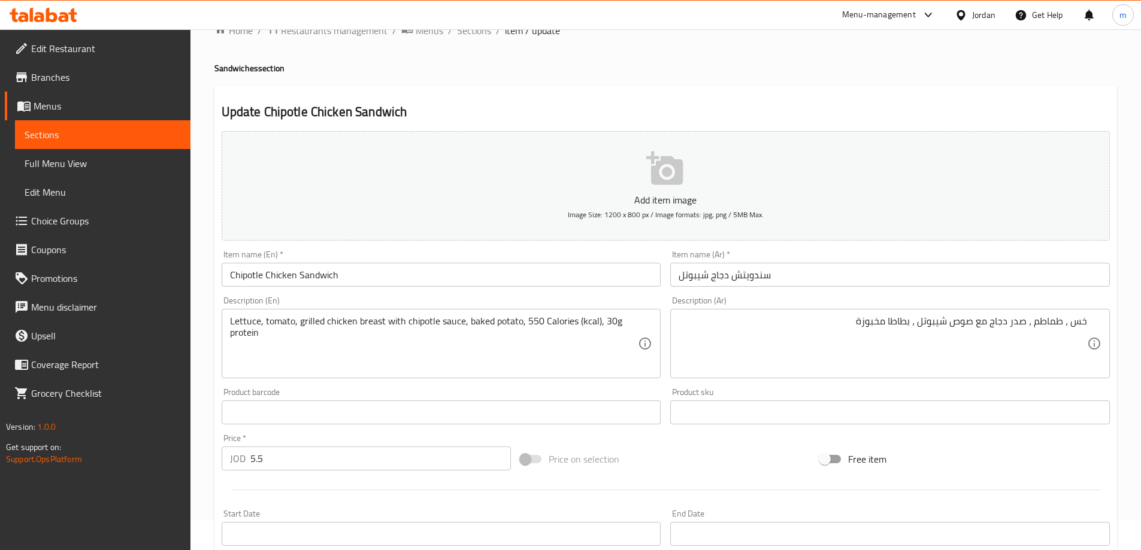
click at [868, 355] on textarea "خس ، طماطم ، صدر دجاج مع صوص شيبوتل ، بطاطا مخبوزة" at bounding box center [882, 344] width 408 height 57
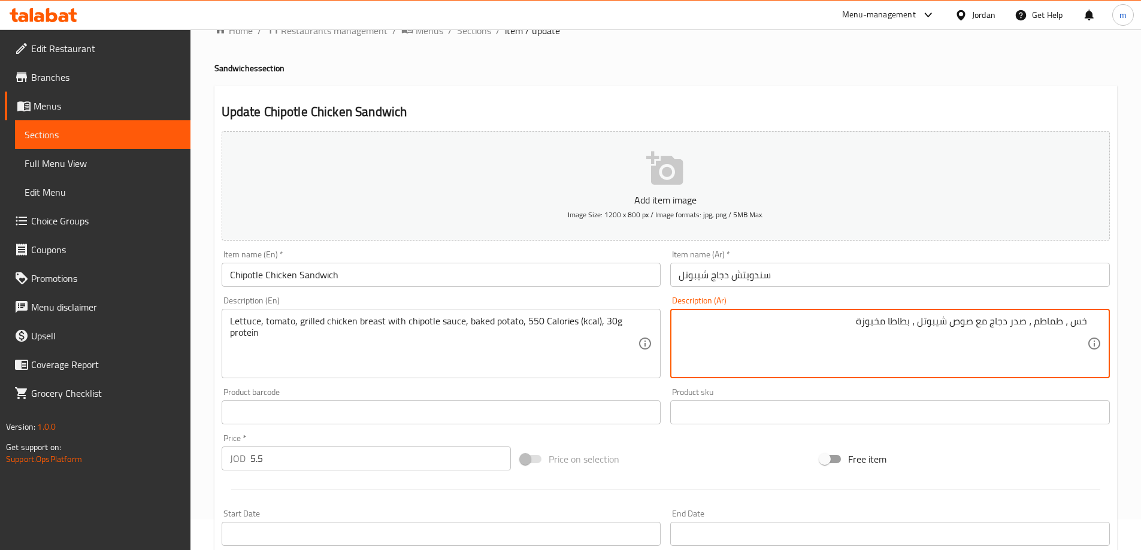
click at [845, 341] on textarea "خس ، طماطم ، صدر دجاج مع صوص شيبوتل ، بطاطا مخبوزة" at bounding box center [882, 344] width 408 height 57
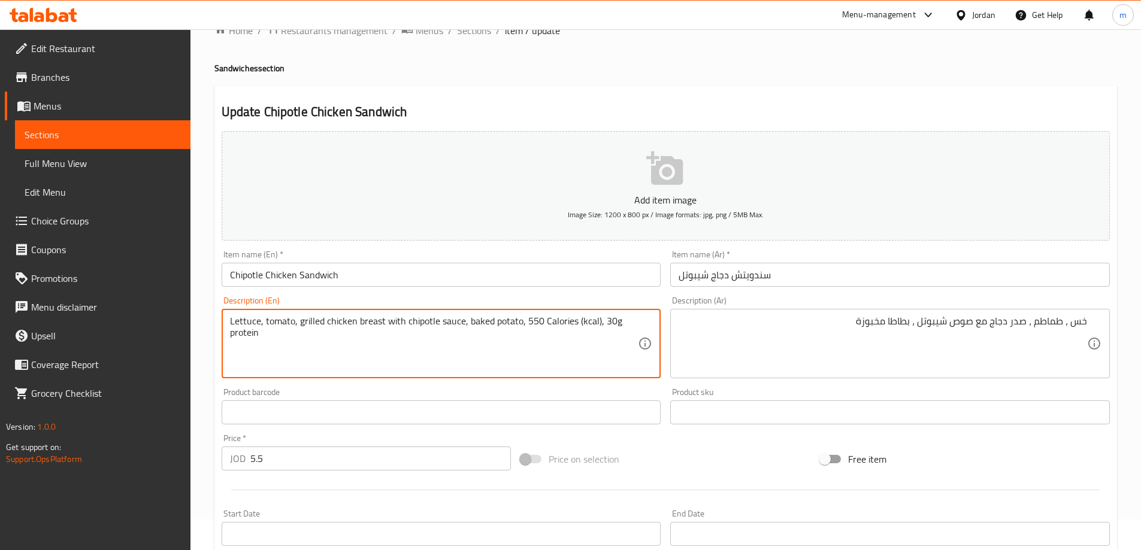
click at [529, 321] on textarea "Lettuce, tomato, grilled chicken breast with chipotle sauce, baked potato, 550 …" at bounding box center [434, 344] width 408 height 57
click at [571, 372] on textarea "Lettuce, tomato, grilled chicken breast with chipotle sauce, baked potato, 550 …" at bounding box center [434, 344] width 408 height 57
click at [526, 343] on textarea "Lettuce, tomato, grilled chicken breast with chipotle sauce, baked potato, 550 …" at bounding box center [434, 344] width 408 height 57
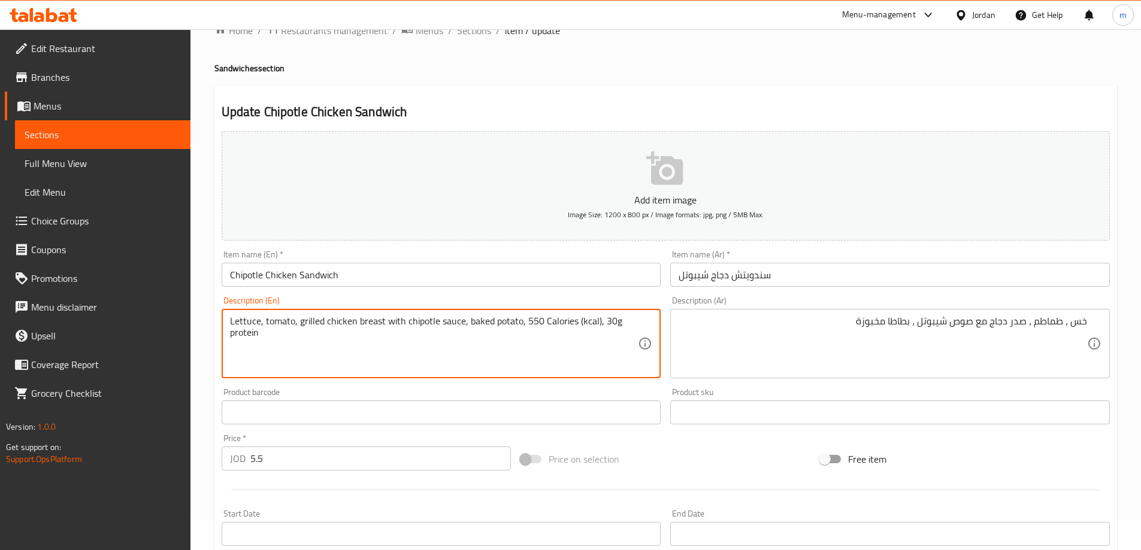
click at [532, 319] on textarea "Lettuce, tomato, grilled chicken breast with chipotle sauce, baked potato, 550 …" at bounding box center [434, 344] width 408 height 57
paste textarea "550"
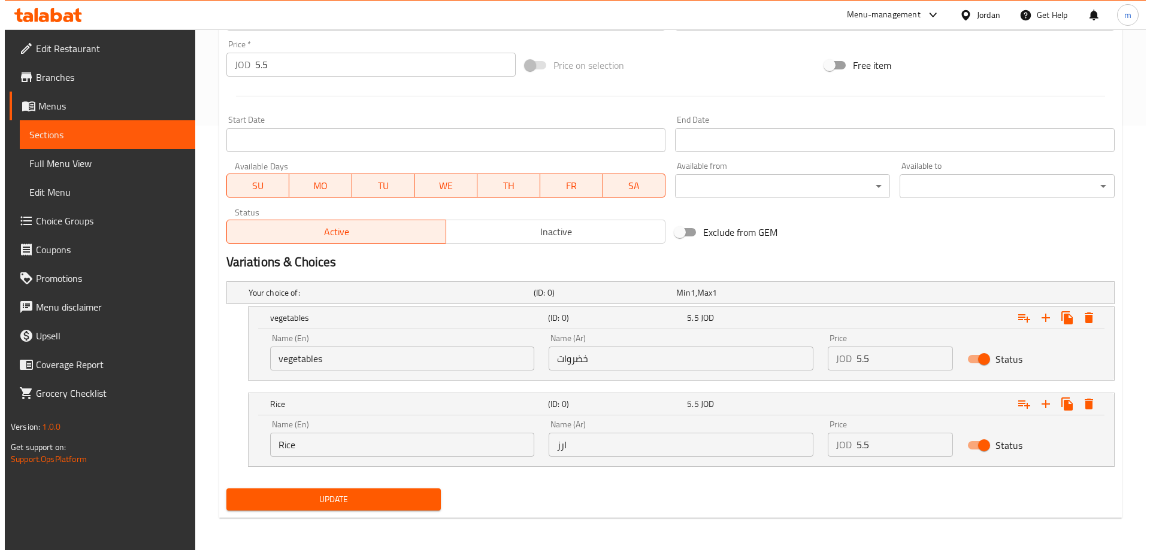
scroll to position [426, 0]
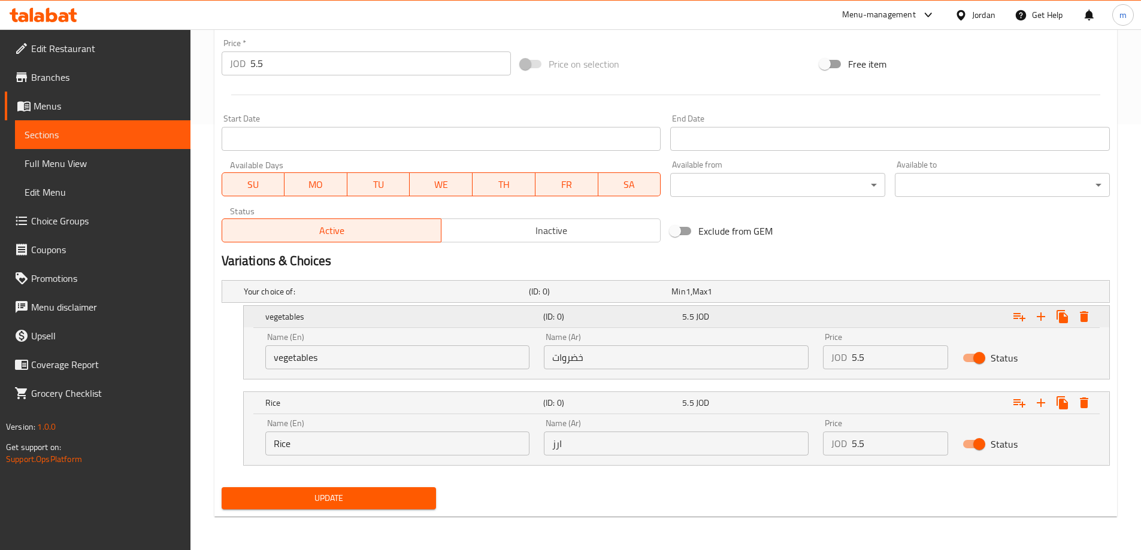
type textarea "Lettuce, tomato, grilled chicken breast with chipotle sauce, baked potato, Calo…"
click at [1083, 320] on icon "Expand" at bounding box center [1084, 316] width 8 height 11
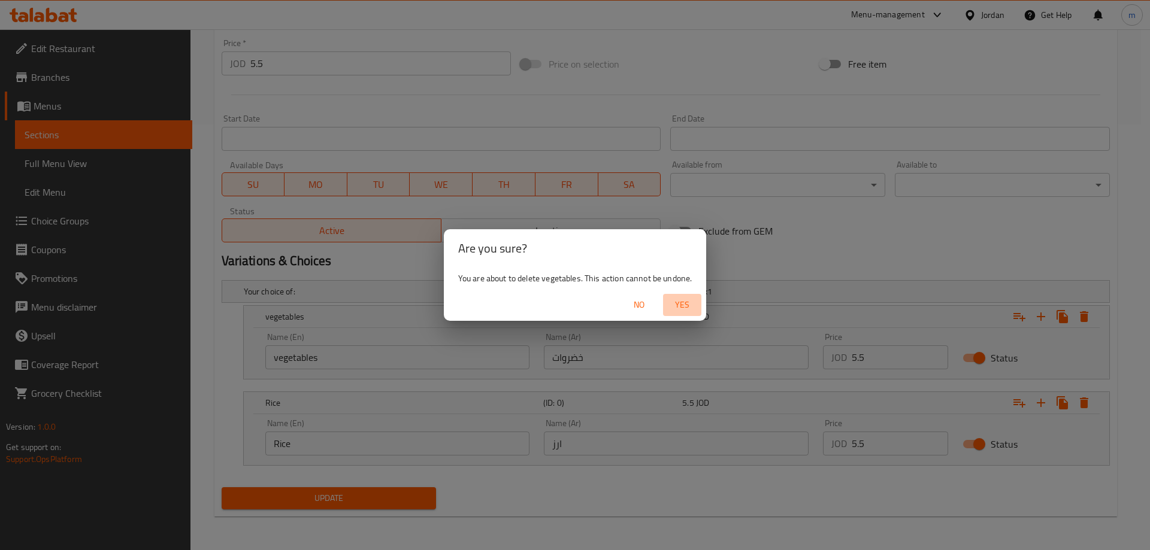
click at [676, 304] on span "Yes" at bounding box center [682, 305] width 29 height 15
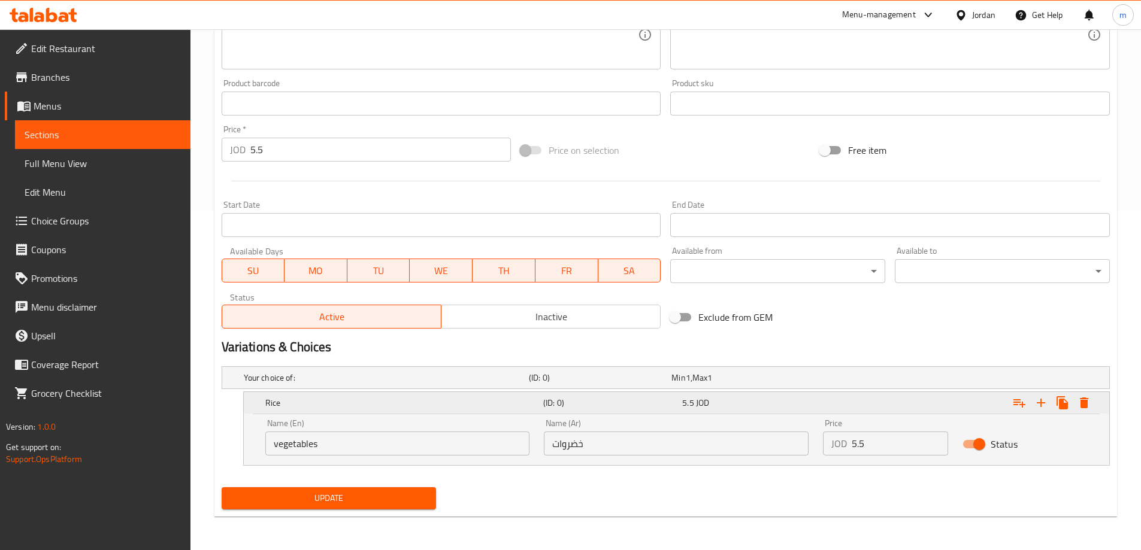
click at [1086, 405] on icon "Expand" at bounding box center [1084, 403] width 8 height 11
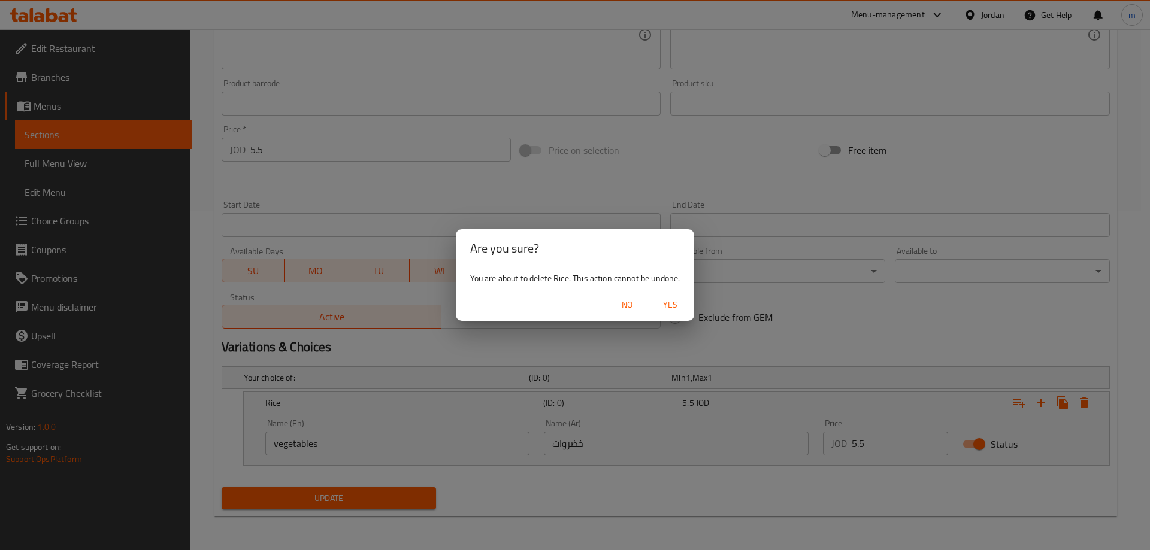
click at [673, 307] on span "Yes" at bounding box center [670, 305] width 29 height 15
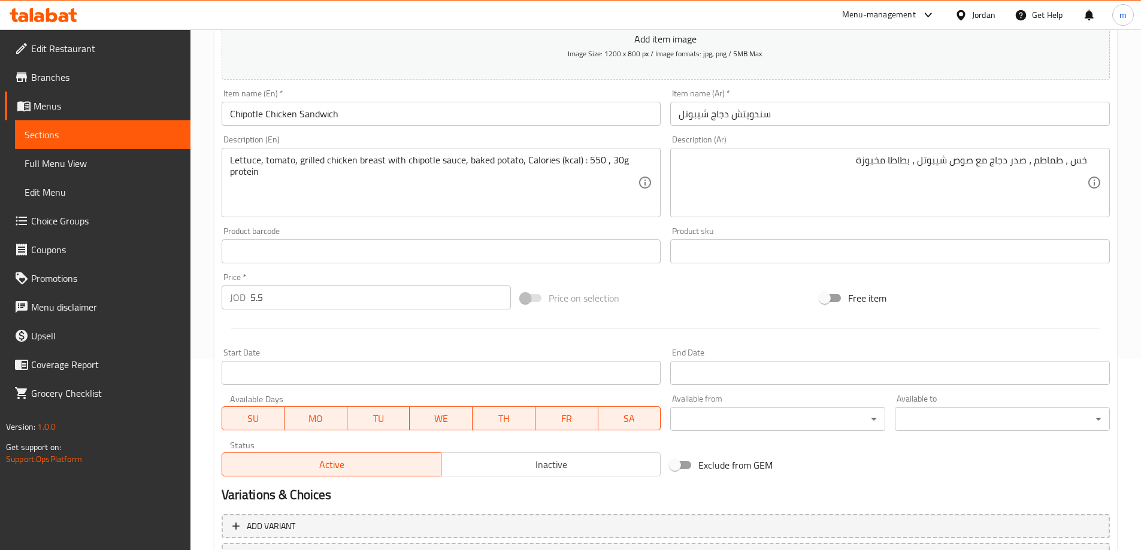
scroll to position [0, 0]
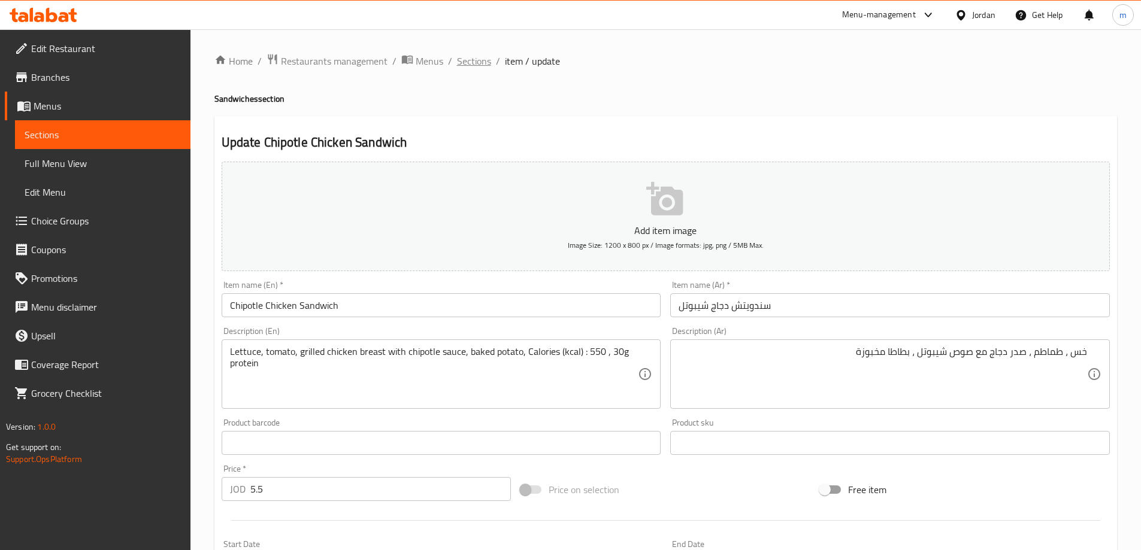
click at [480, 64] on span "Sections" at bounding box center [474, 61] width 34 height 14
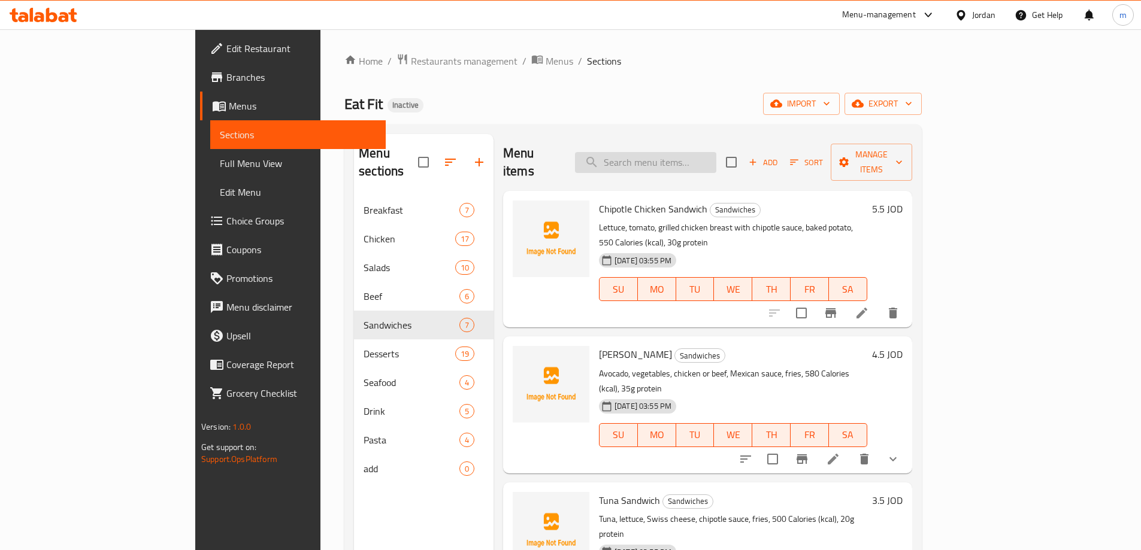
click at [680, 155] on input "search" at bounding box center [645, 162] width 141 height 21
click at [706, 152] on input "search" at bounding box center [645, 162] width 141 height 21
paste input "Chicken breast"
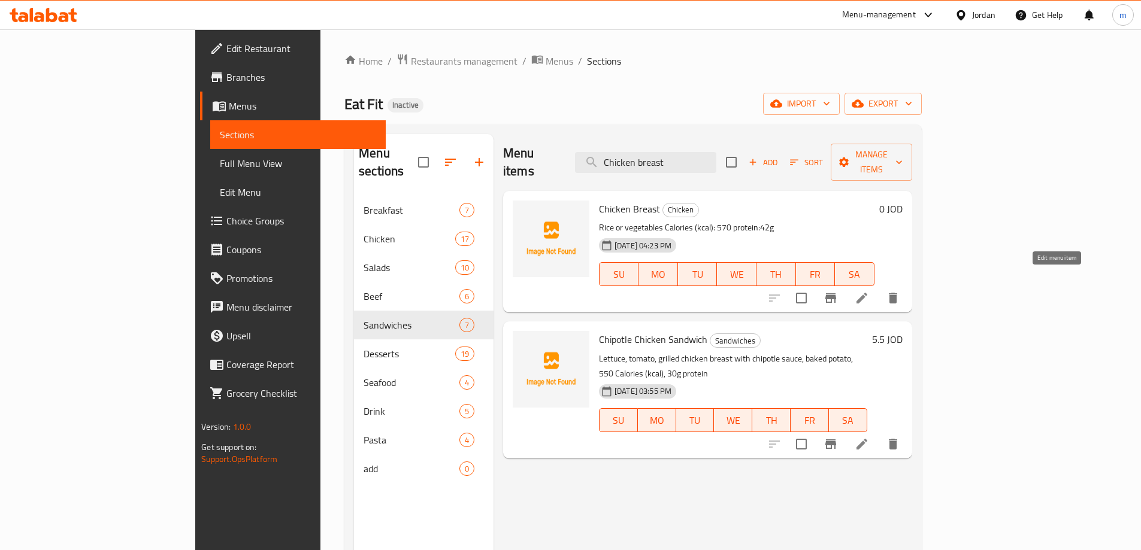
type input "Chicken breast"
click at [867, 293] on icon at bounding box center [861, 298] width 11 height 11
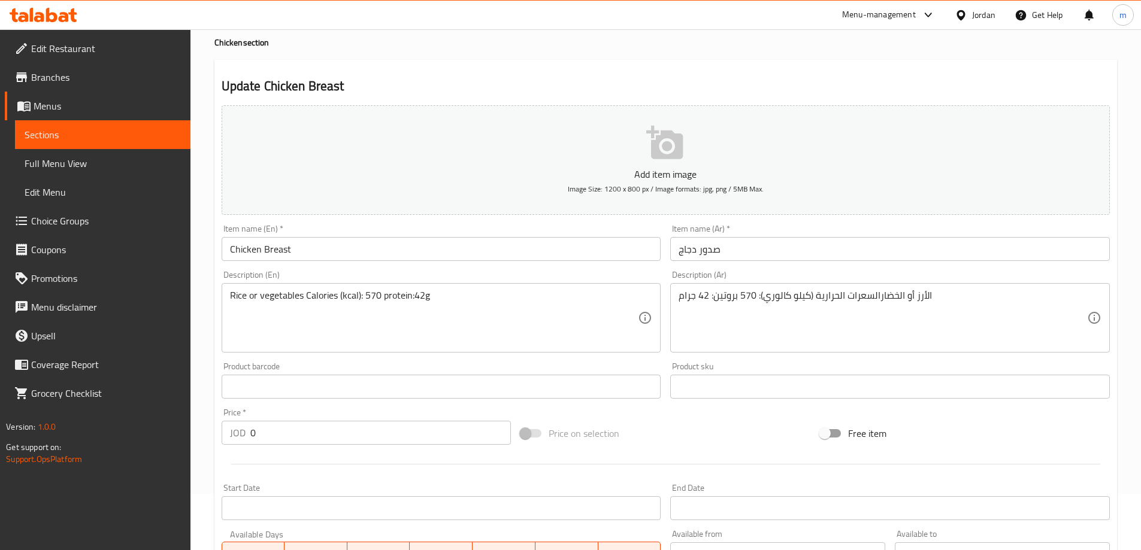
scroll to position [120, 0]
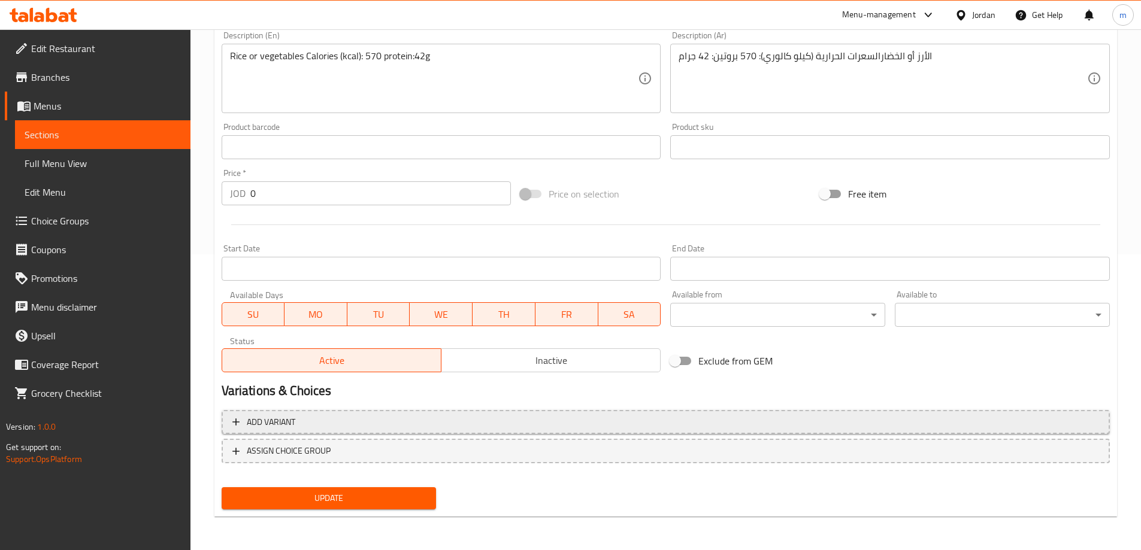
click at [820, 423] on span "Add variant" at bounding box center [665, 422] width 867 height 15
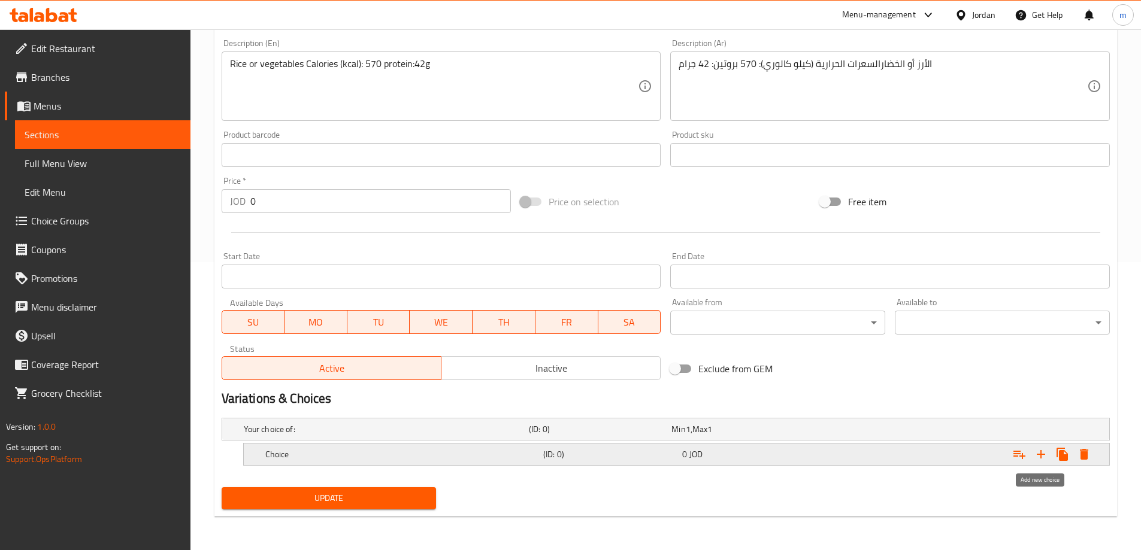
click at [1035, 452] on icon "Expand" at bounding box center [1041, 454] width 14 height 14
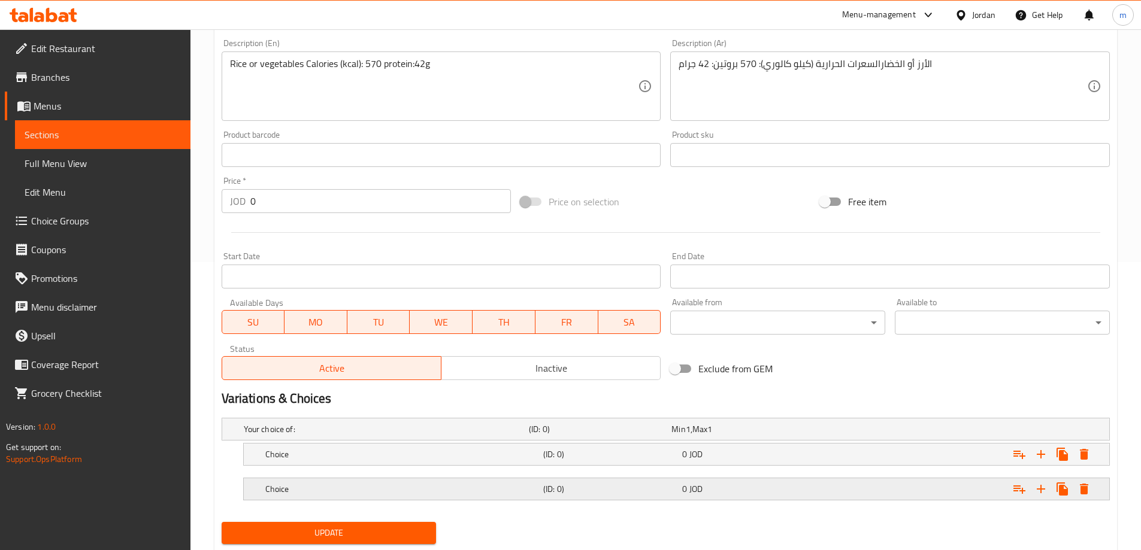
click at [512, 503] on nav at bounding box center [666, 508] width 888 height 10
click at [513, 487] on h5 "Choice" at bounding box center [401, 489] width 273 height 12
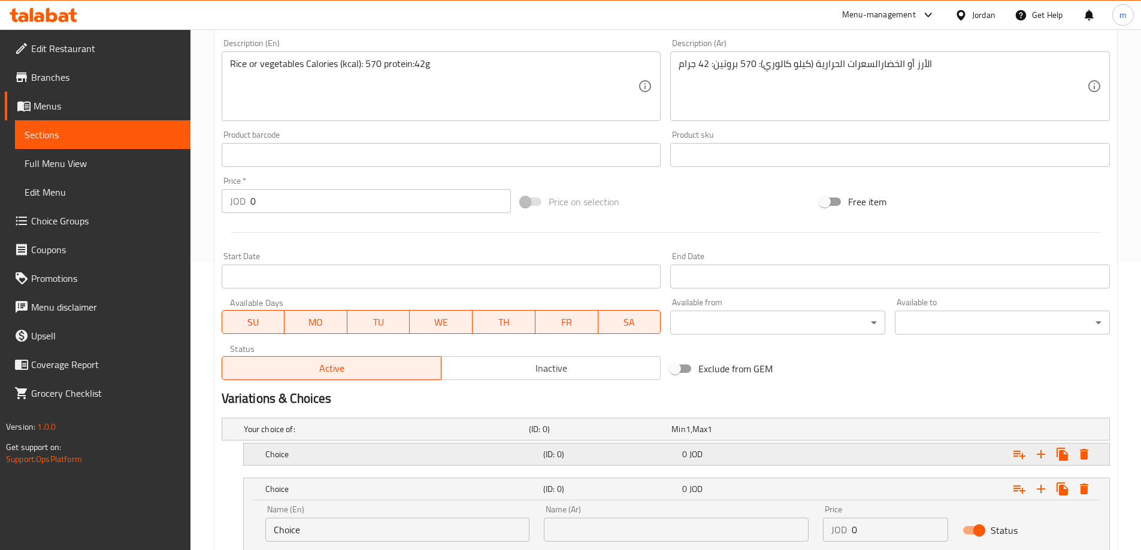
click at [516, 453] on h5 "Choice" at bounding box center [401, 455] width 273 height 12
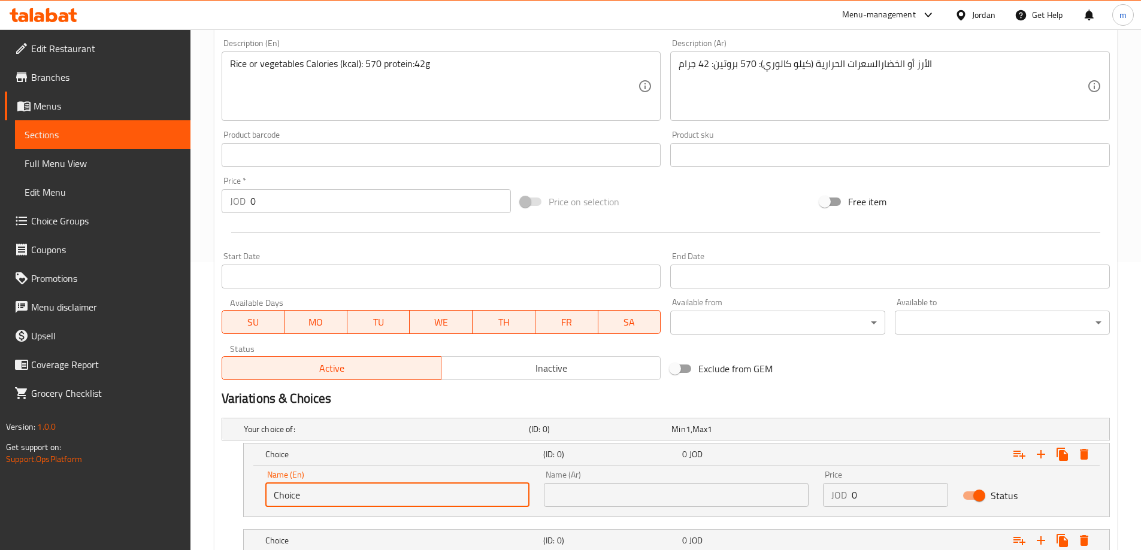
click at [331, 501] on input "Choice" at bounding box center [397, 495] width 265 height 24
type input "ر"
type input "b"
type input "vegetables"
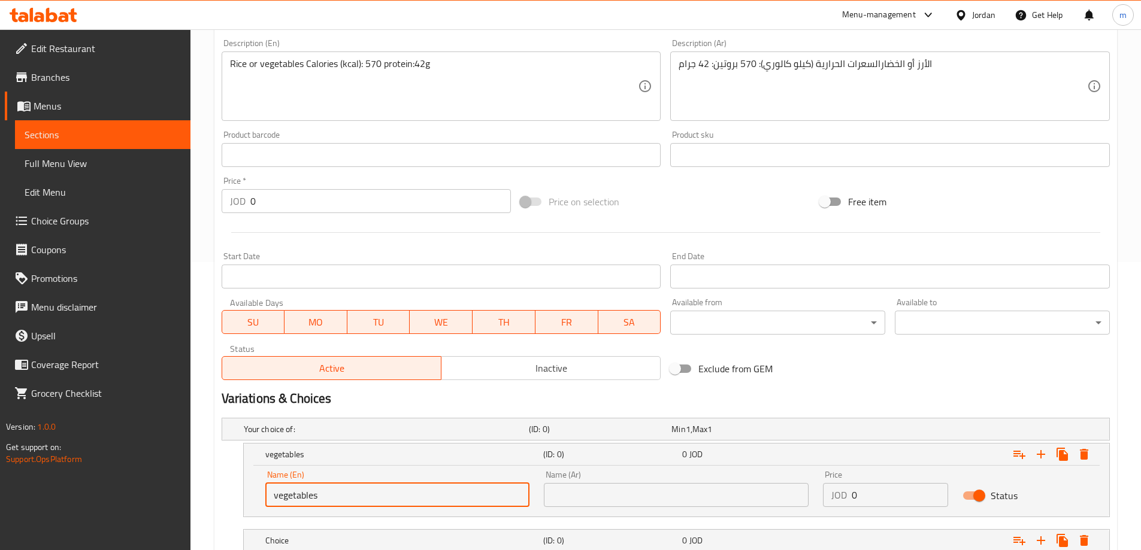
click at [551, 497] on input "text" at bounding box center [676, 495] width 265 height 24
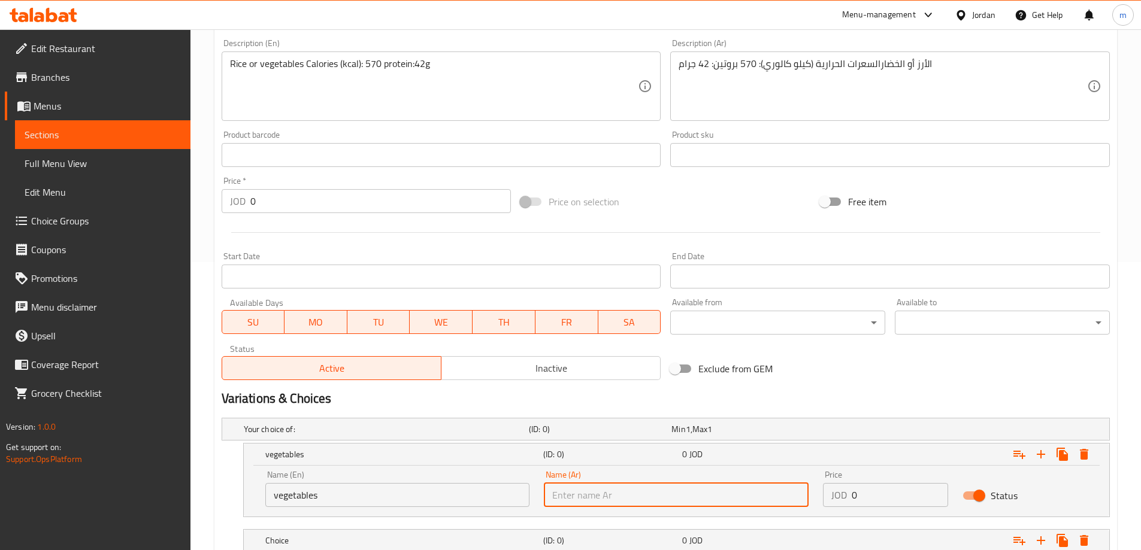
type input "خضروات"
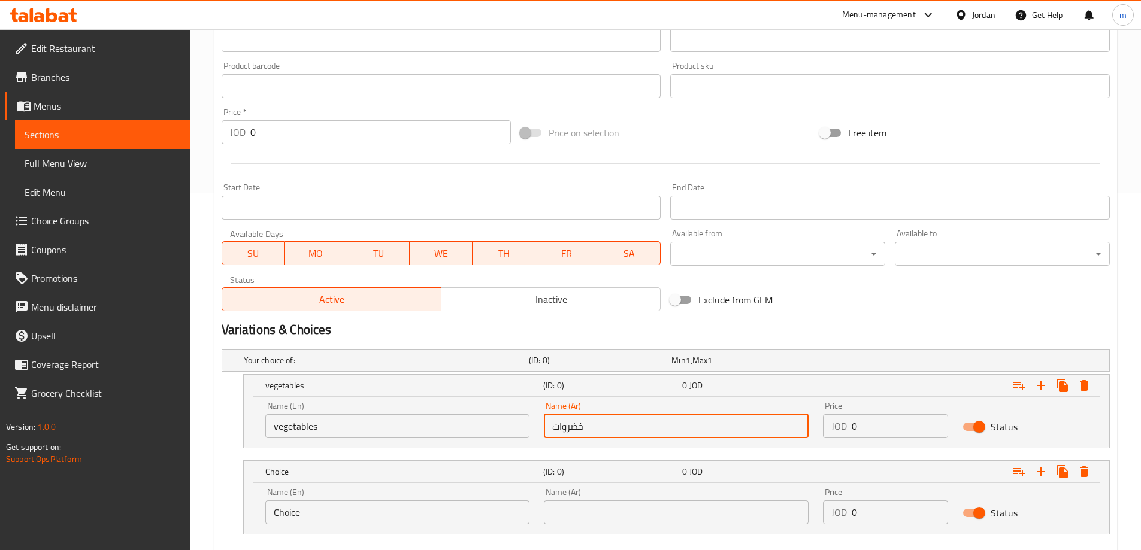
scroll to position [426, 0]
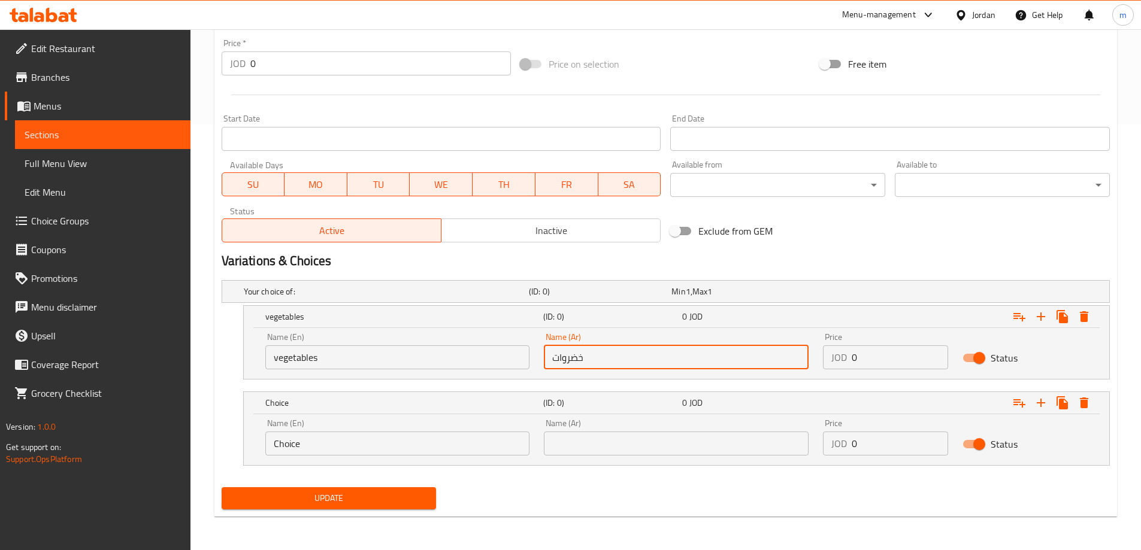
click at [436, 428] on div "Name (En) Choice Name (En)" at bounding box center [397, 437] width 265 height 37
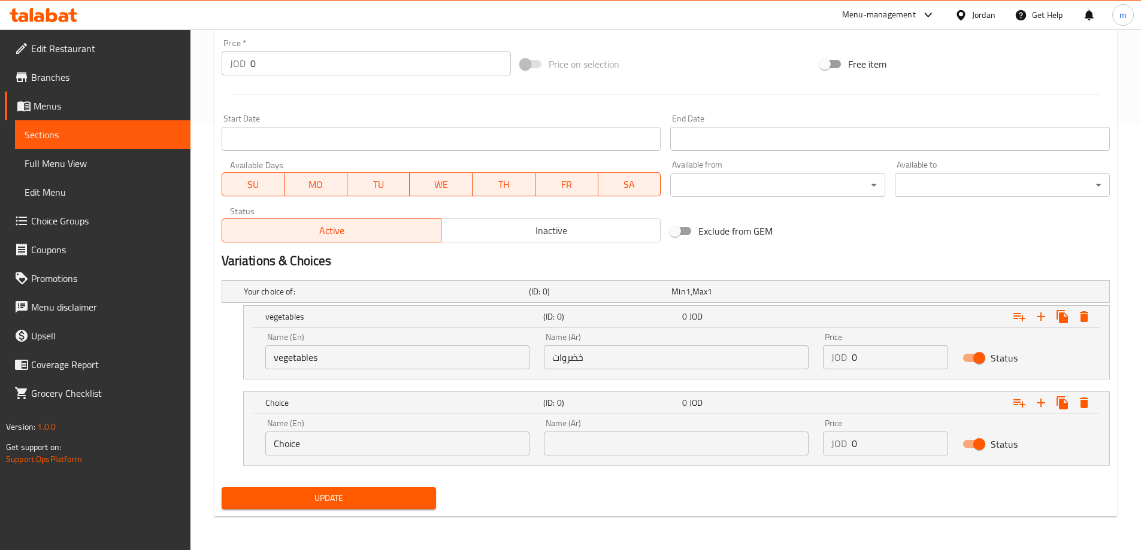
click at [434, 433] on input "Choice" at bounding box center [397, 444] width 265 height 24
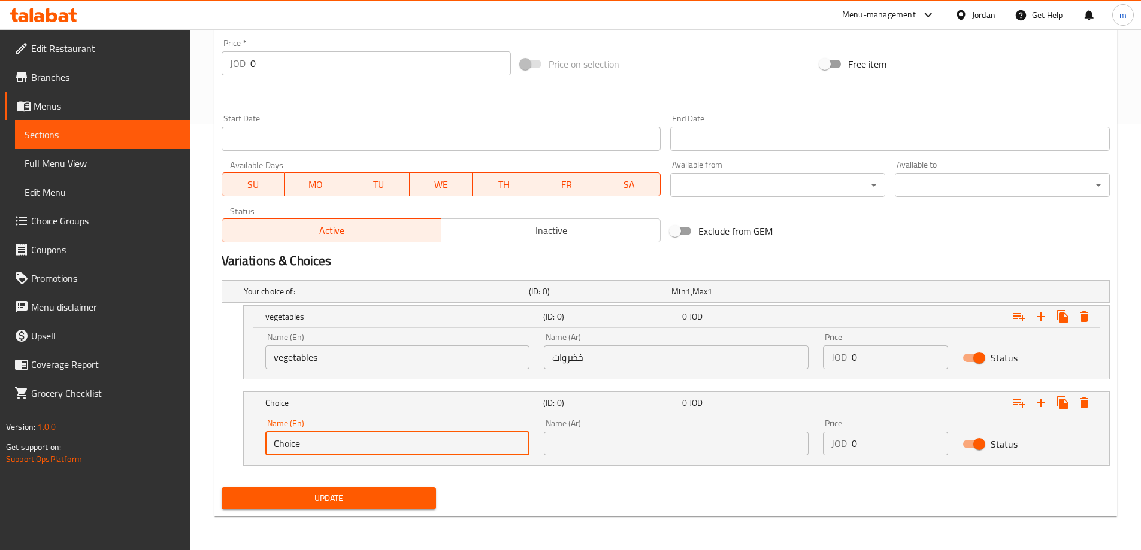
click at [434, 433] on input "Choice" at bounding box center [397, 444] width 265 height 24
type input "Rice"
click at [602, 449] on input "text" at bounding box center [676, 444] width 265 height 24
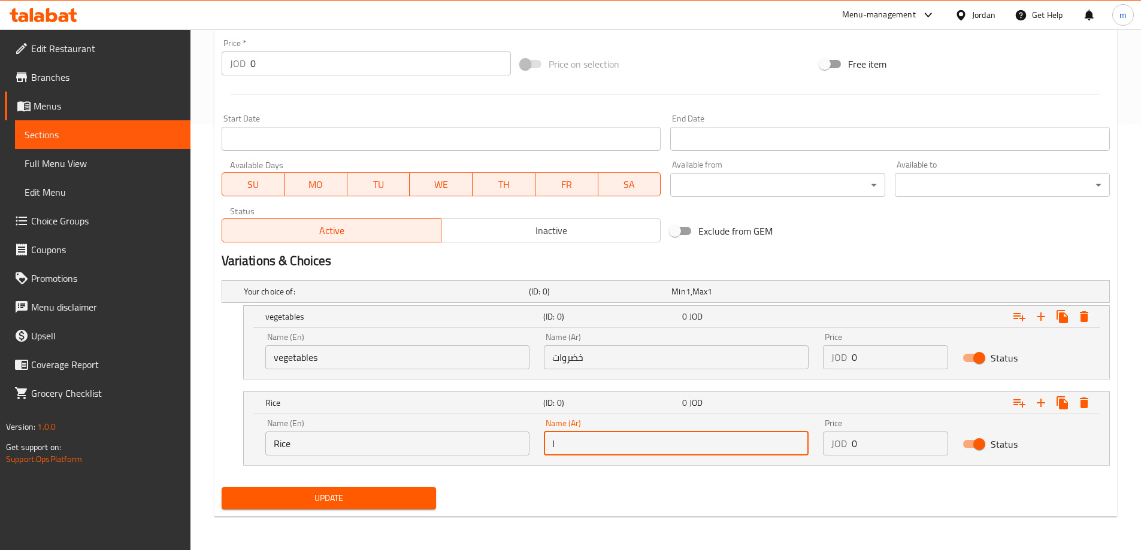
type input "ارز"
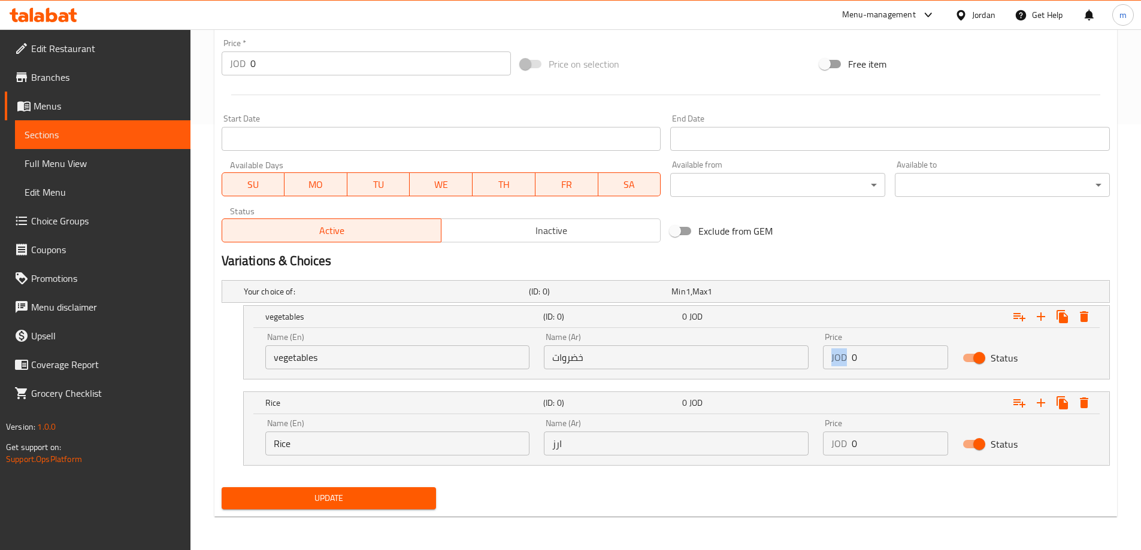
drag, startPoint x: 896, startPoint y: 371, endPoint x: 863, endPoint y: 362, distance: 34.6
click at [852, 362] on div "Price JOD 0 Price" at bounding box center [886, 351] width 140 height 51
click at [925, 358] on input "0" at bounding box center [900, 358] width 96 height 24
drag, startPoint x: 893, startPoint y: 358, endPoint x: 853, endPoint y: 360, distance: 40.2
click at [853, 360] on input "0" at bounding box center [900, 358] width 96 height 24
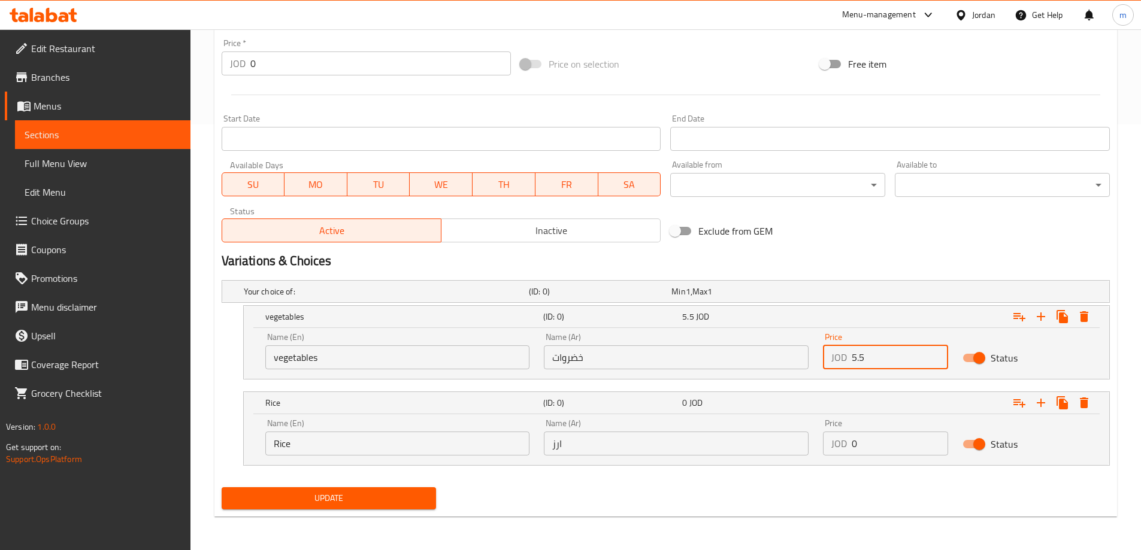
type input "5.5"
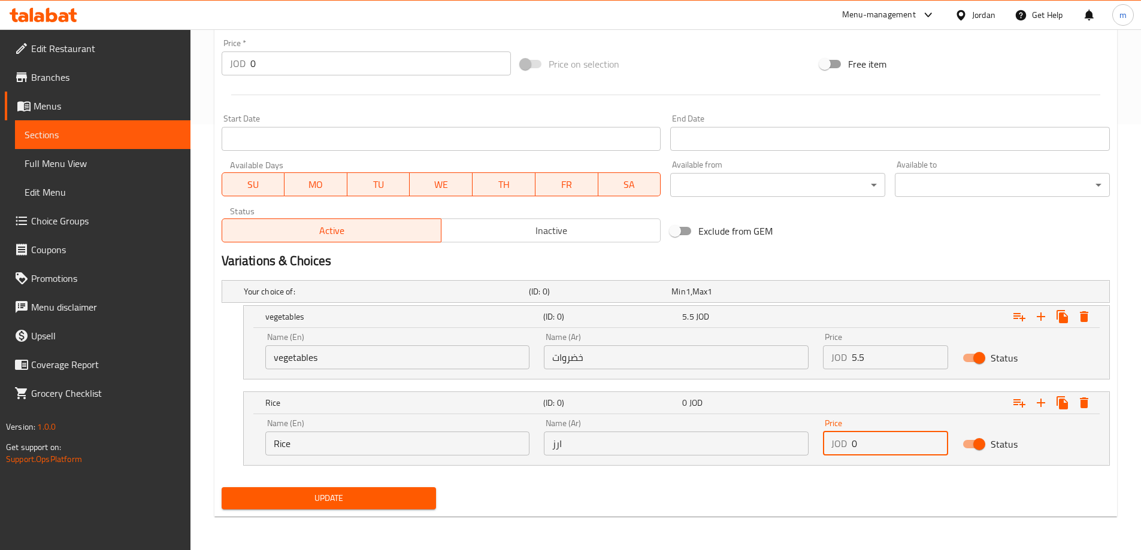
drag, startPoint x: 865, startPoint y: 443, endPoint x: 826, endPoint y: 447, distance: 38.6
click at [826, 447] on div "JOD 0 Price" at bounding box center [885, 444] width 125 height 24
type input "5.5"
click at [787, 472] on nav at bounding box center [666, 473] width 888 height 10
click at [260, 499] on span "Update" at bounding box center [329, 498] width 196 height 15
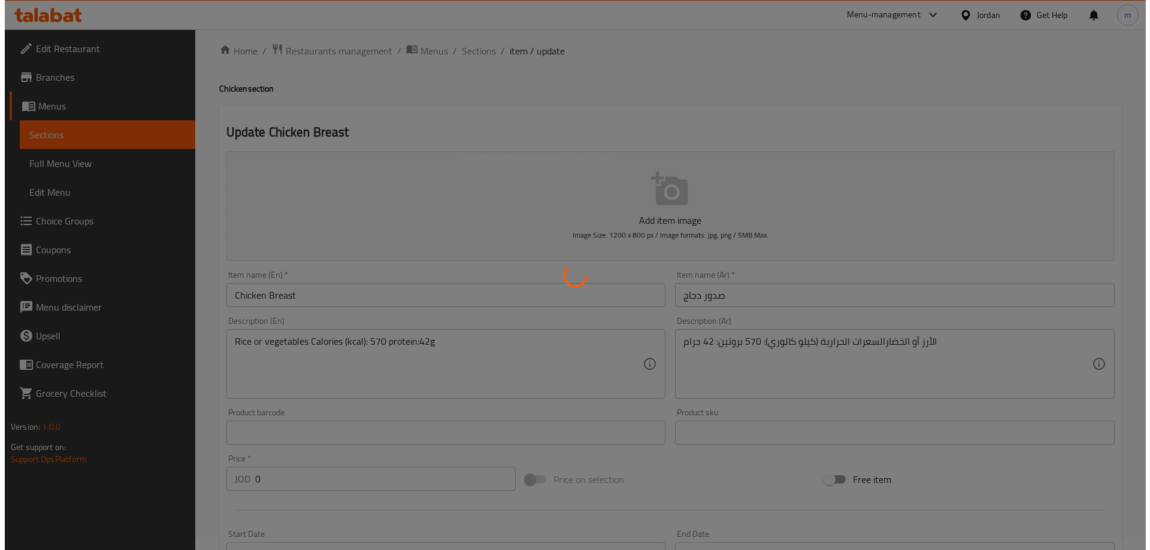
scroll to position [0, 0]
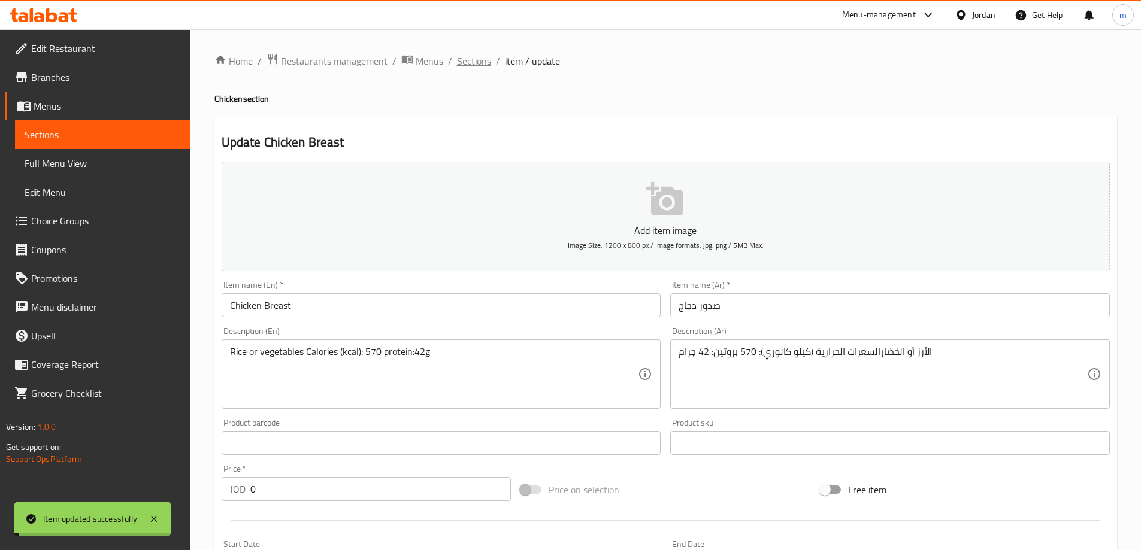
click at [469, 62] on span "Sections" at bounding box center [474, 61] width 34 height 14
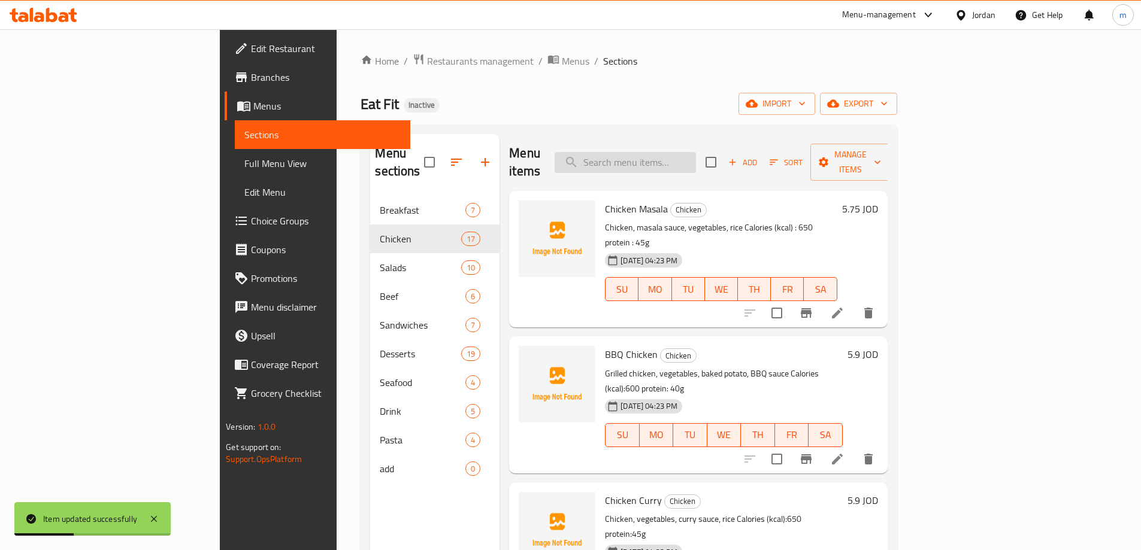
click at [696, 152] on input "search" at bounding box center [625, 162] width 141 height 21
paste input "Chicken Gravy"
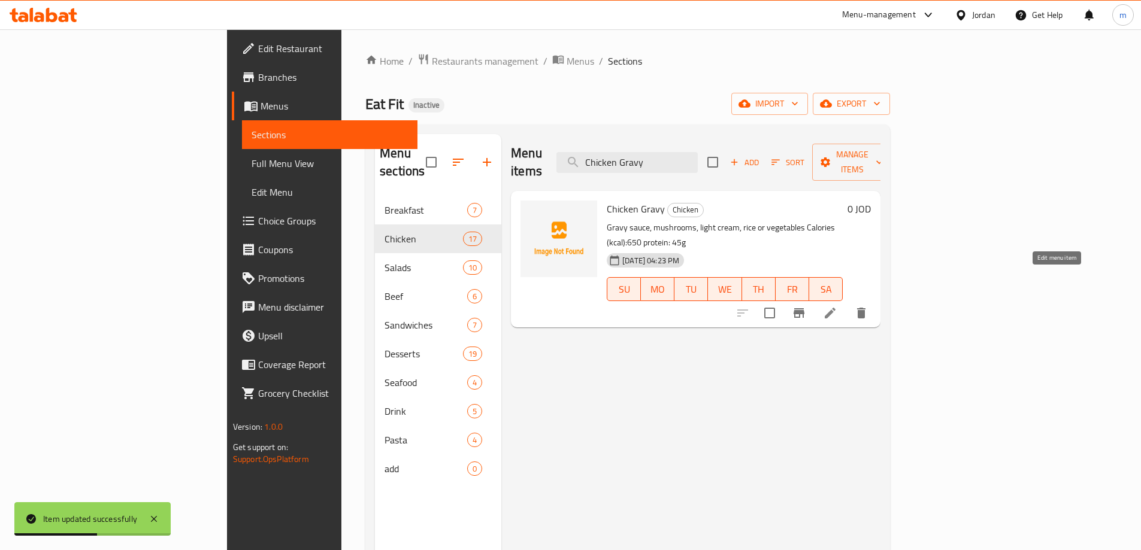
type input "Chicken Gravy"
click at [837, 306] on icon at bounding box center [830, 313] width 14 height 14
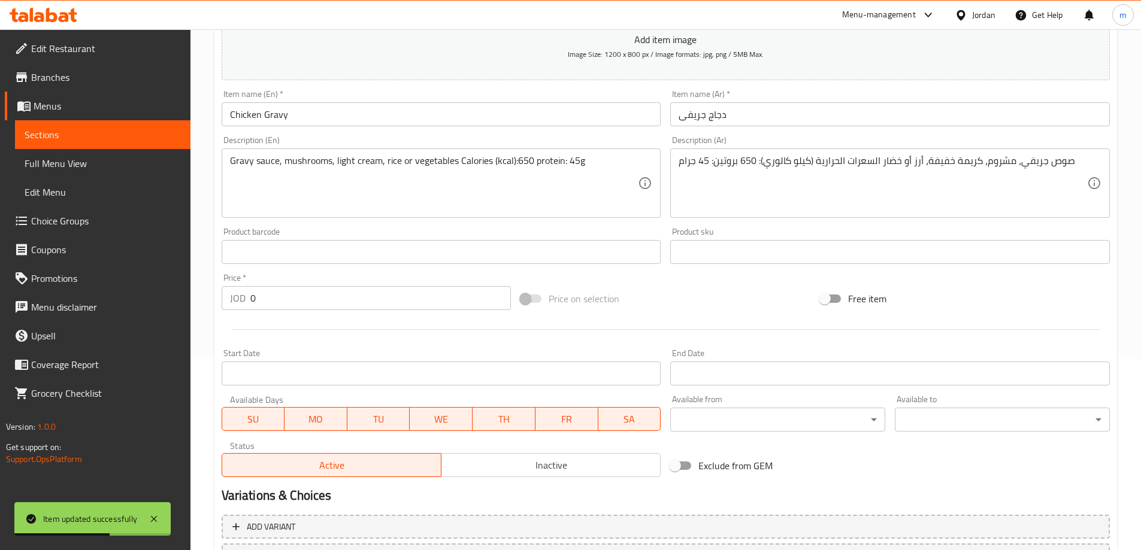
scroll to position [240, 0]
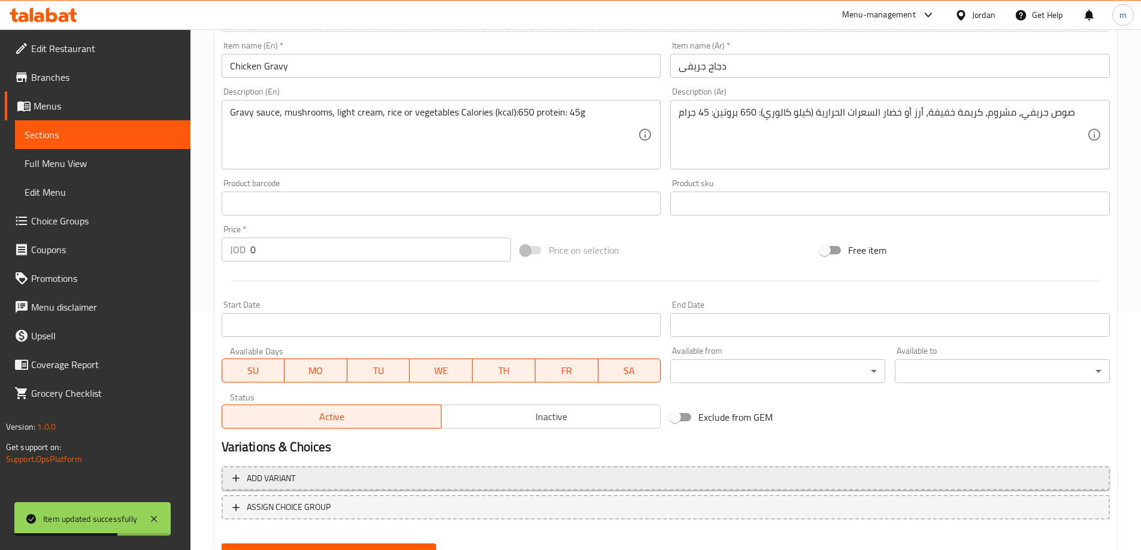
click at [826, 480] on span "Add variant" at bounding box center [665, 478] width 867 height 15
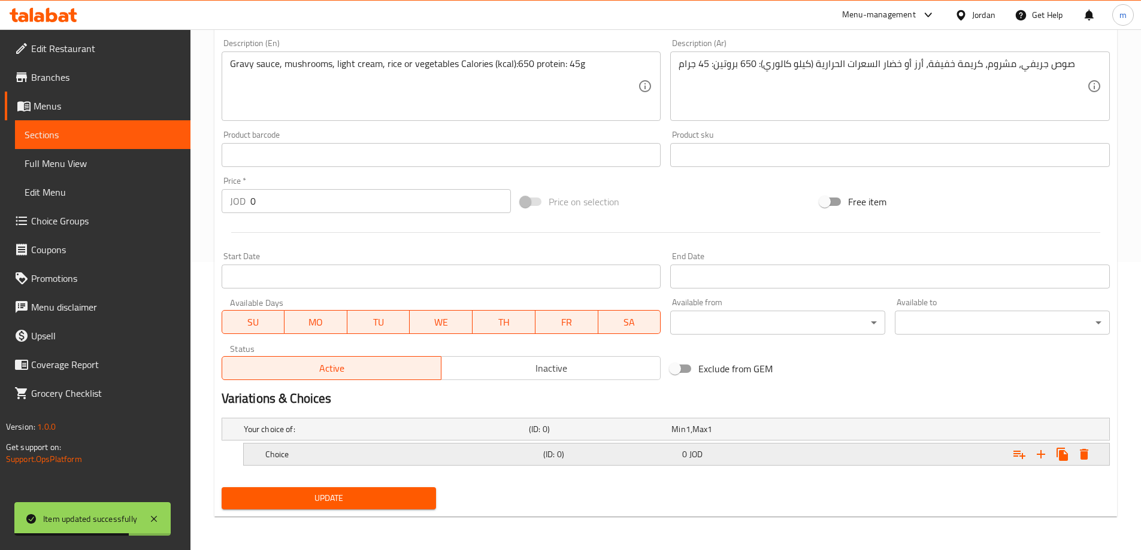
click at [1041, 461] on icon "Expand" at bounding box center [1041, 454] width 14 height 14
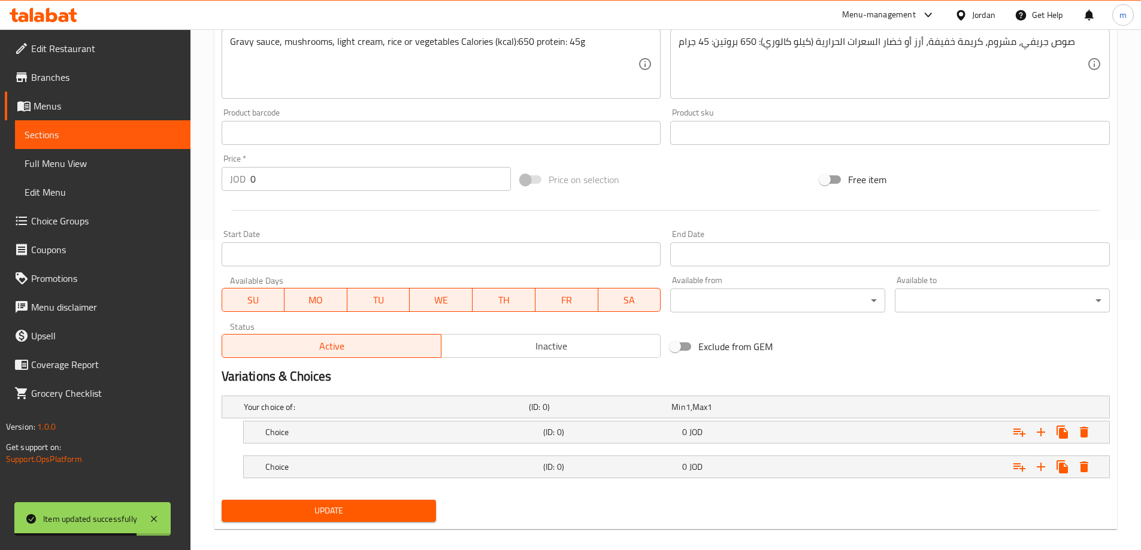
scroll to position [323, 0]
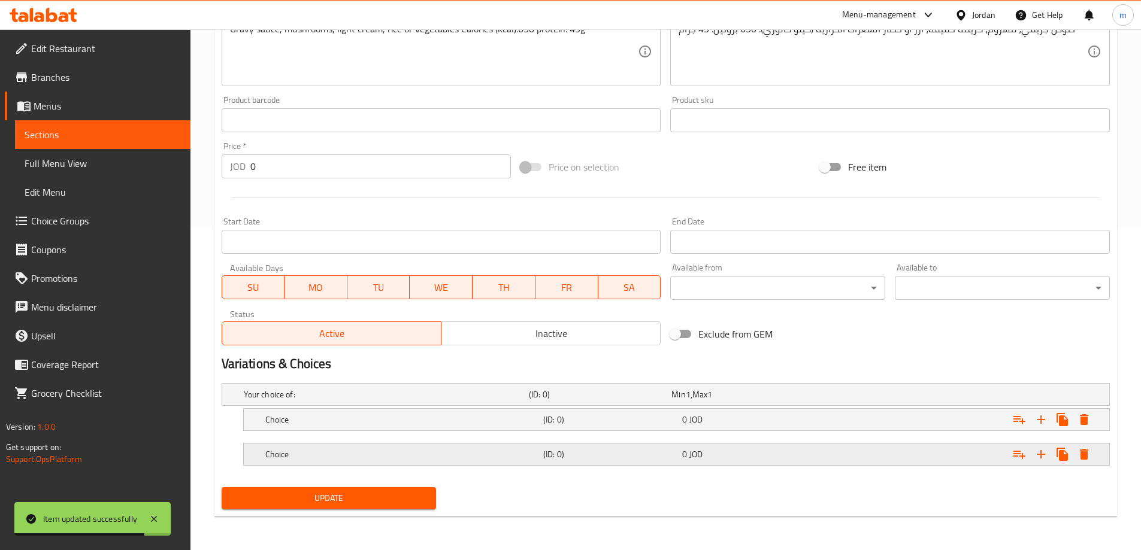
click at [723, 461] on div "0 JOD" at bounding box center [749, 454] width 139 height 17
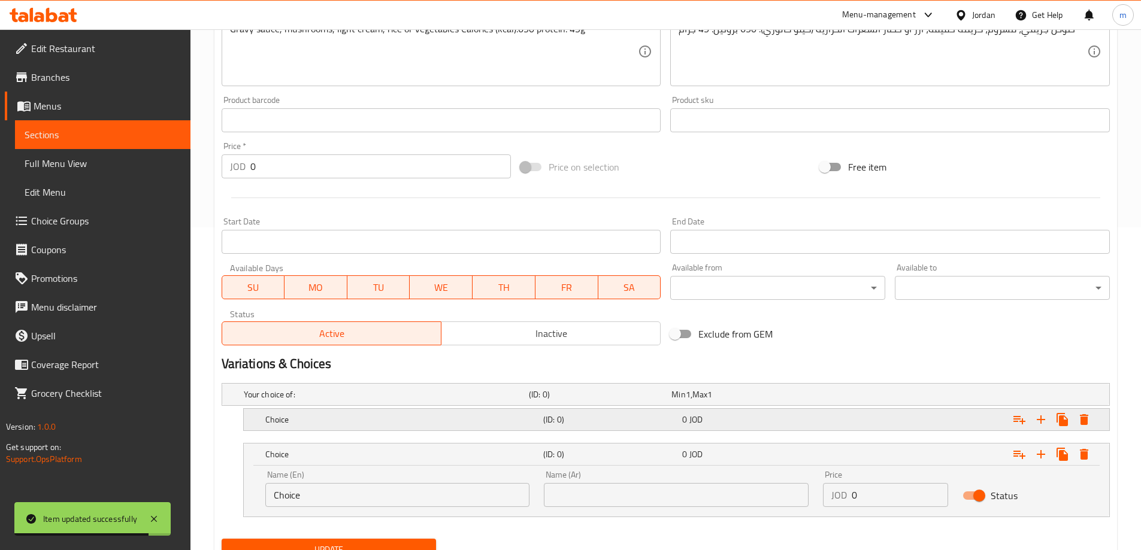
click at [668, 420] on h5 "(ID: 0)" at bounding box center [610, 420] width 134 height 12
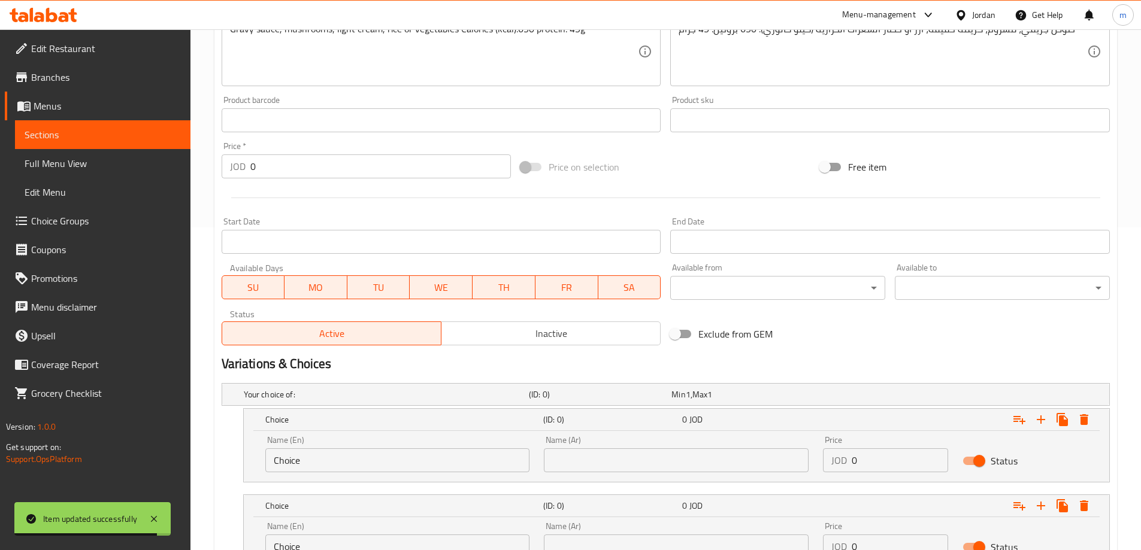
click at [410, 464] on input "Choice" at bounding box center [397, 461] width 265 height 24
type input "ر"
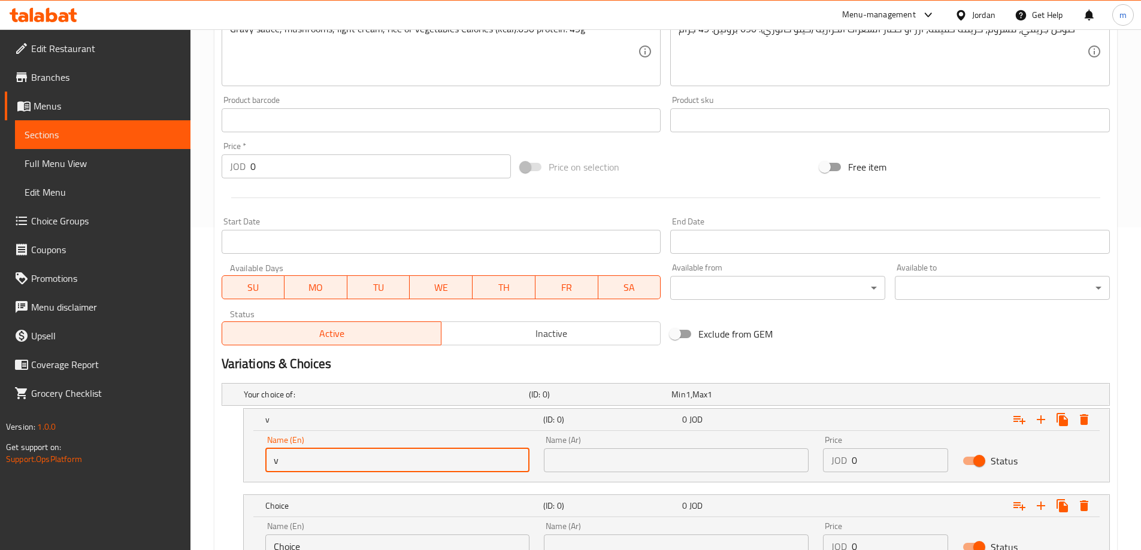
type input "vegetables"
click at [581, 464] on input "text" at bounding box center [676, 461] width 265 height 24
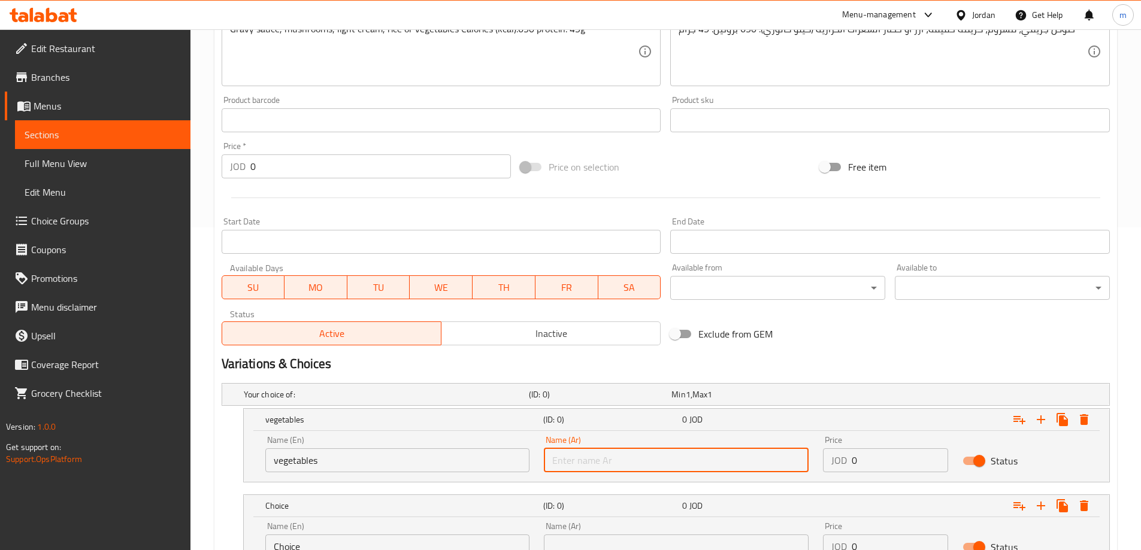
type input "خضروات"
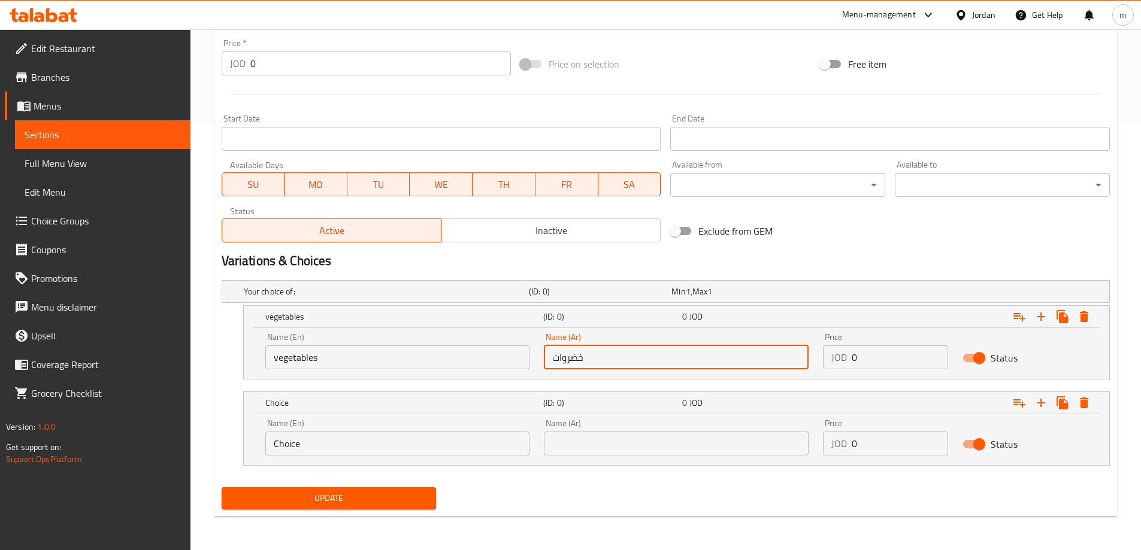
click at [418, 452] on input "Choice" at bounding box center [397, 444] width 265 height 24
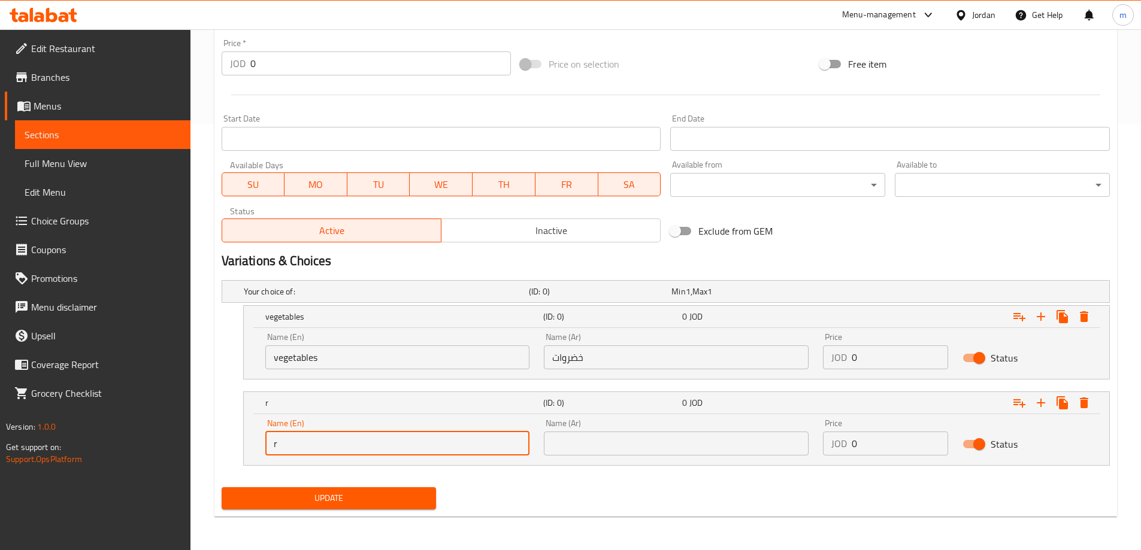
type input "Rice"
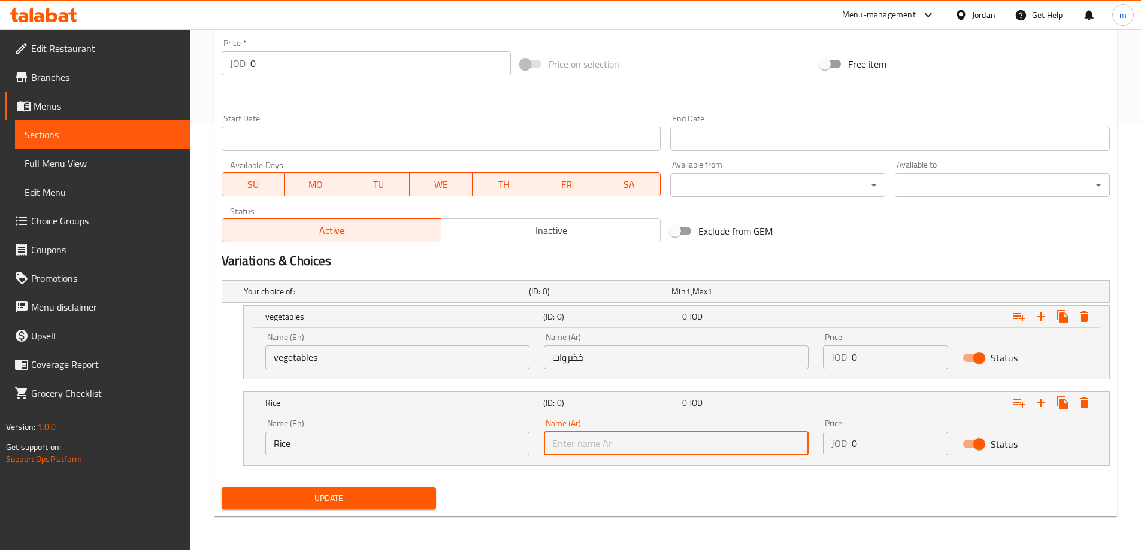
click at [585, 448] on input "text" at bounding box center [676, 444] width 265 height 24
type input "ارز"
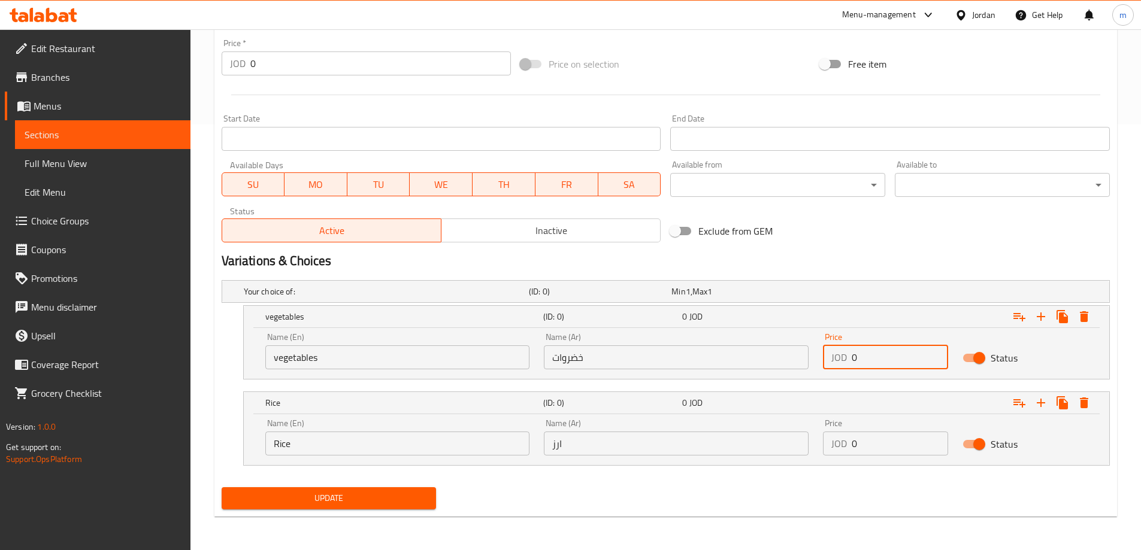
drag, startPoint x: 864, startPoint y: 359, endPoint x: 844, endPoint y: 366, distance: 21.6
click at [844, 366] on div "JOD 0 Price" at bounding box center [885, 358] width 125 height 24
type input "5.9"
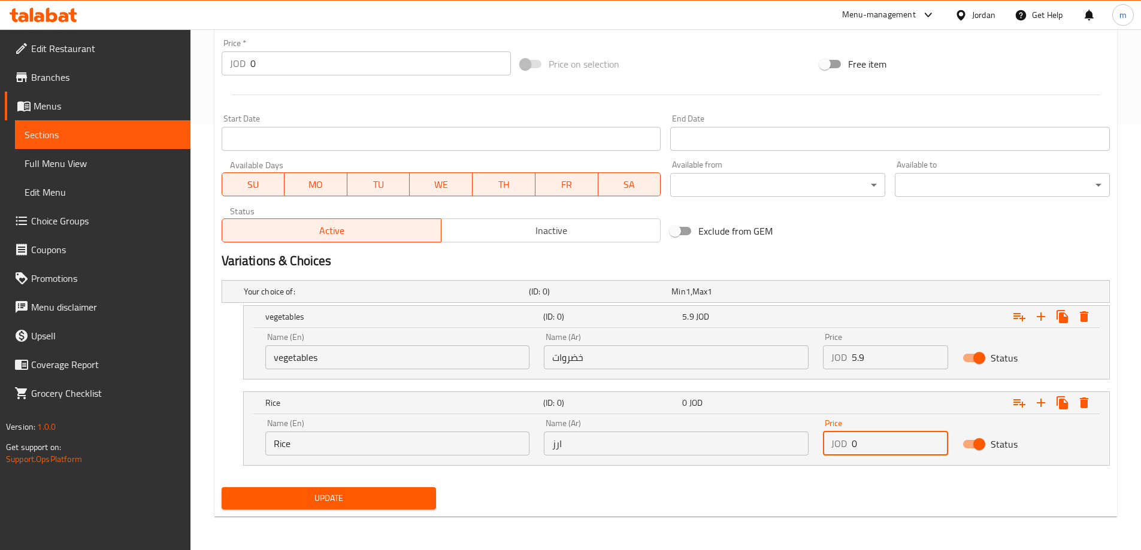
drag, startPoint x: 861, startPoint y: 451, endPoint x: 838, endPoint y: 450, distance: 22.8
click at [838, 450] on div "JOD 0 Price" at bounding box center [885, 444] width 125 height 24
type input "5.9"
click at [704, 511] on div "Update" at bounding box center [666, 499] width 898 height 32
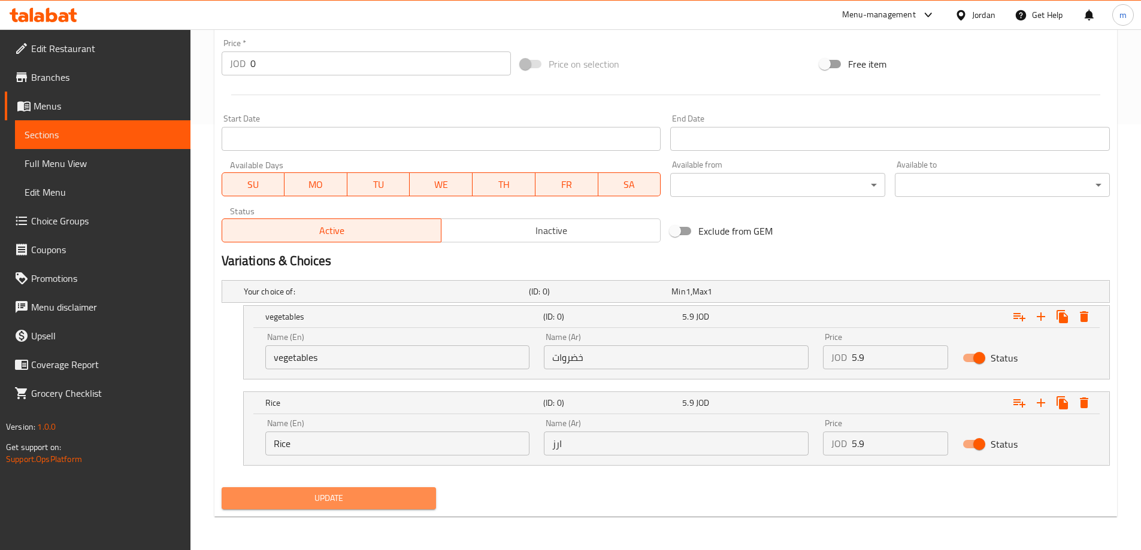
click at [334, 491] on span "Update" at bounding box center [329, 498] width 196 height 15
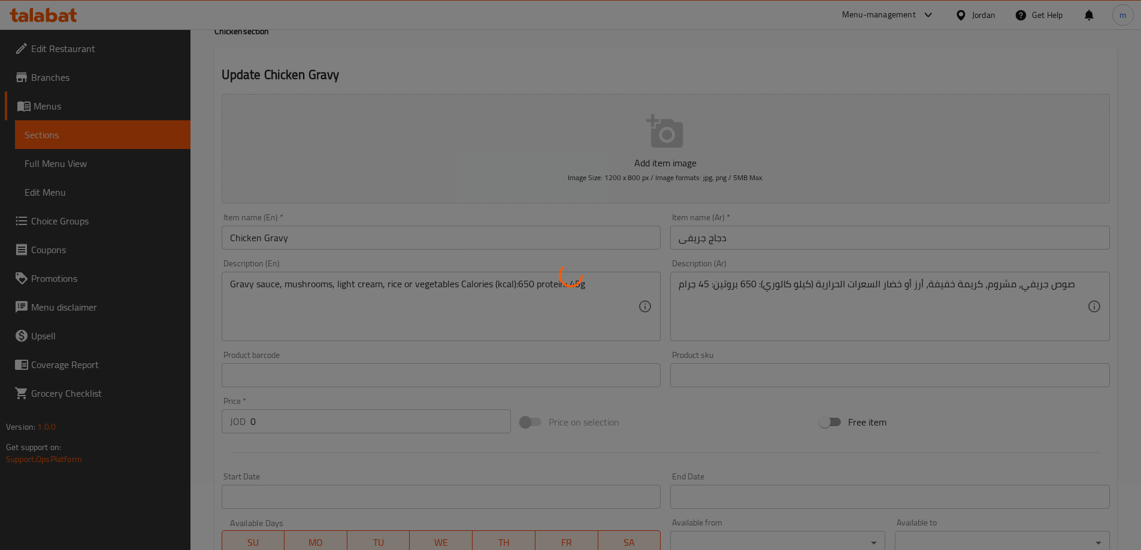
scroll to position [0, 0]
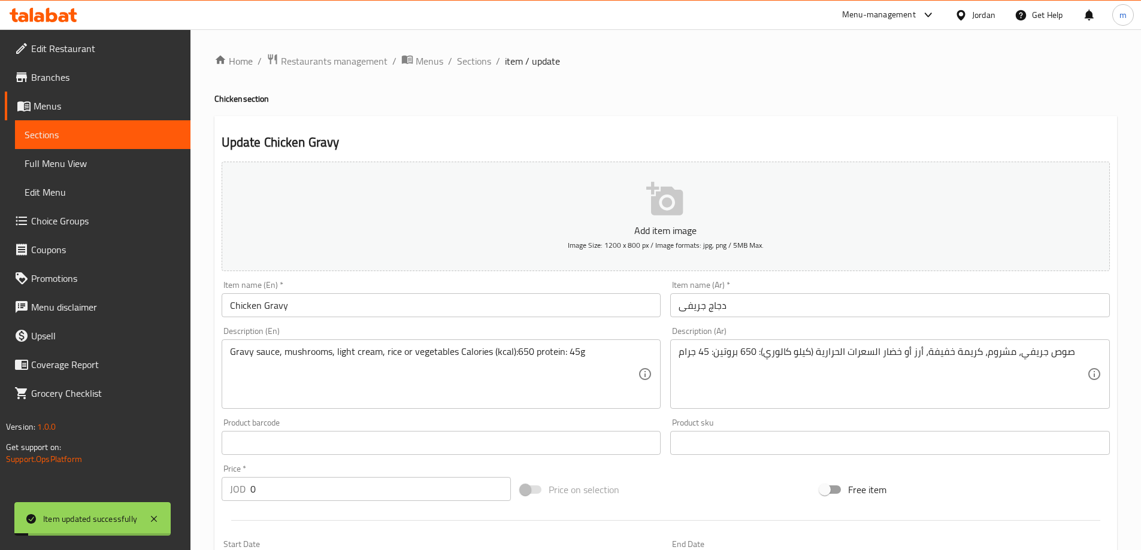
click at [94, 168] on span "Full Menu View" at bounding box center [103, 163] width 156 height 14
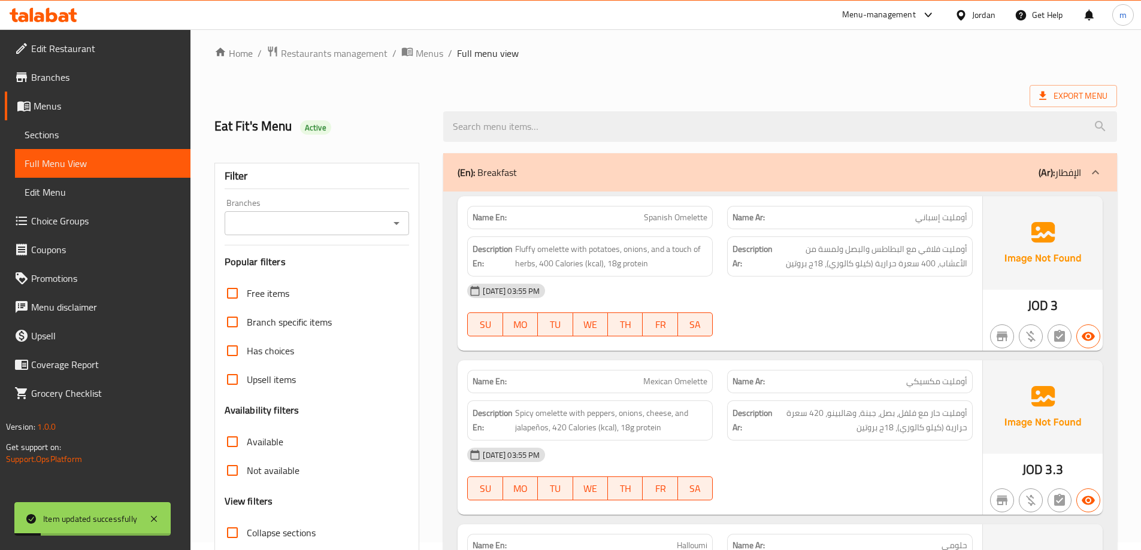
scroll to position [180, 0]
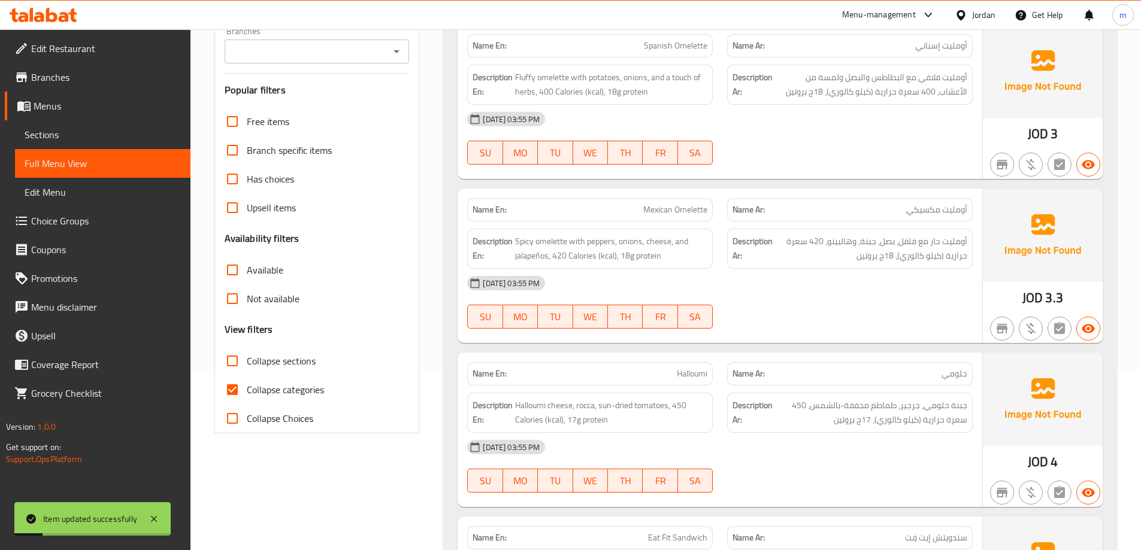
click at [274, 385] on span "Collapse categories" at bounding box center [285, 390] width 77 height 14
click at [247, 385] on input "Collapse categories" at bounding box center [232, 389] width 29 height 29
checkbox input "false"
click at [281, 354] on span "Collapse sections" at bounding box center [281, 361] width 69 height 14
click at [247, 353] on input "Collapse sections" at bounding box center [232, 361] width 29 height 29
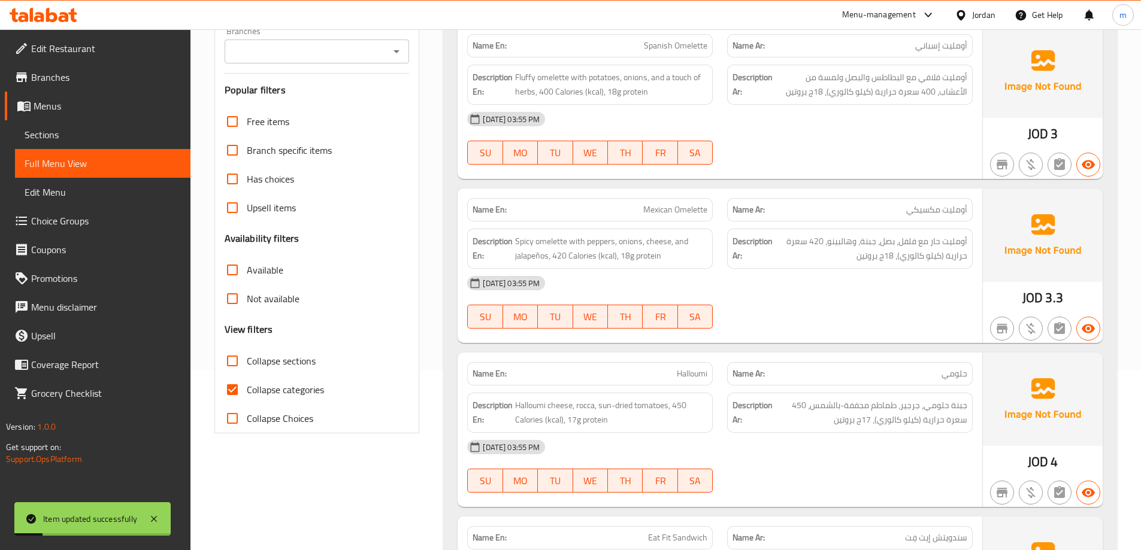
checkbox input "true"
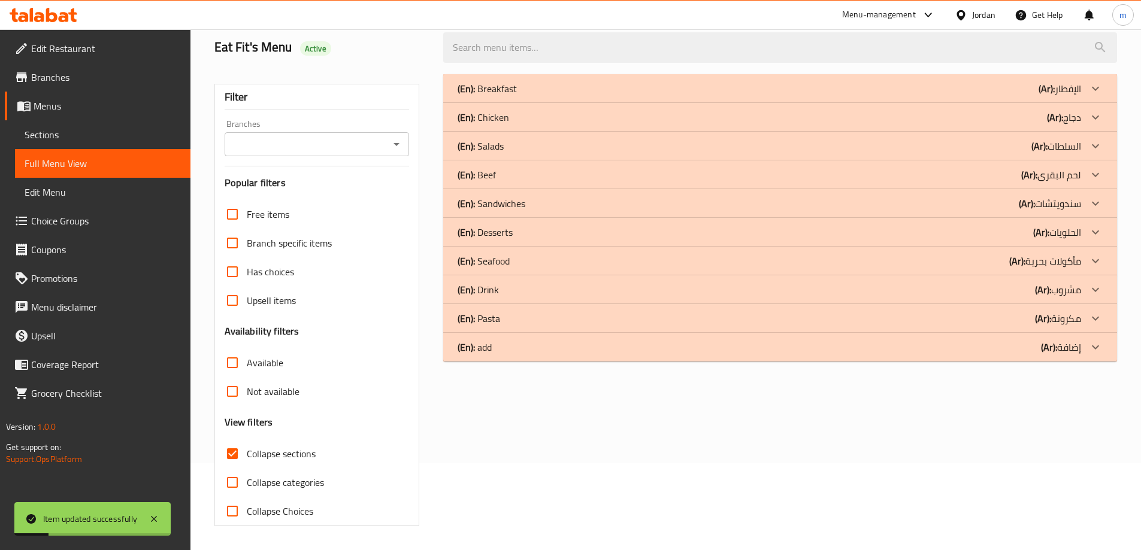
scroll to position [87, 0]
click at [691, 122] on div "(En): Chicken (Ar): دجاج" at bounding box center [769, 117] width 623 height 14
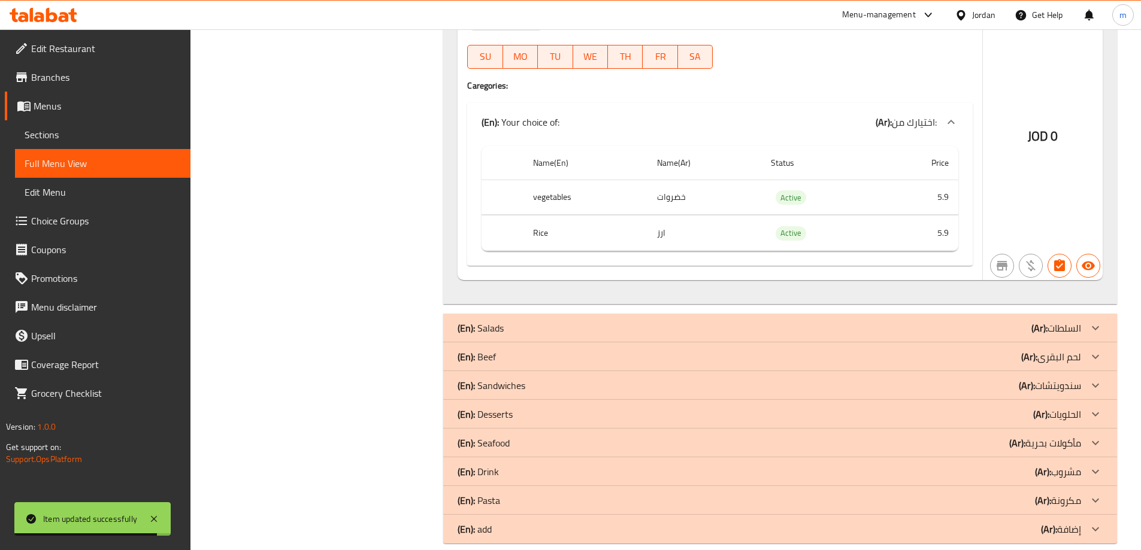
scroll to position [3548, 0]
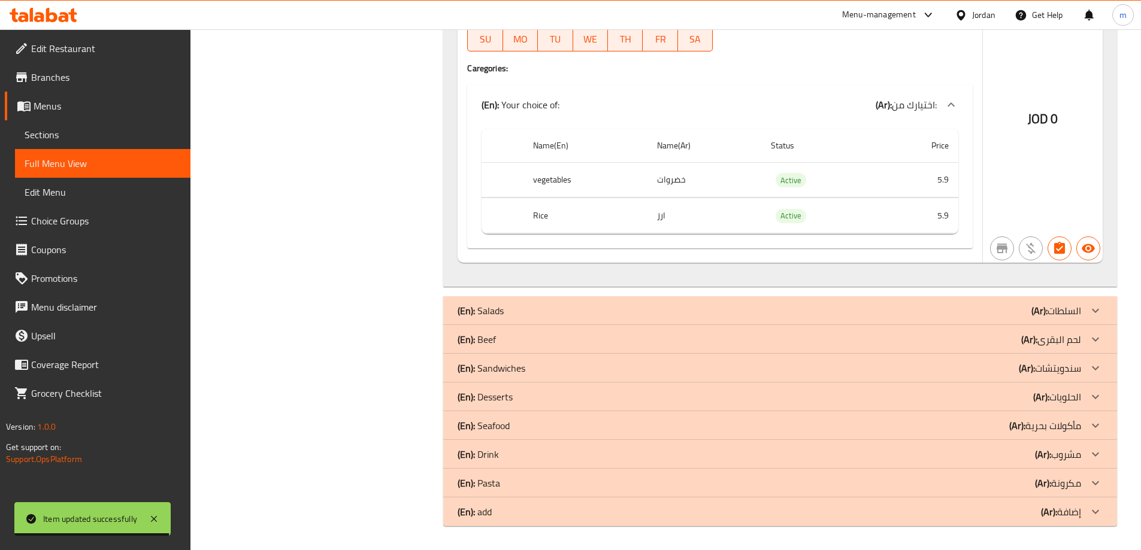
click at [1052, 347] on p "(Ar): لحم البقرى" at bounding box center [1051, 339] width 60 height 14
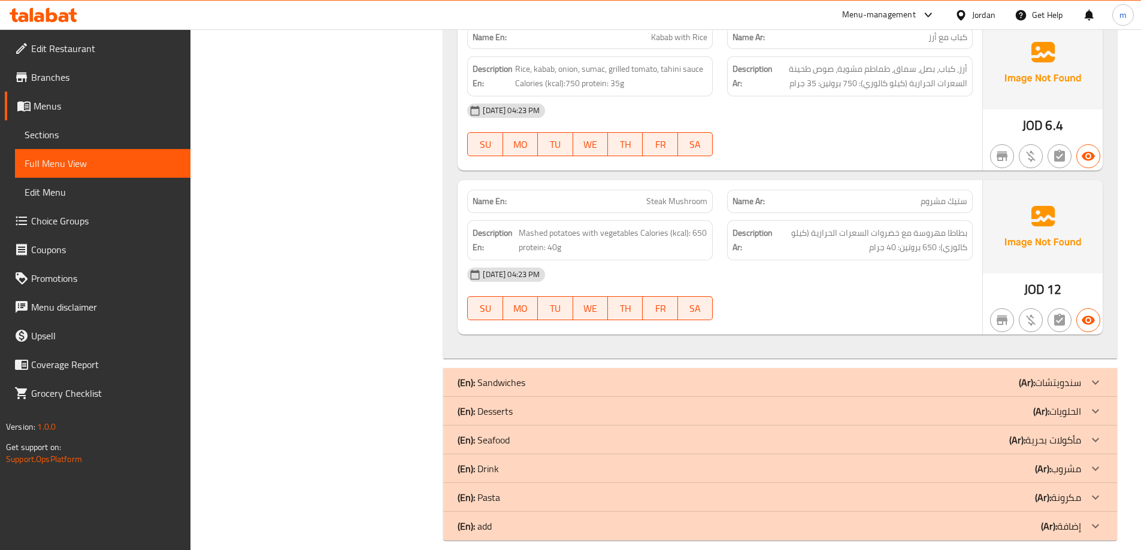
scroll to position [4581, 0]
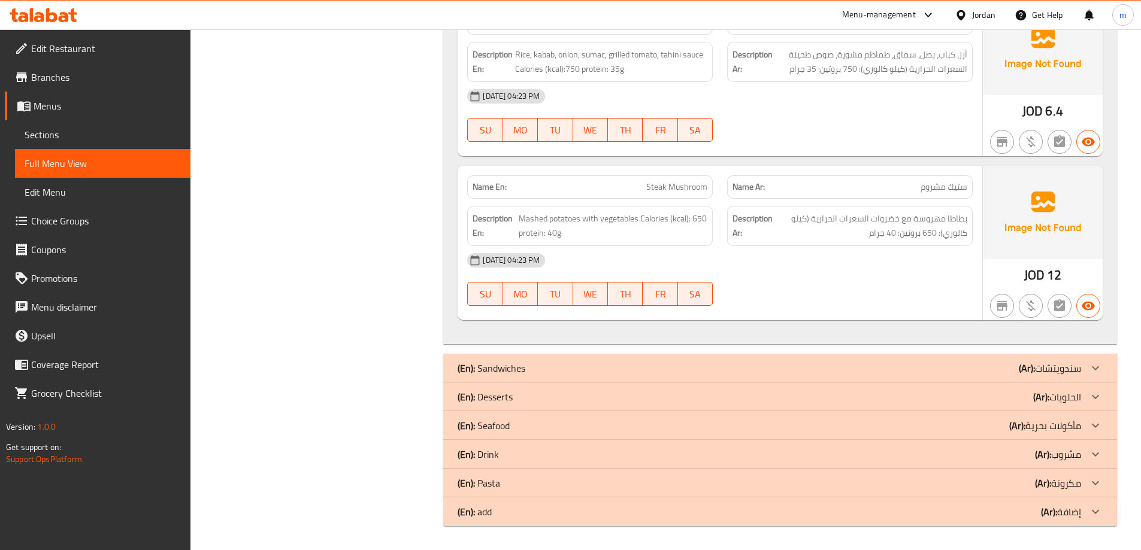
click at [664, 395] on div "(En): Desserts (Ar): الحلويات" at bounding box center [769, 397] width 623 height 14
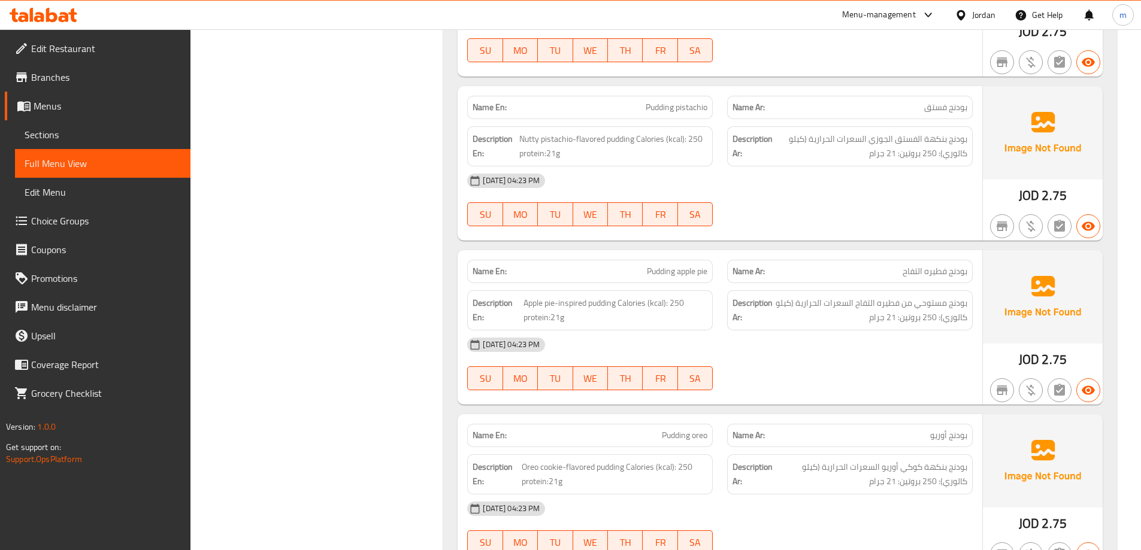
scroll to position [7746, 0]
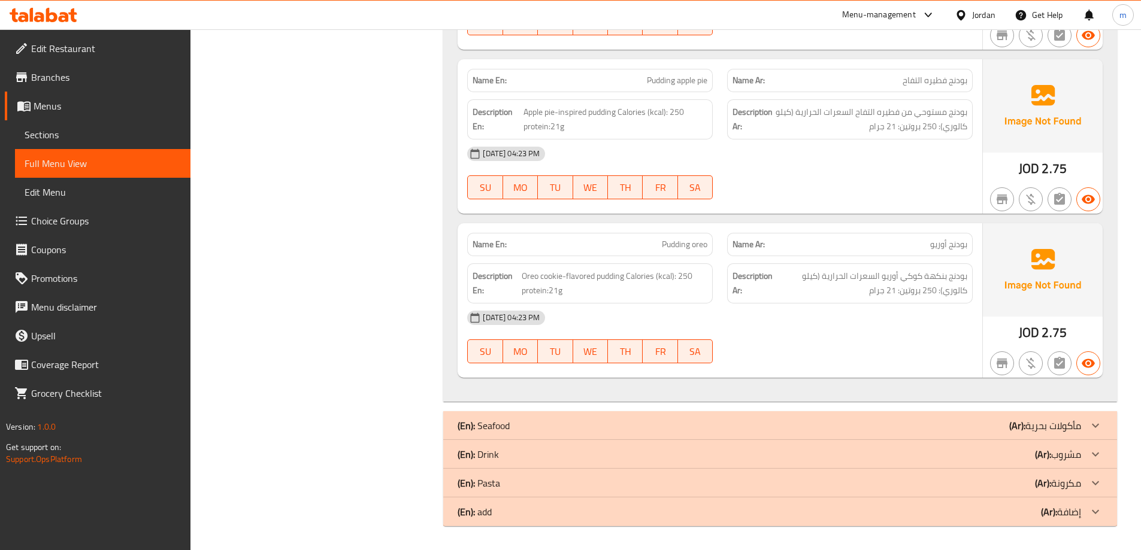
click at [657, 453] on div "(En): Drink (Ar): مشروب" at bounding box center [769, 454] width 623 height 14
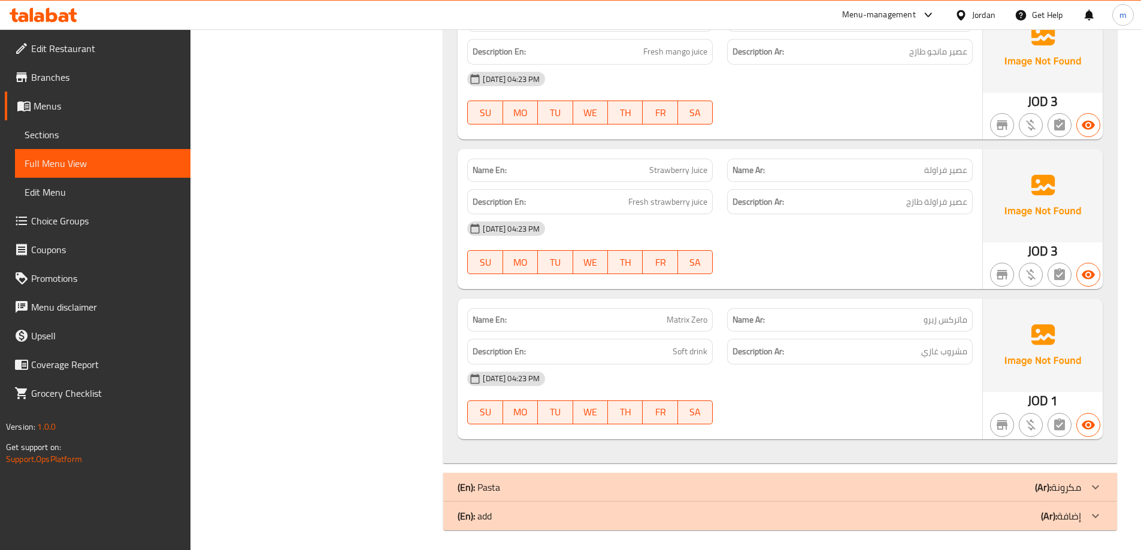
scroll to position [8544, 0]
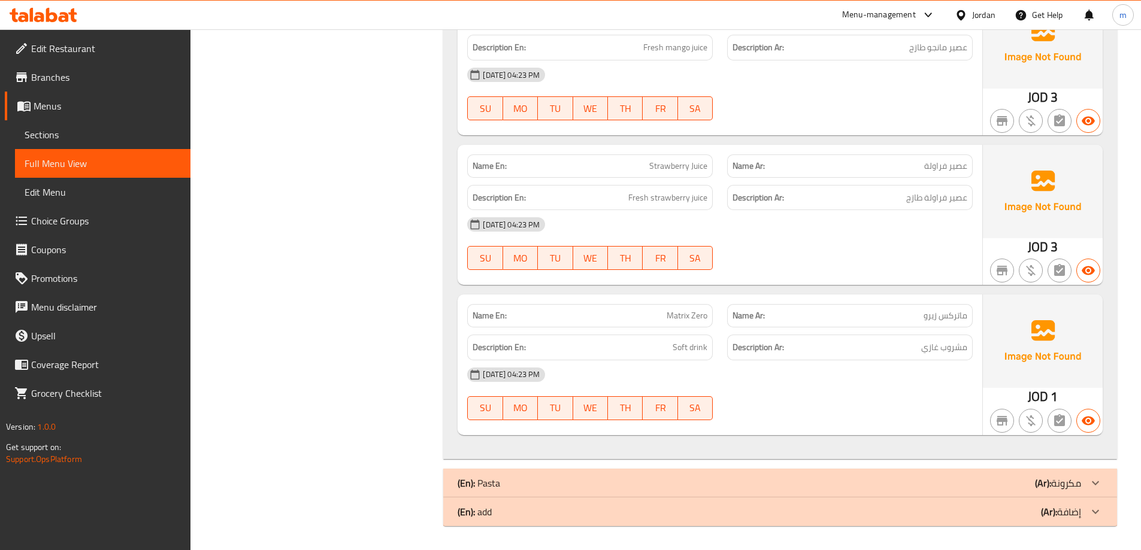
click at [655, 512] on div "(En): add (Ar): إضافة" at bounding box center [769, 512] width 623 height 14
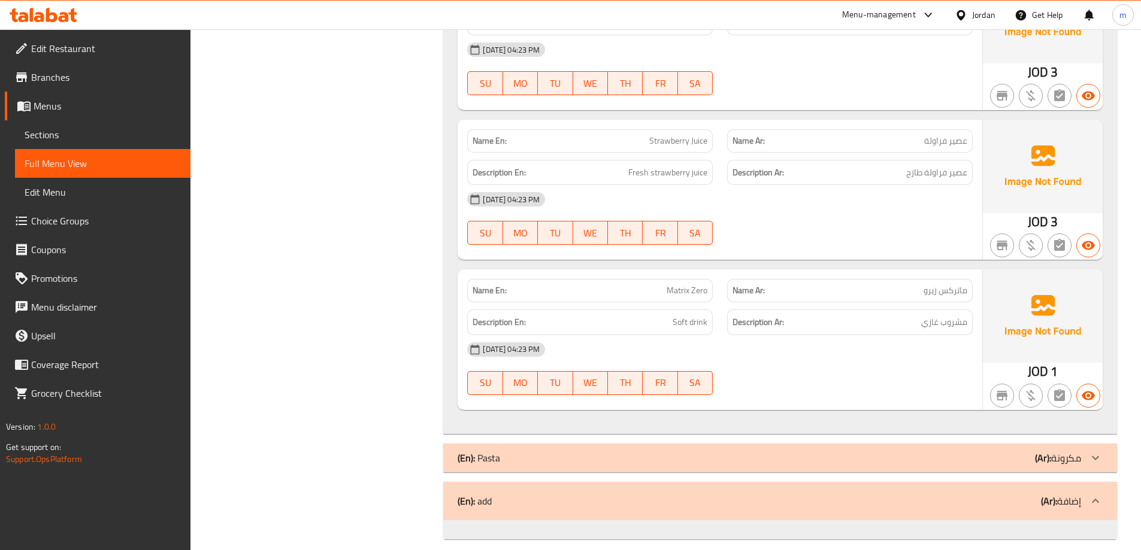
scroll to position [8582, 0]
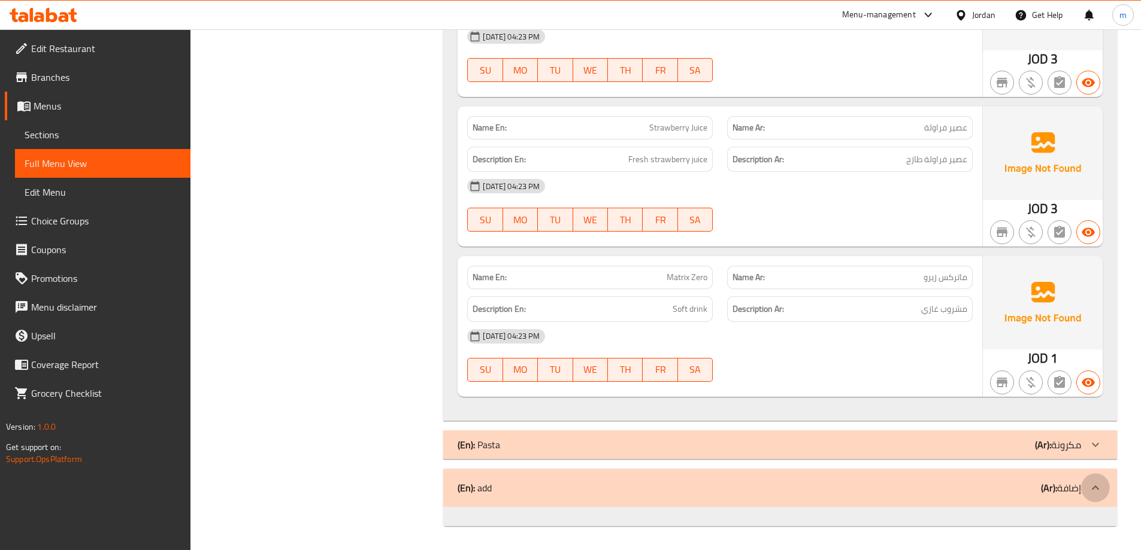
click at [1084, 484] on div at bounding box center [1095, 488] width 29 height 29
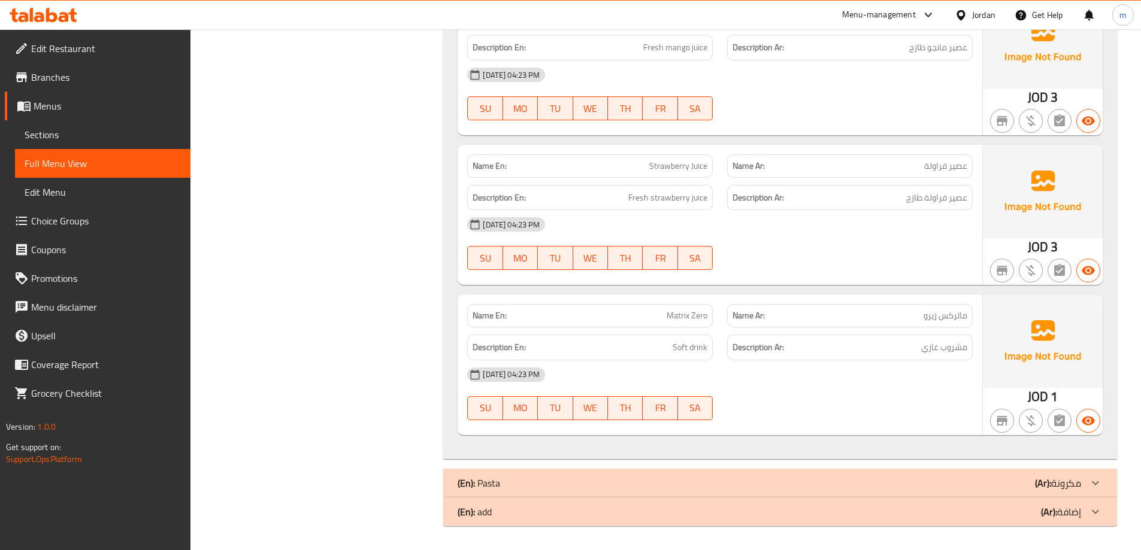
click at [1062, 493] on div "(En): Pasta (Ar): مكرونة" at bounding box center [780, 483] width 674 height 29
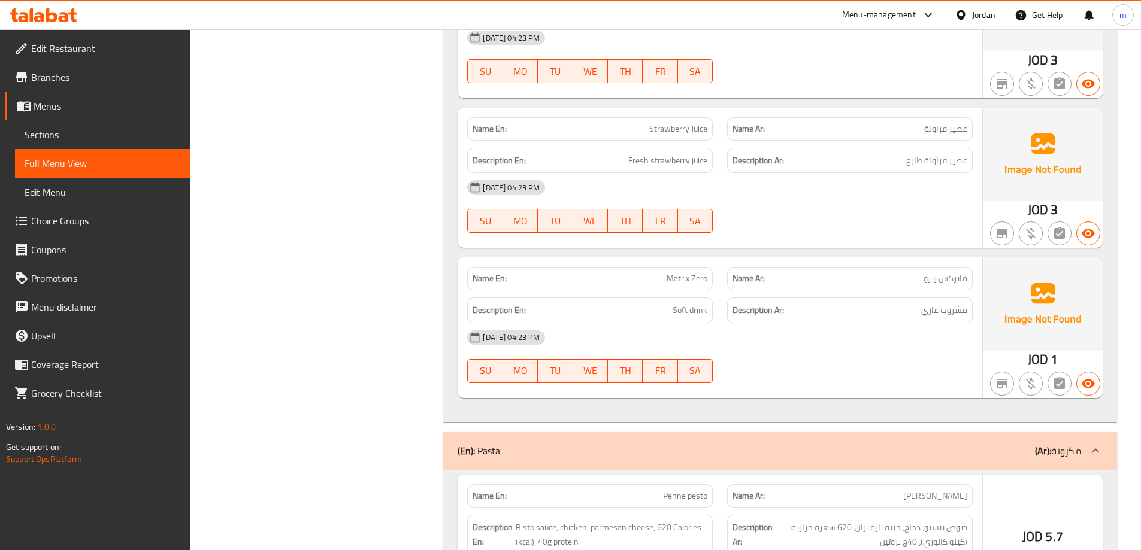
scroll to position [8544, 0]
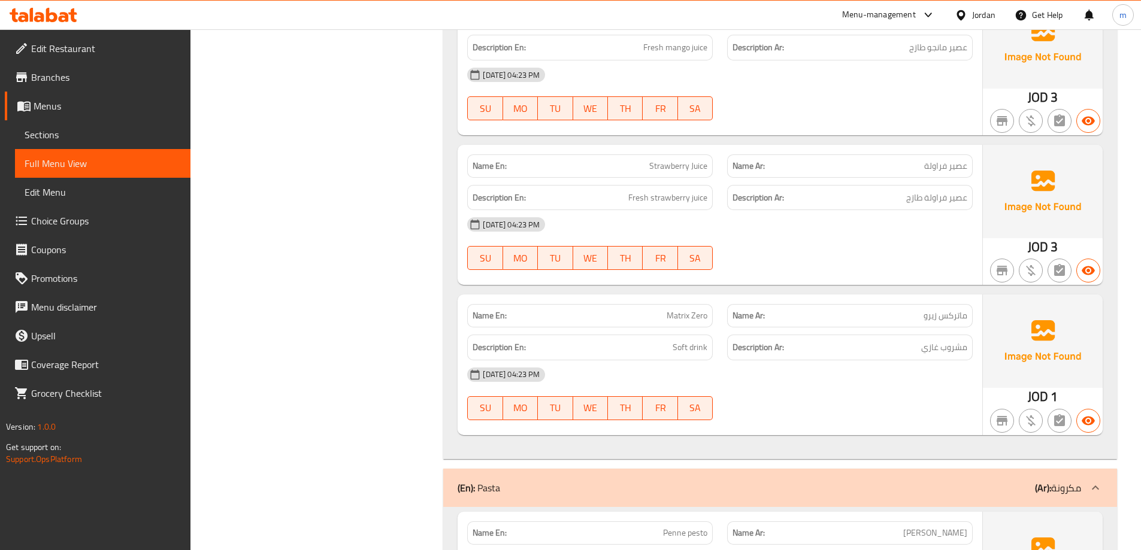
click at [1064, 486] on p "(Ar): مكرونة" at bounding box center [1058, 488] width 46 height 14
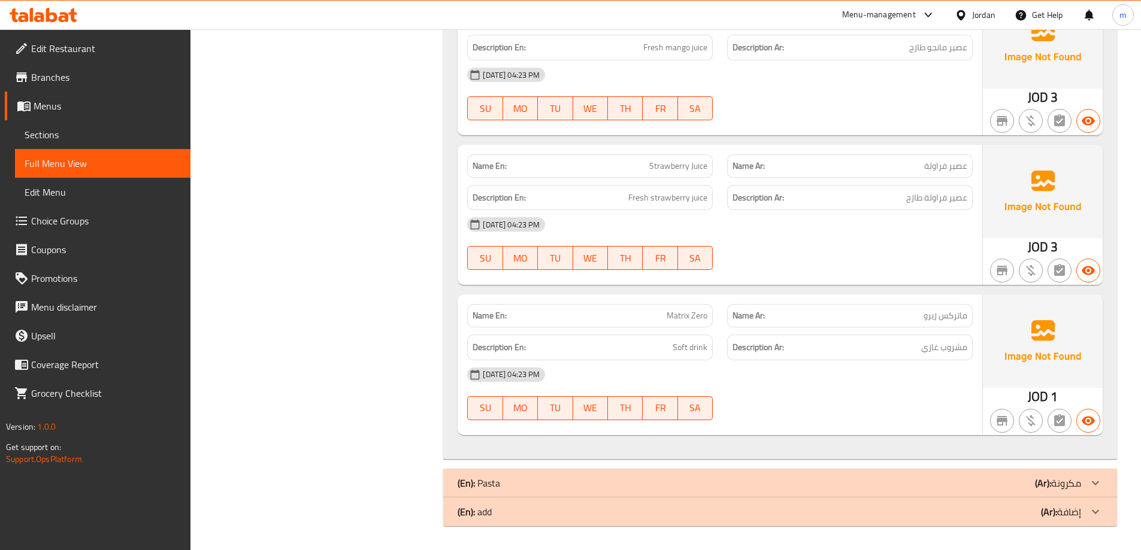
click at [1049, 506] on b "(Ar):" at bounding box center [1049, 512] width 16 height 18
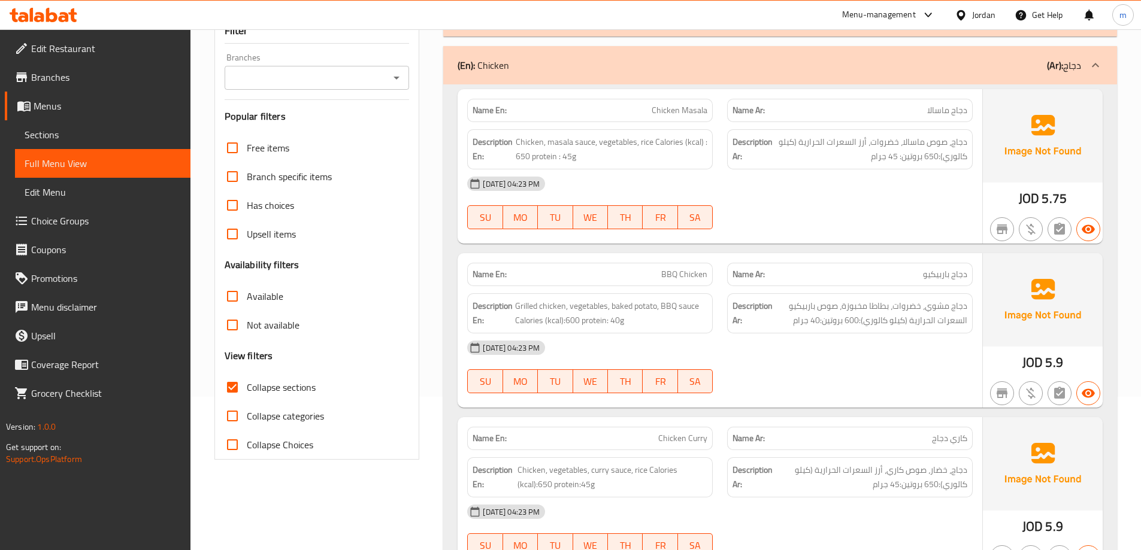
scroll to position [0, 0]
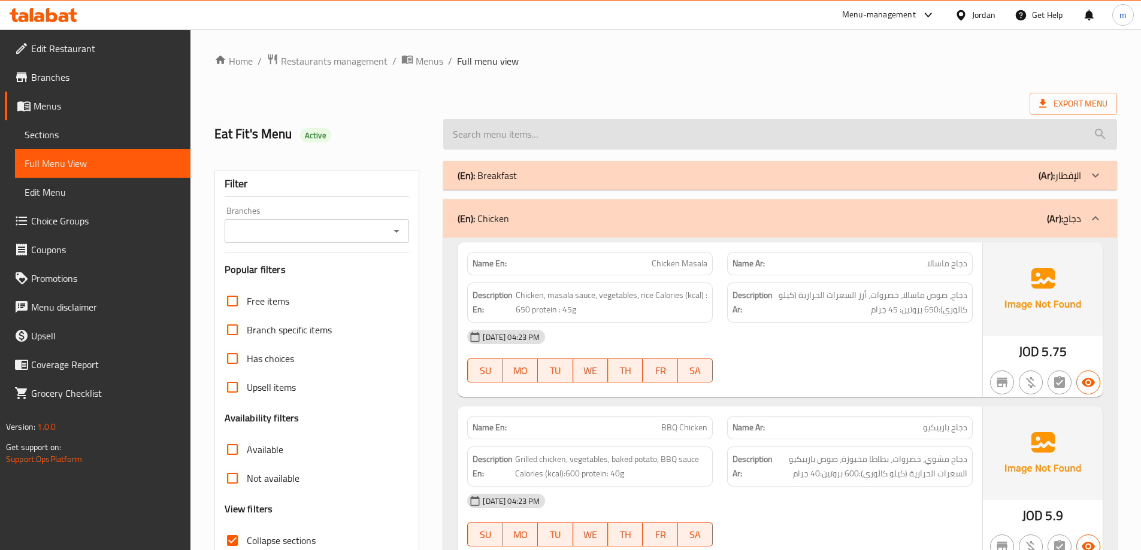
click at [822, 129] on input "search" at bounding box center [780, 134] width 674 height 31
paste input "mashed potatoes"
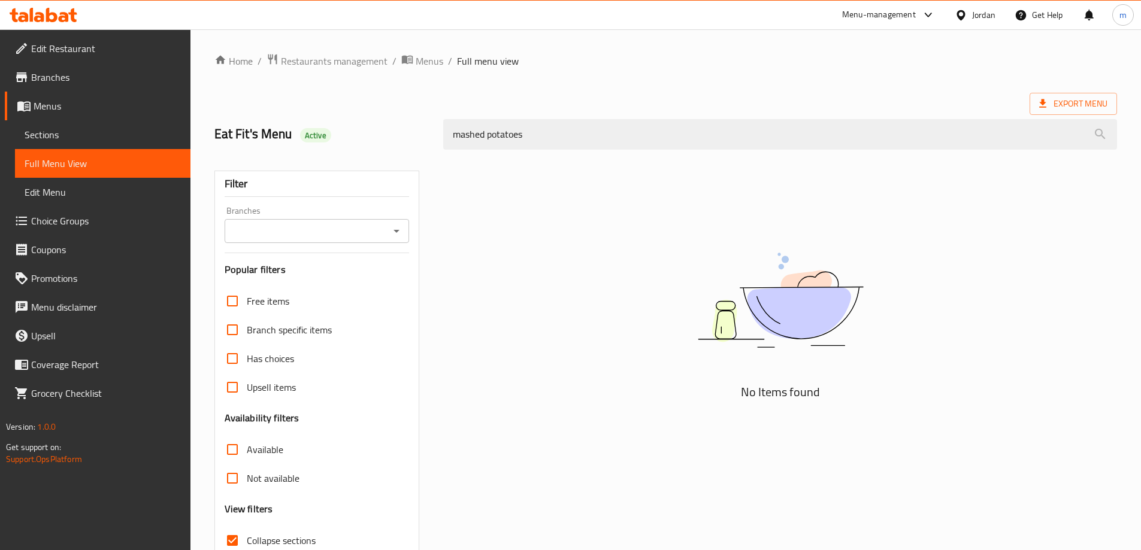
type input "mashed potatoes"
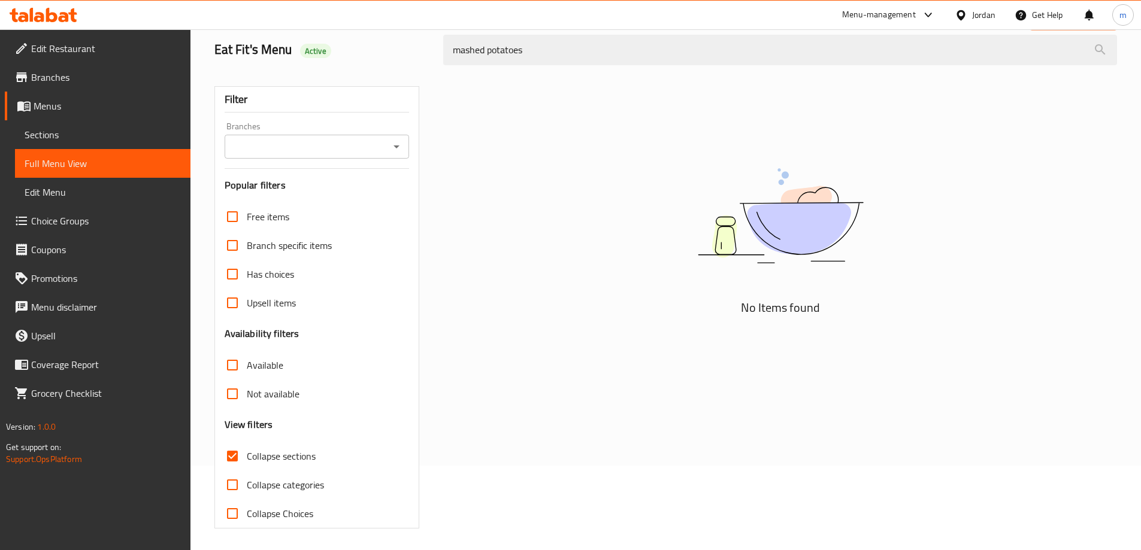
scroll to position [87, 0]
click at [114, 134] on span "Sections" at bounding box center [103, 135] width 156 height 14
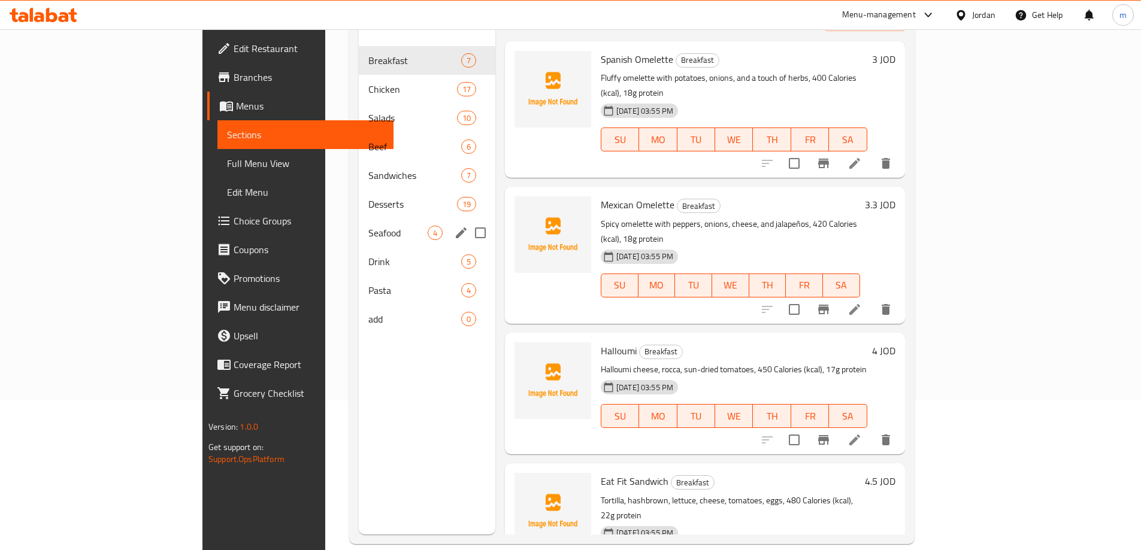
scroll to position [168, 0]
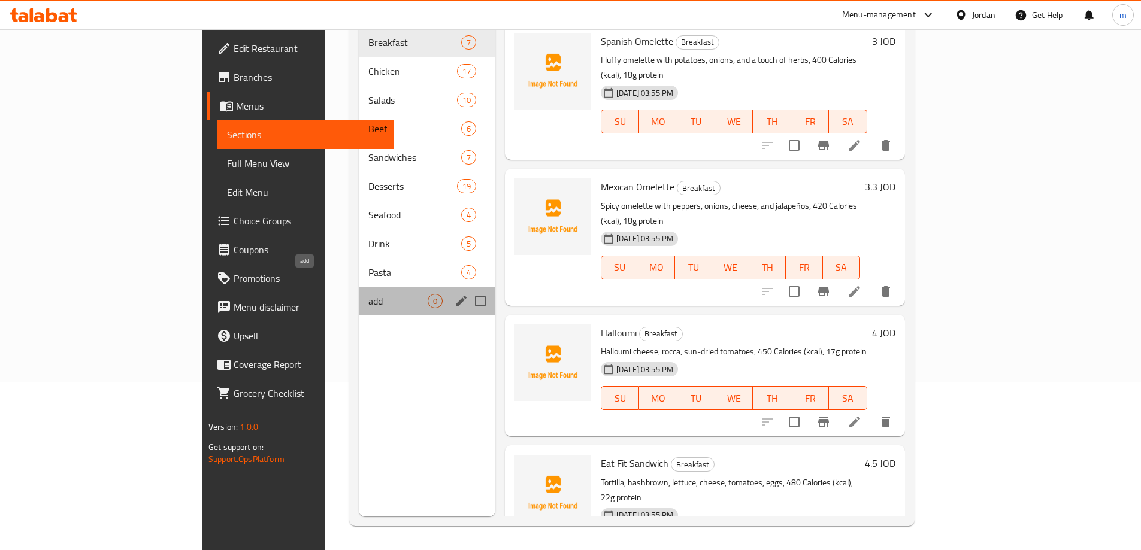
drag, startPoint x: 289, startPoint y: 278, endPoint x: 364, endPoint y: 286, distance: 75.3
click at [368, 294] on span "add" at bounding box center [397, 301] width 59 height 14
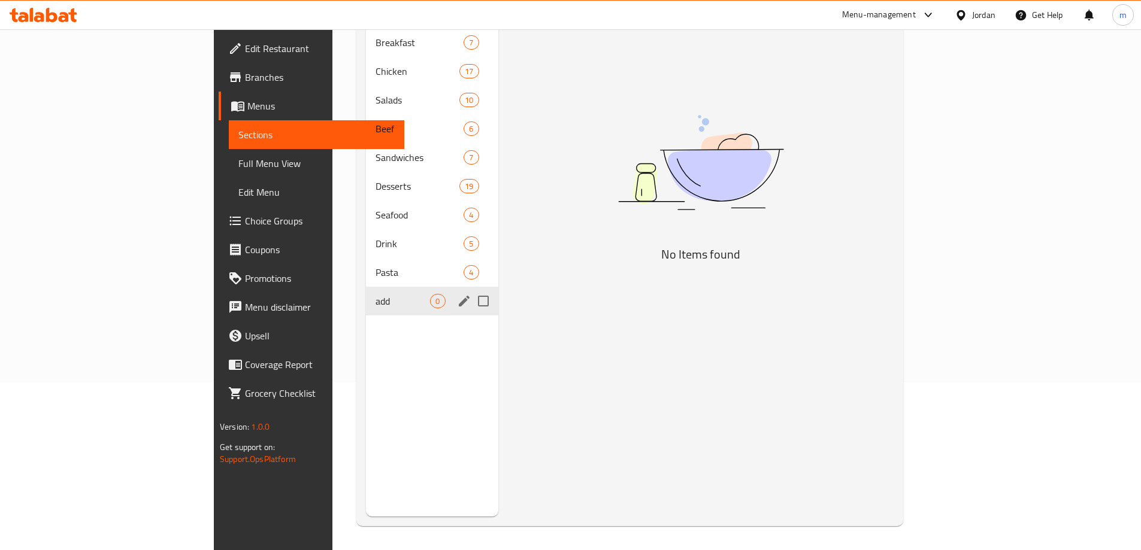
click at [471, 289] on input "Menu sections" at bounding box center [483, 301] width 25 height 25
checkbox input "true"
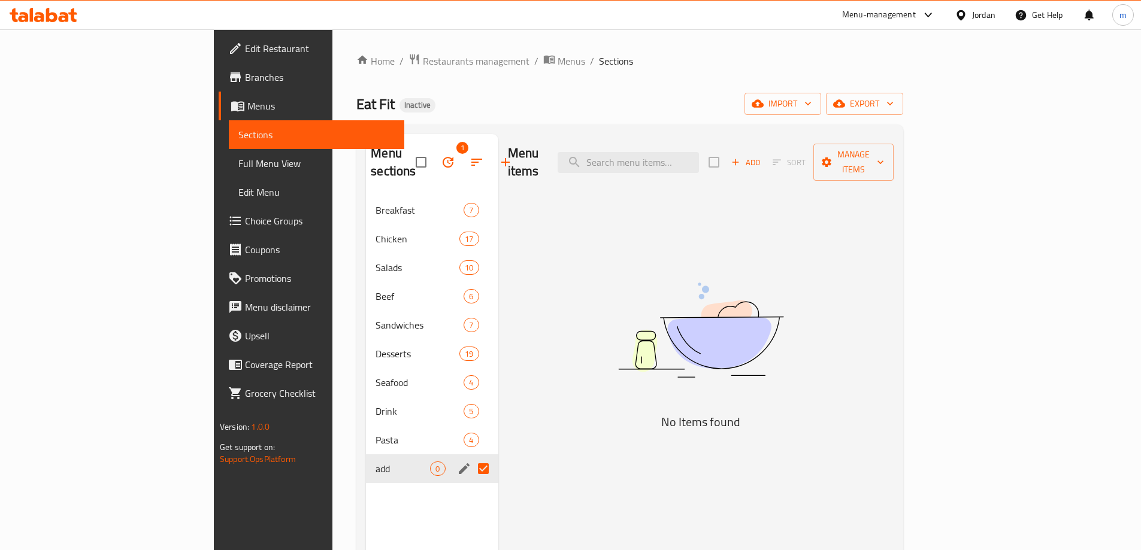
click at [434, 162] on button "button" at bounding box center [448, 162] width 29 height 29
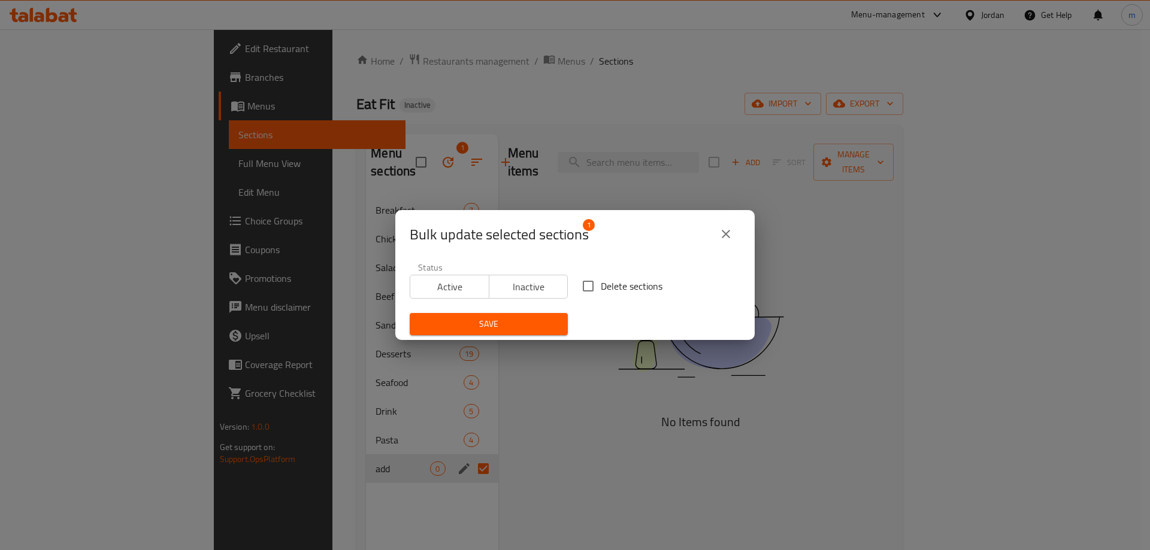
click at [617, 286] on span "Delete sections" at bounding box center [632, 286] width 62 height 14
click at [601, 286] on input "Delete sections" at bounding box center [587, 286] width 25 height 25
checkbox input "true"
click at [538, 329] on span "Save" at bounding box center [488, 324] width 139 height 15
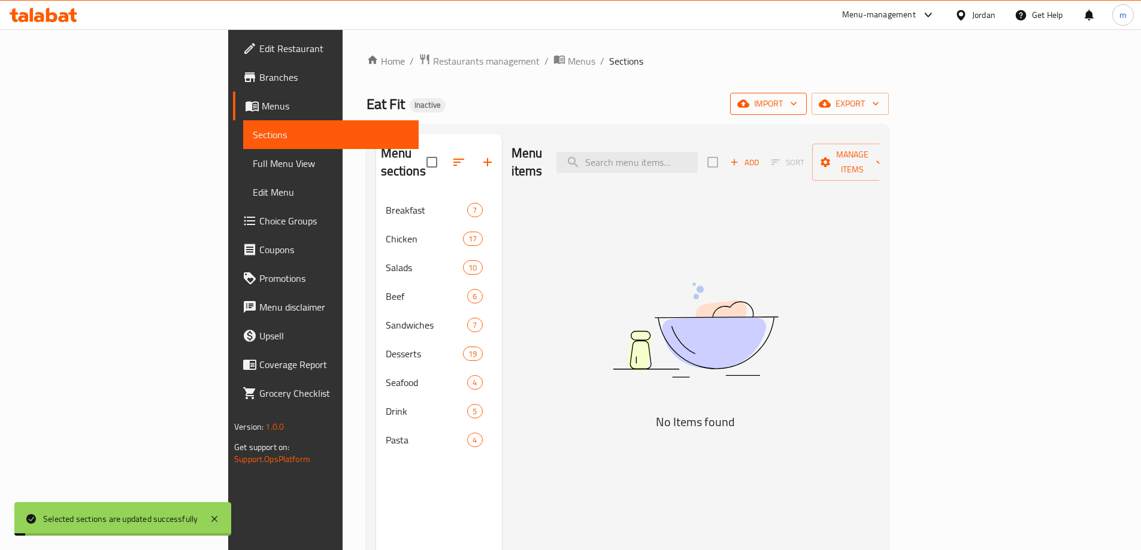
click at [807, 113] on button "import" at bounding box center [768, 104] width 77 height 22
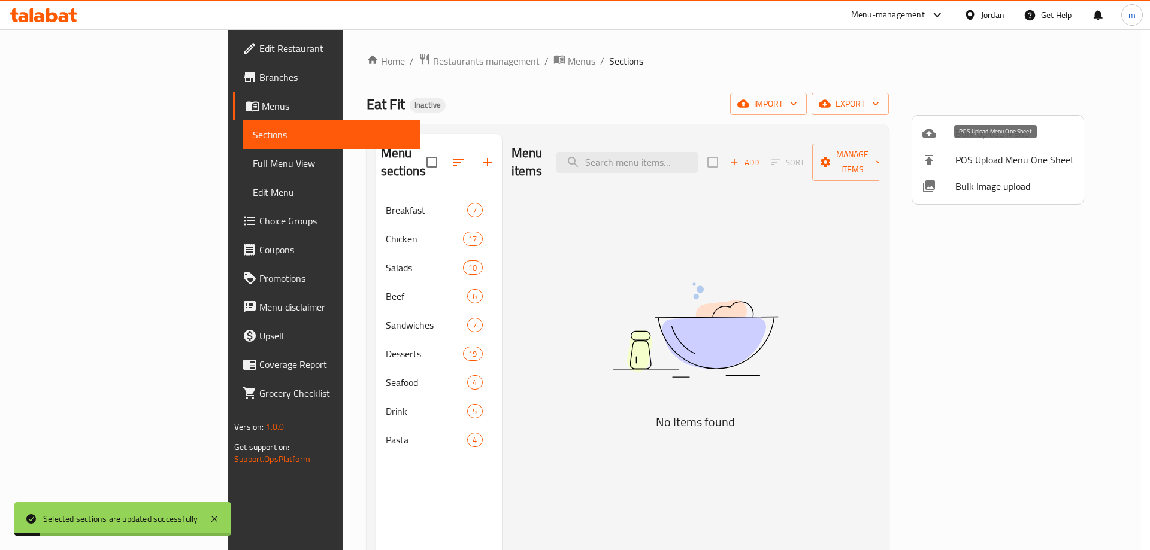
click at [970, 129] on span "Bulk Upload Menu" at bounding box center [1014, 133] width 119 height 14
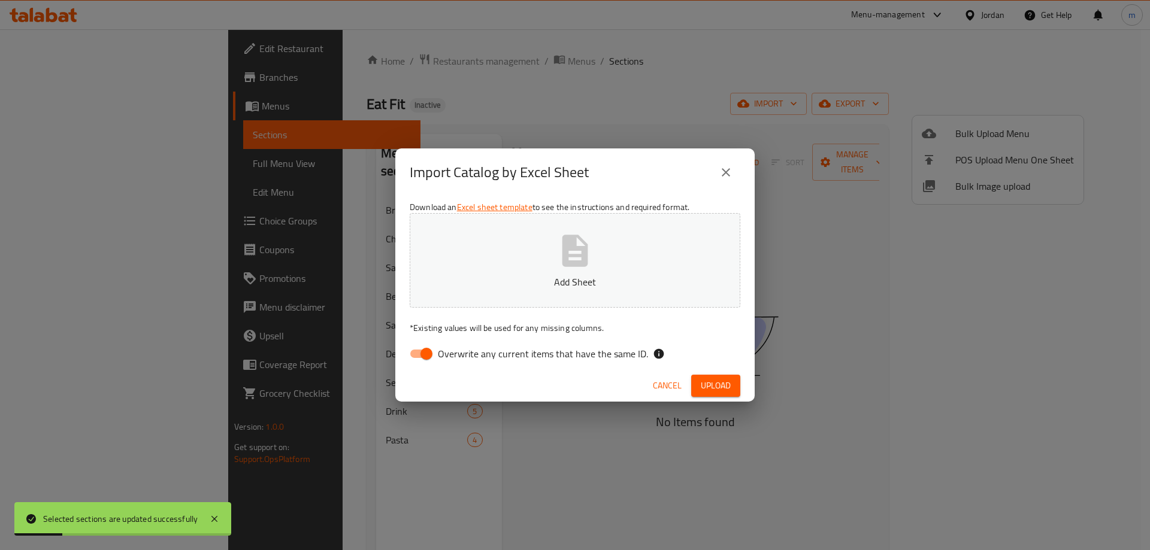
click at [497, 350] on span "Overwrite any current items that have the same ID." at bounding box center [543, 354] width 210 height 14
click at [461, 350] on input "Overwrite any current items that have the same ID." at bounding box center [426, 354] width 68 height 23
checkbox input "false"
click at [719, 383] on span "Upload" at bounding box center [716, 385] width 30 height 15
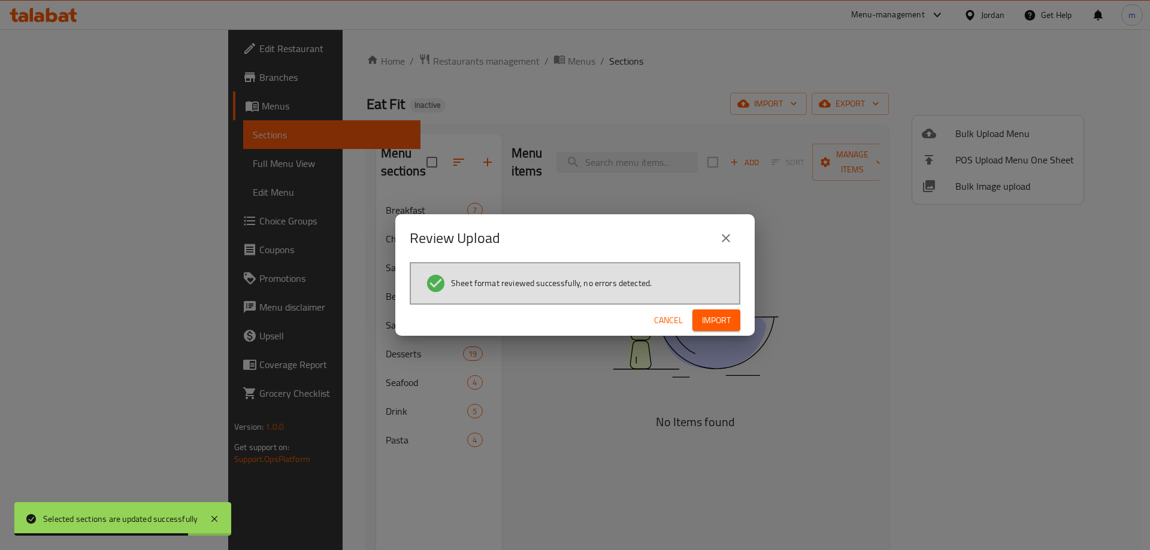
click at [711, 317] on span "Import" at bounding box center [716, 320] width 29 height 15
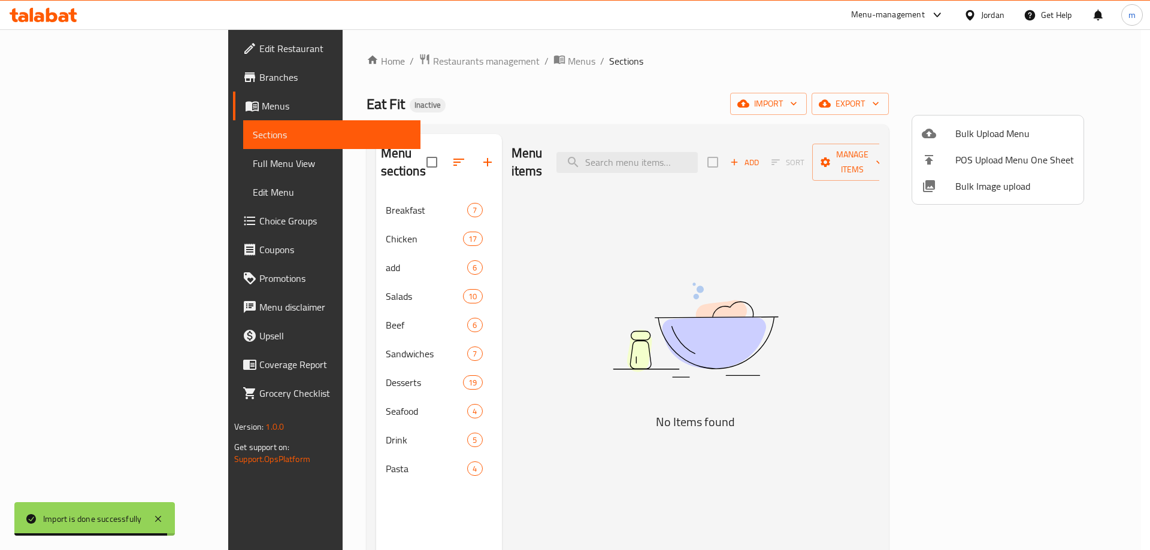
click at [63, 165] on div at bounding box center [575, 275] width 1150 height 550
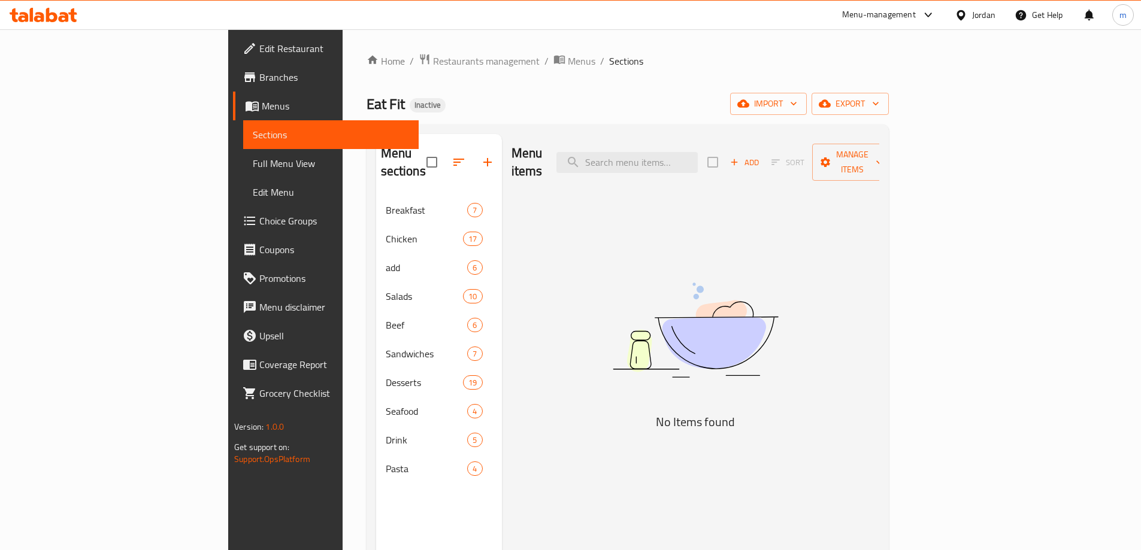
click at [253, 166] on span "Full Menu View" at bounding box center [331, 163] width 156 height 14
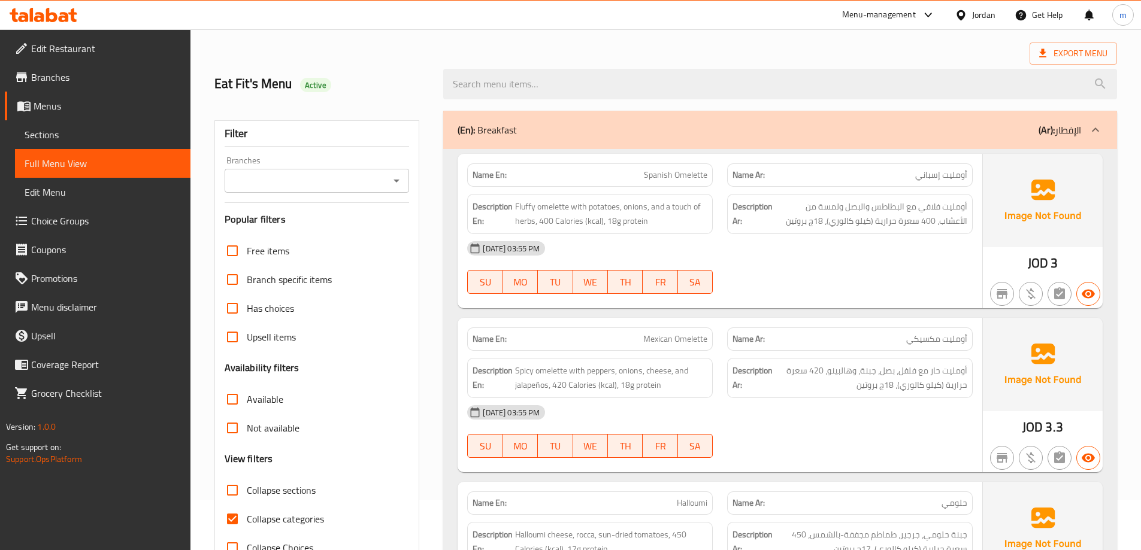
scroll to position [120, 0]
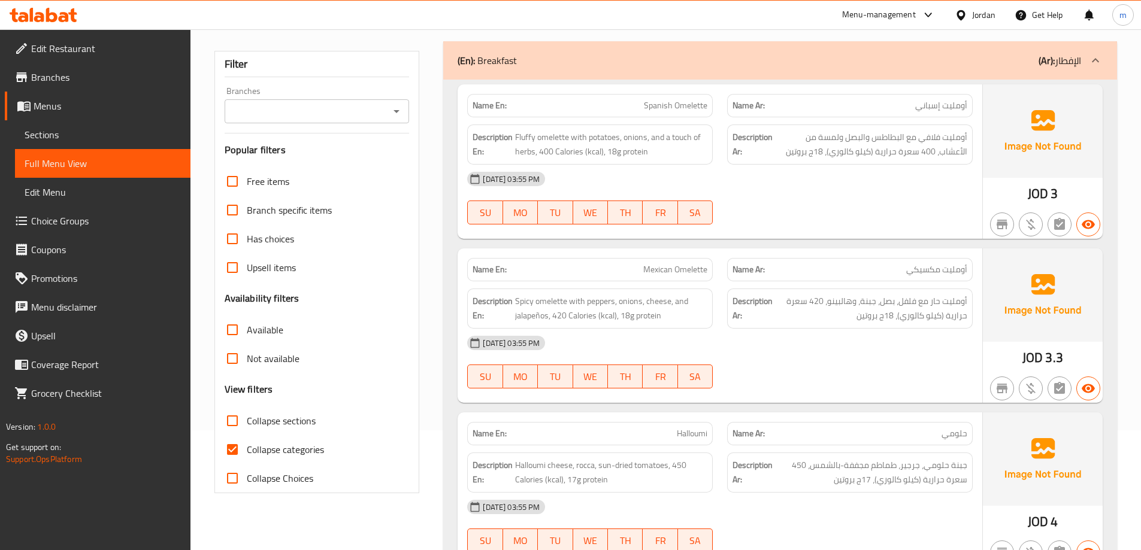
click at [283, 450] on span "Collapse categories" at bounding box center [285, 450] width 77 height 14
click at [247, 450] on input "Collapse categories" at bounding box center [232, 449] width 29 height 29
checkbox input "false"
click at [289, 426] on span "Collapse sections" at bounding box center [281, 421] width 69 height 14
click at [247, 426] on input "Collapse sections" at bounding box center [232, 421] width 29 height 29
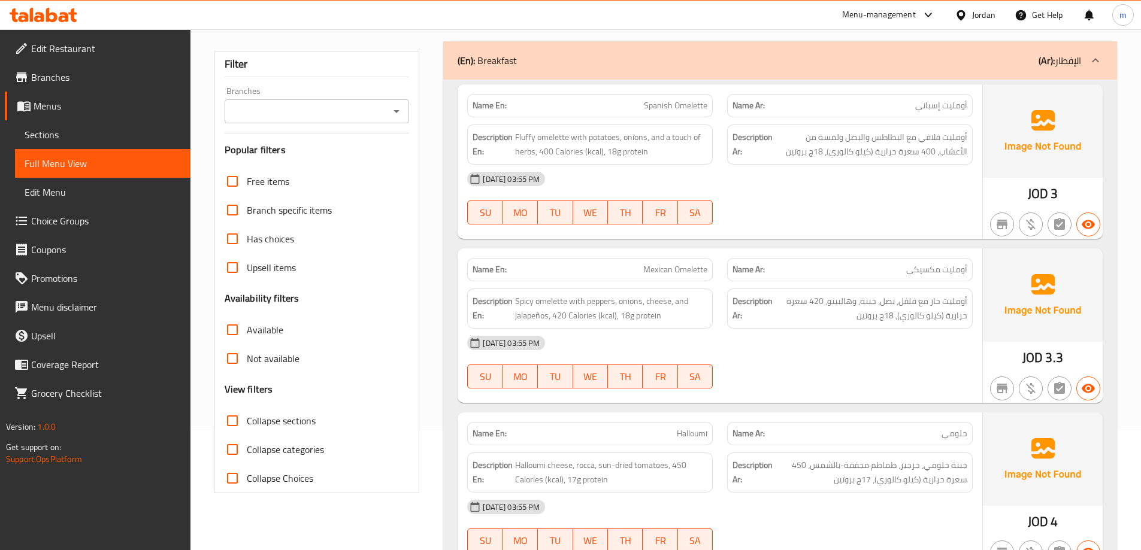
checkbox input "true"
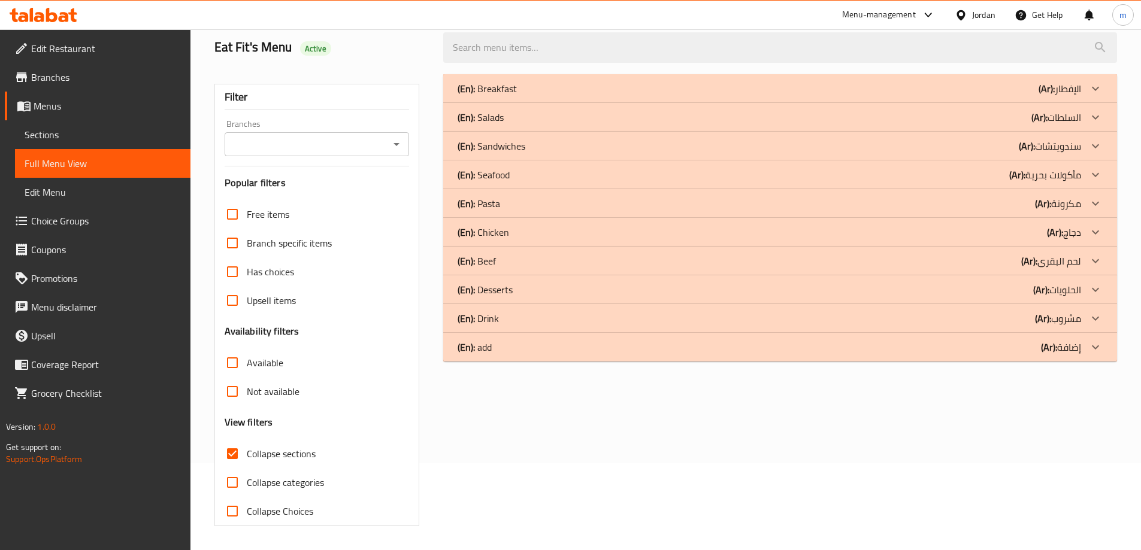
scroll to position [87, 0]
drag, startPoint x: 545, startPoint y: 236, endPoint x: 550, endPoint y: 258, distance: 22.1
click at [545, 236] on div "(En): Chicken (Ar): دجاج" at bounding box center [769, 232] width 623 height 14
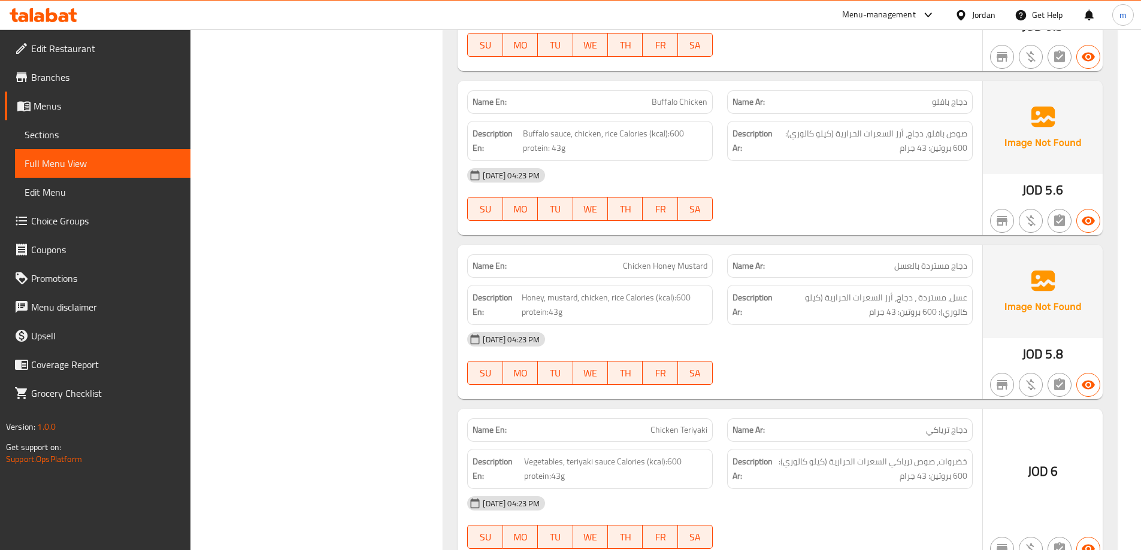
scroll to position [3548, 0]
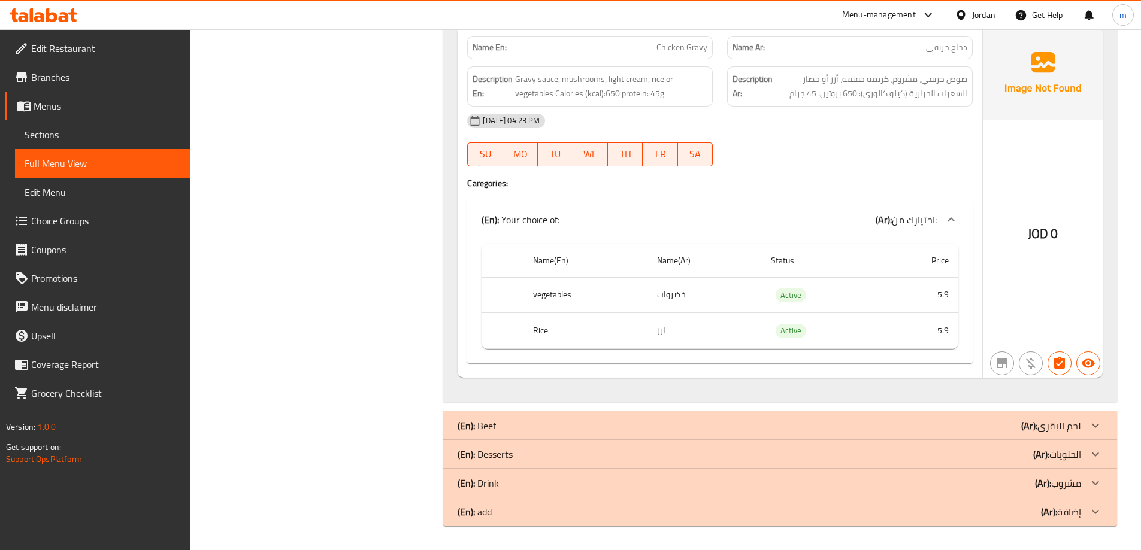
click at [540, 420] on div "(En): Beef (Ar): لحم البقرى" at bounding box center [769, 426] width 623 height 14
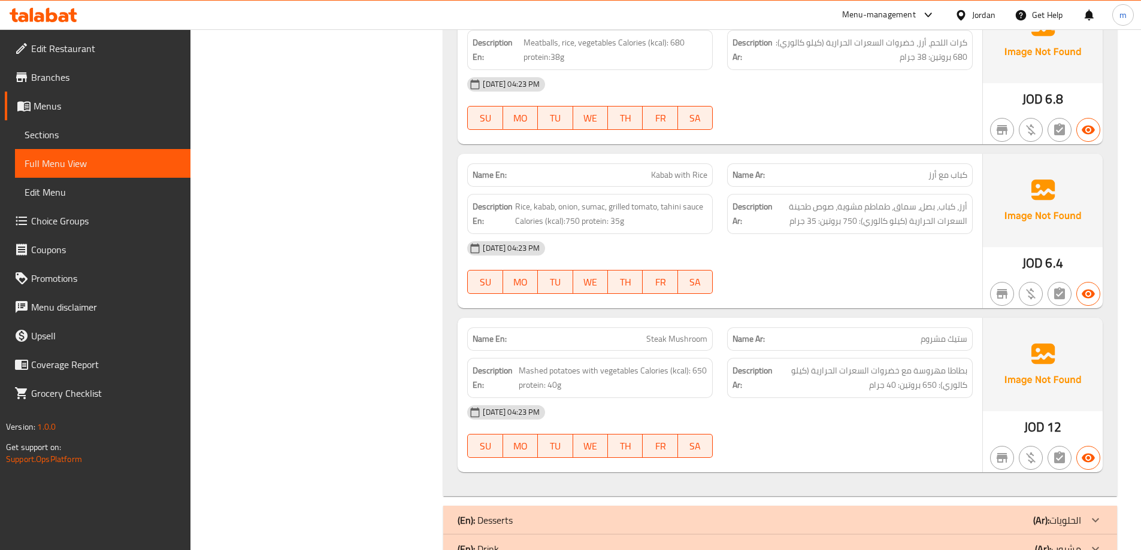
scroll to position [4571, 0]
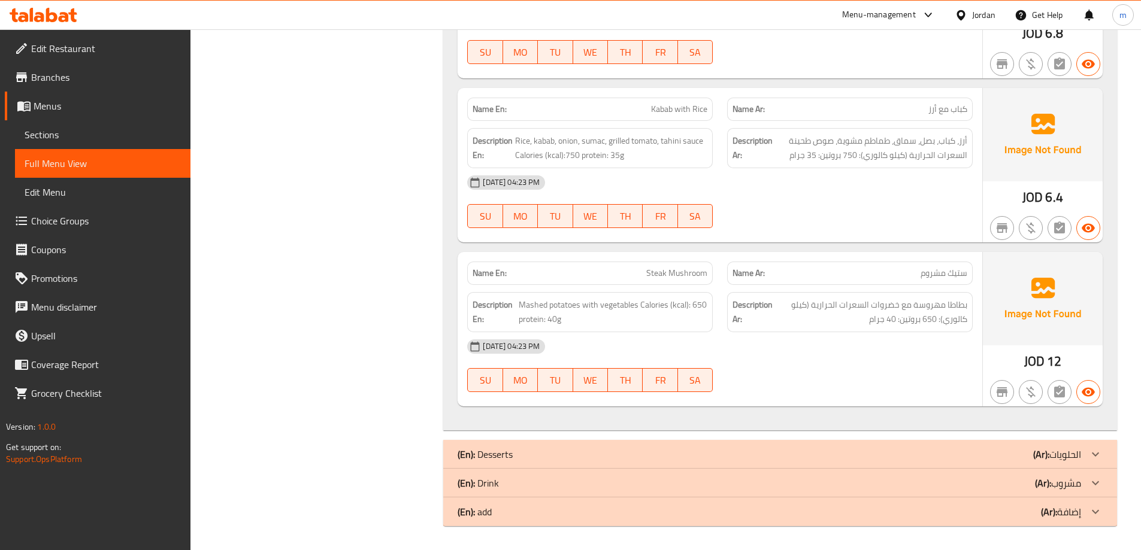
click at [828, 520] on div "(En): add (Ar): إضافة" at bounding box center [780, 512] width 674 height 29
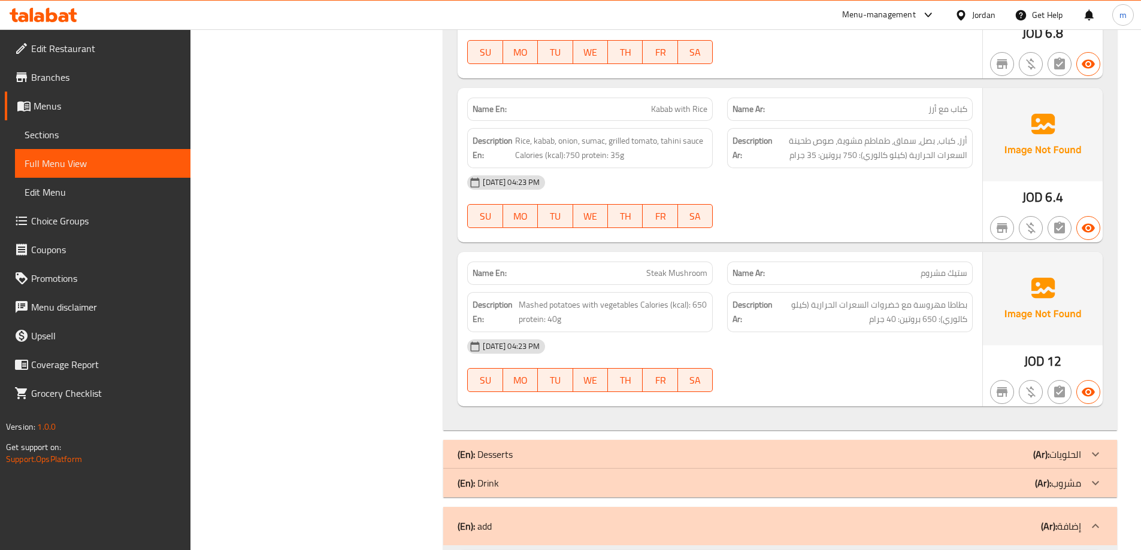
click at [872, 485] on div "(En): Drink (Ar): مشروب" at bounding box center [769, 483] width 623 height 14
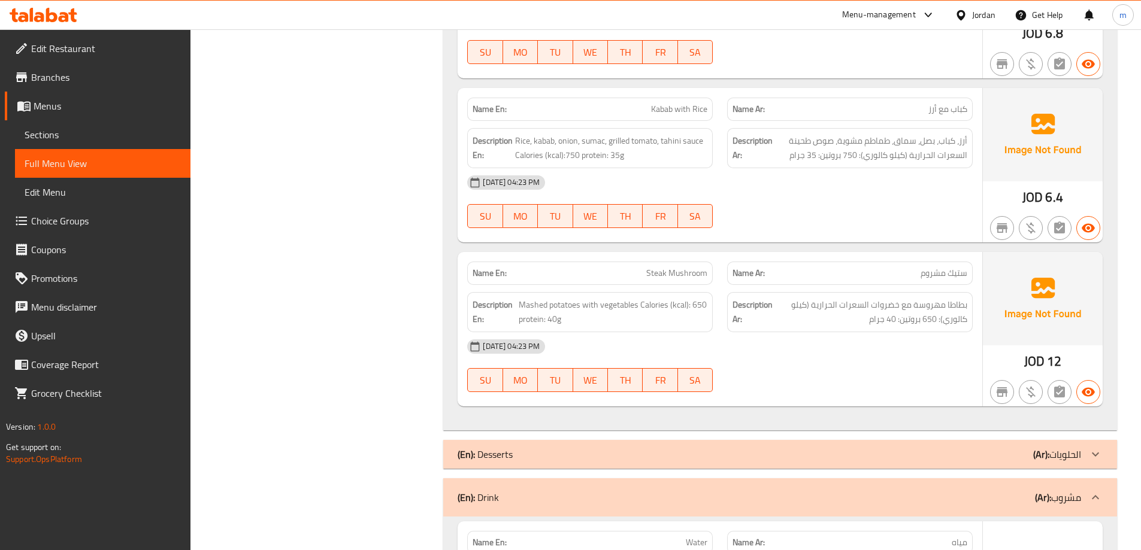
click at [887, 453] on div "(En): Desserts (Ar): الحلويات" at bounding box center [769, 454] width 623 height 14
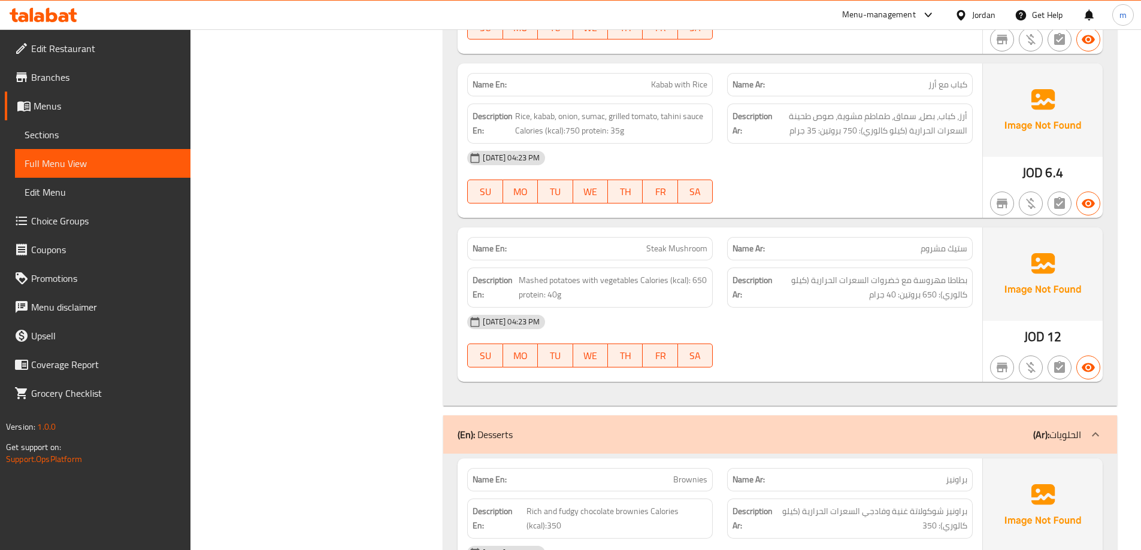
scroll to position [4593, 0]
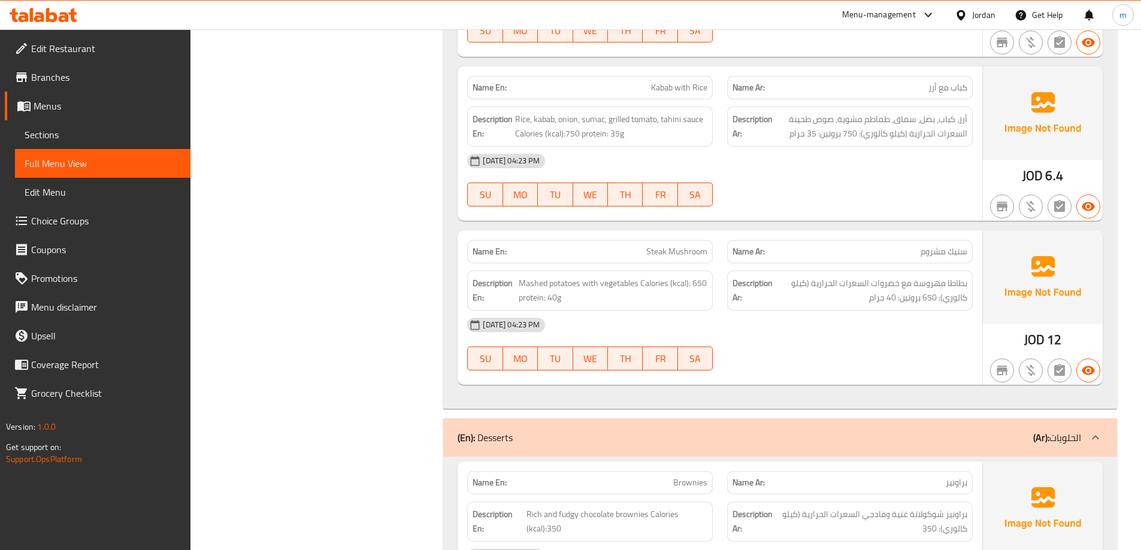
click at [381, 220] on div "Filter Branches Branches Popular filters Free items Branch specific items Has c…" at bounding box center [321, 472] width 229 height 9823
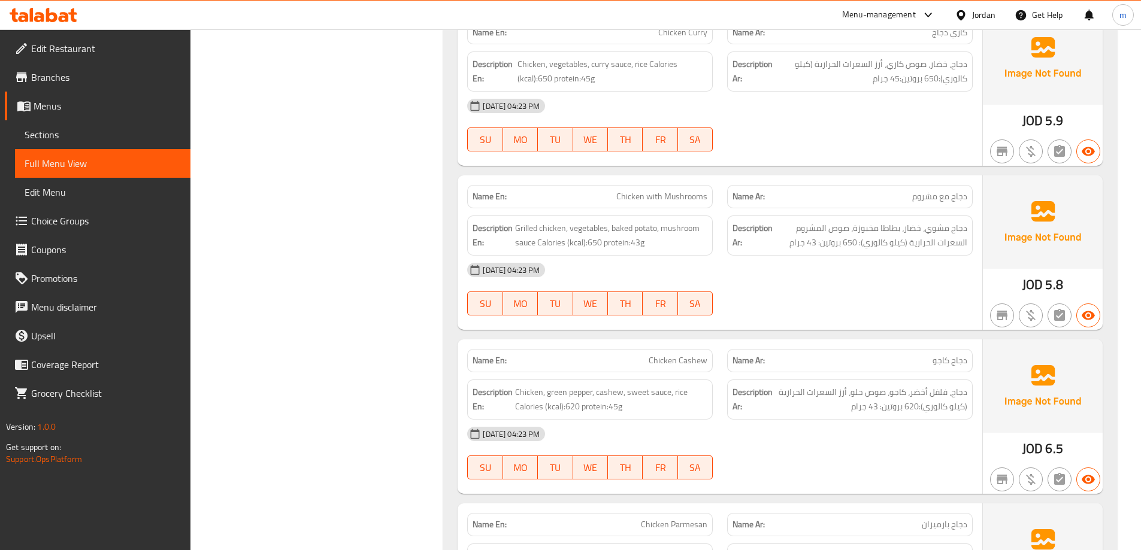
scroll to position [0, 0]
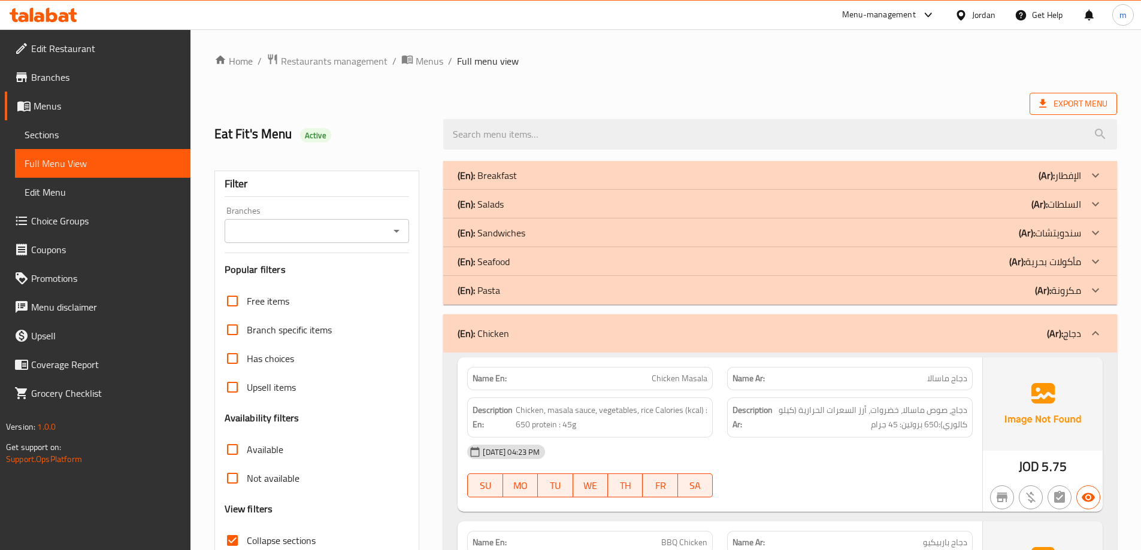
click at [1071, 105] on span "Export Menu" at bounding box center [1073, 103] width 68 height 15
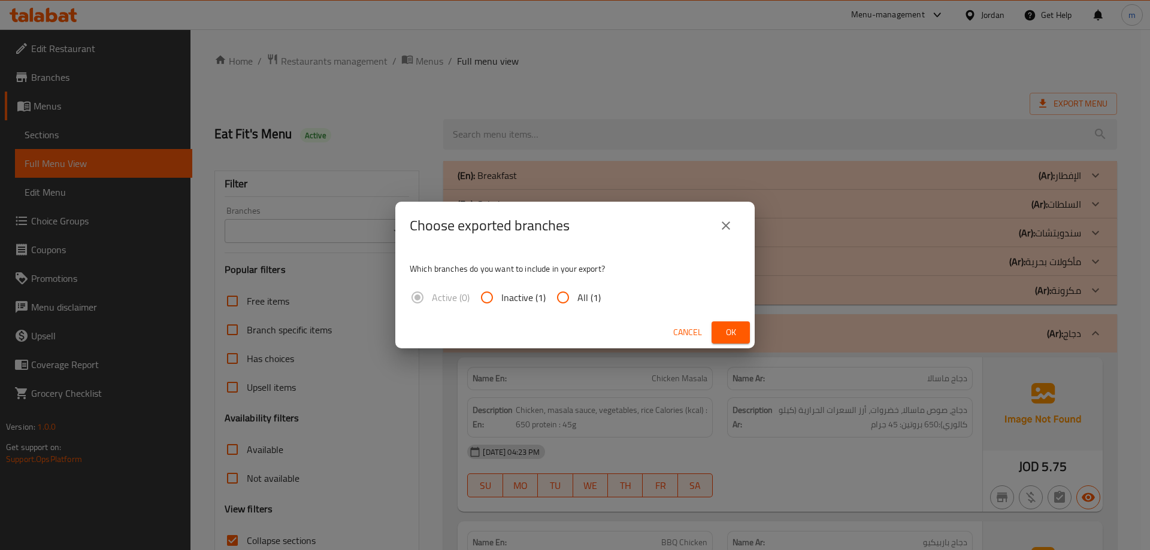
click at [584, 293] on span "All (1)" at bounding box center [588, 297] width 23 height 14
click at [577, 293] on input "All (1)" at bounding box center [563, 297] width 29 height 29
radio input "true"
click at [733, 333] on span "Ok" at bounding box center [730, 332] width 19 height 15
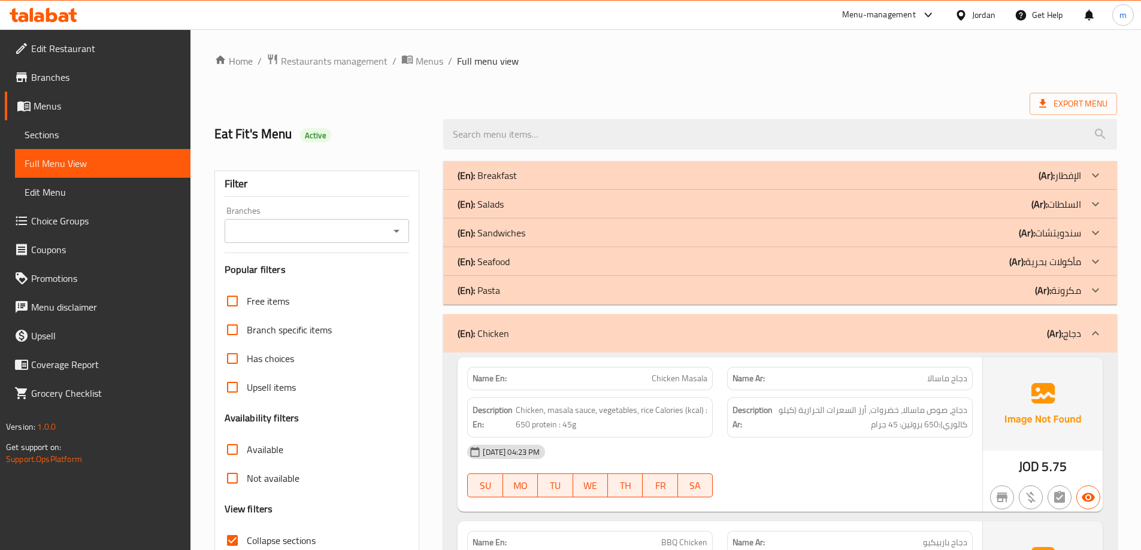
click at [793, 61] on ol "Home / Restaurants management / Menus / Full menu view" at bounding box center [665, 61] width 902 height 16
click at [313, 68] on span "Restaurants management" at bounding box center [334, 61] width 107 height 14
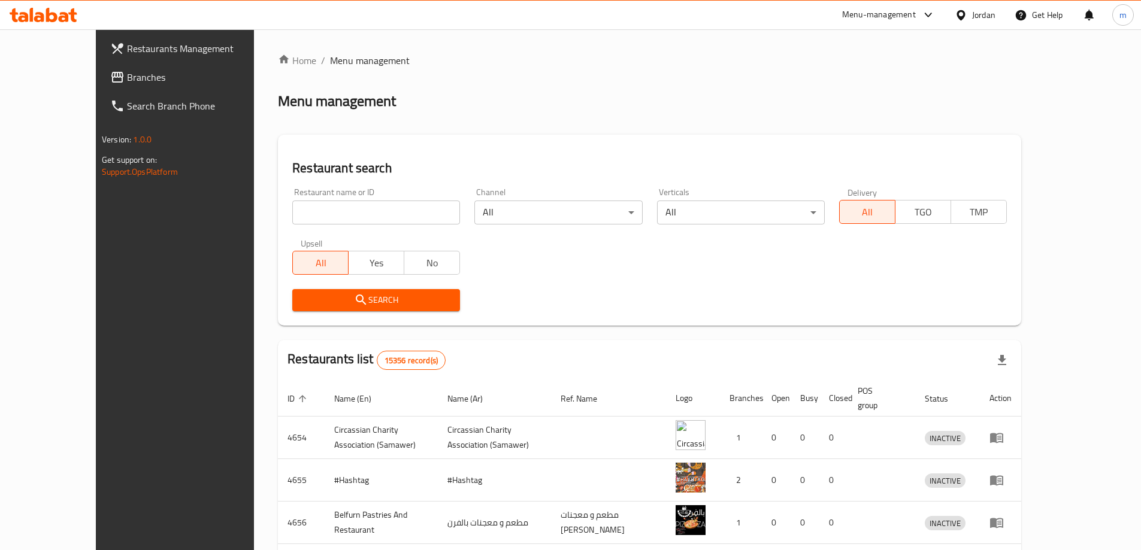
click at [101, 90] on link "Branches" at bounding box center [194, 77] width 186 height 29
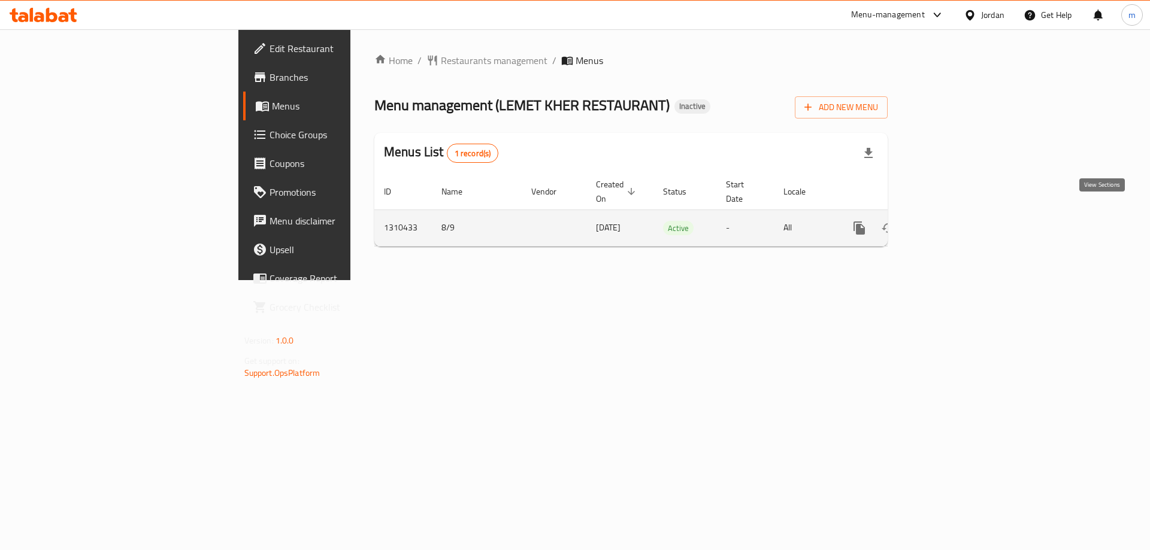
click at [953, 221] on icon "enhanced table" at bounding box center [945, 228] width 14 height 14
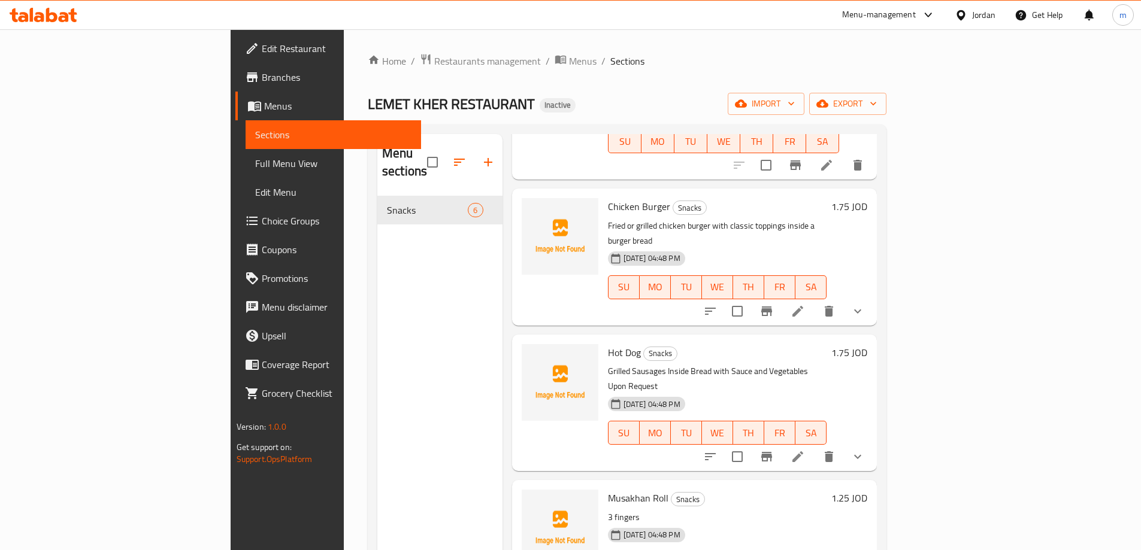
scroll to position [180, 0]
